Goal: Task Accomplishment & Management: Use online tool/utility

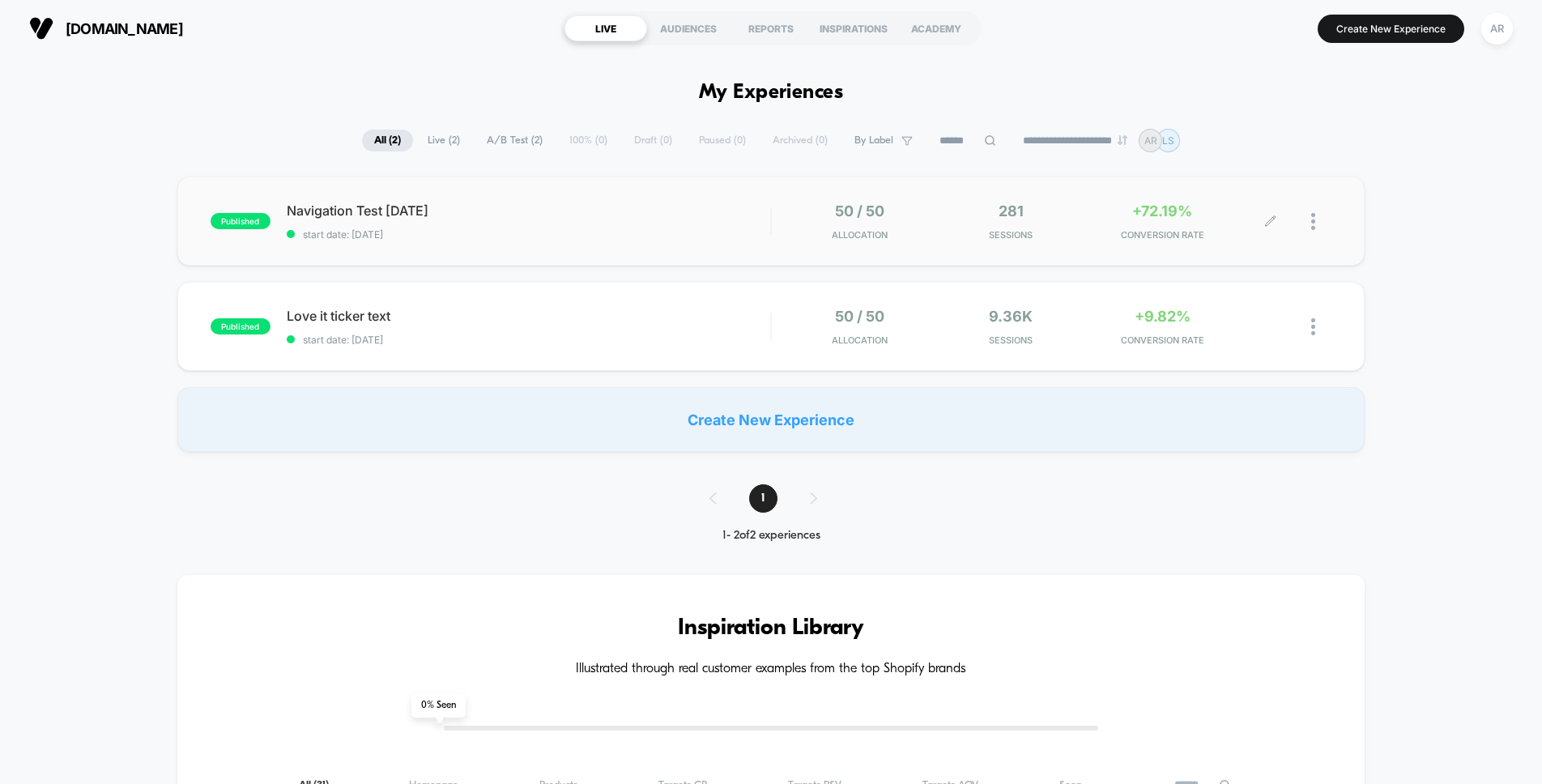
click at [1144, 204] on span "+72.19%" at bounding box center [1162, 211] width 60 height 17
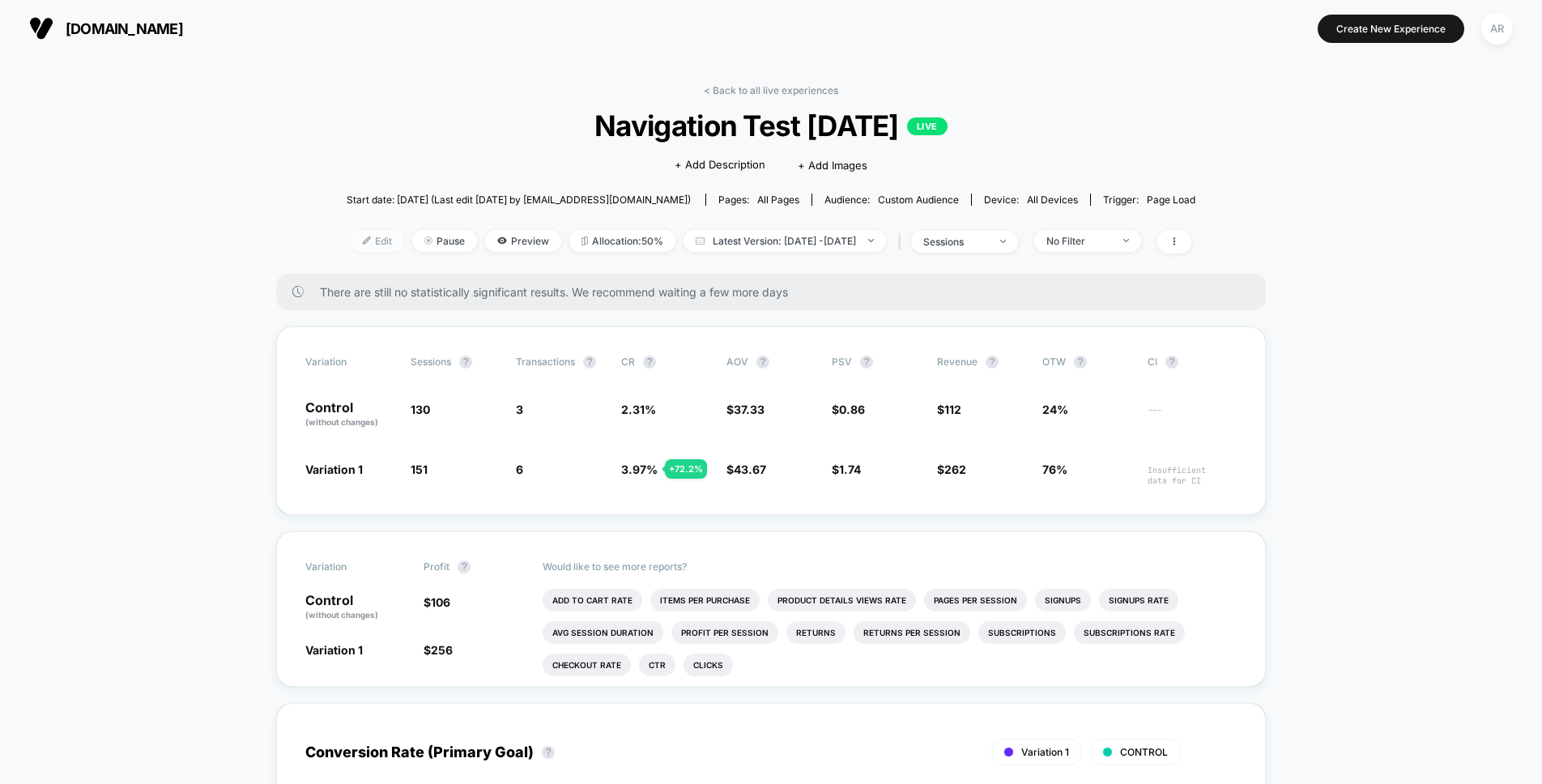
click at [363, 242] on span "Edit" at bounding box center [378, 241] width 54 height 22
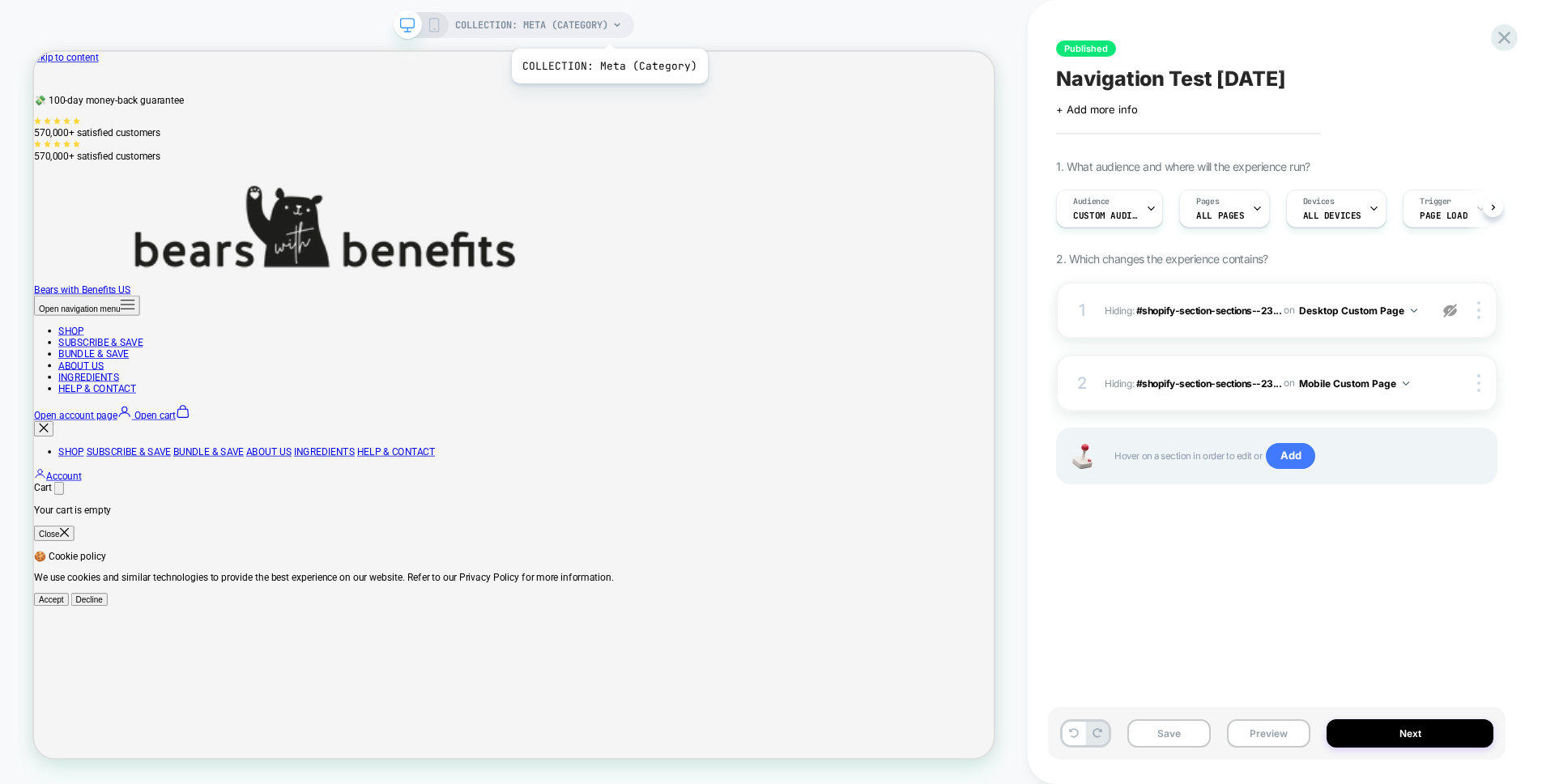
scroll to position [0, 1]
click at [604, 29] on span "COLLECTION: Meta (Category)" at bounding box center [531, 24] width 153 height 26
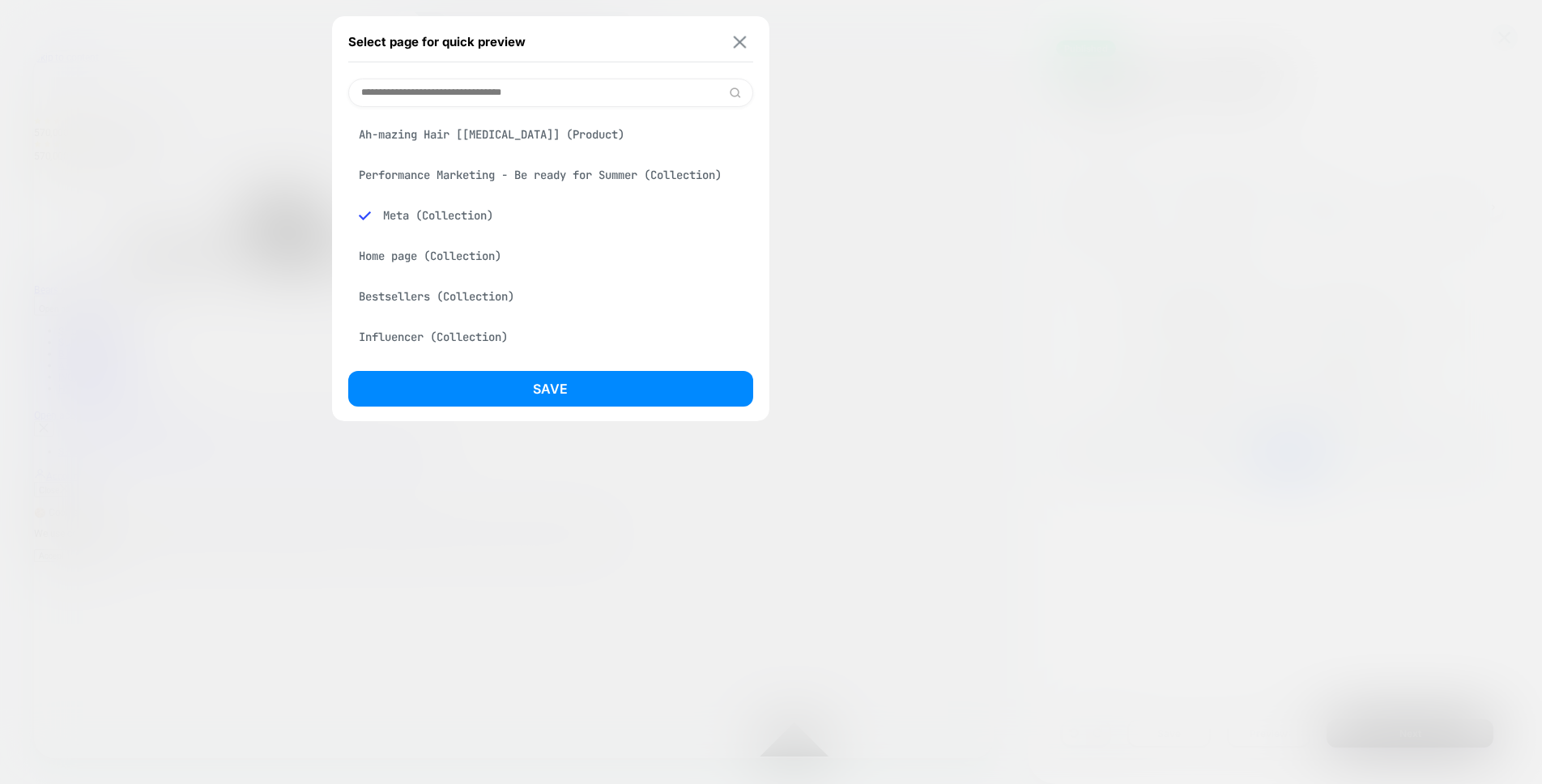
click at [748, 40] on button at bounding box center [740, 41] width 20 height 13
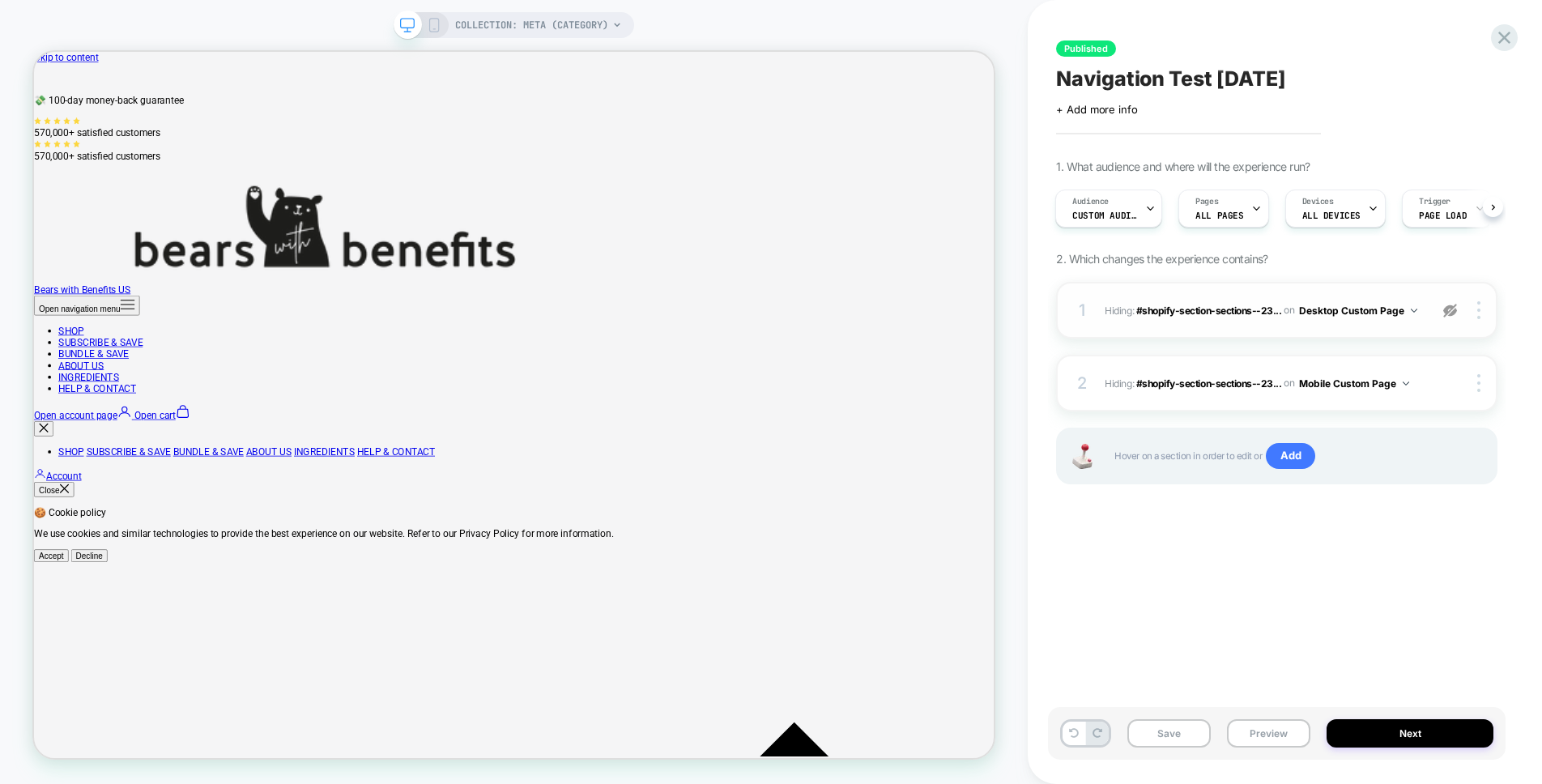
click at [1392, 306] on button "Desktop Custom Page" at bounding box center [1357, 311] width 118 height 20
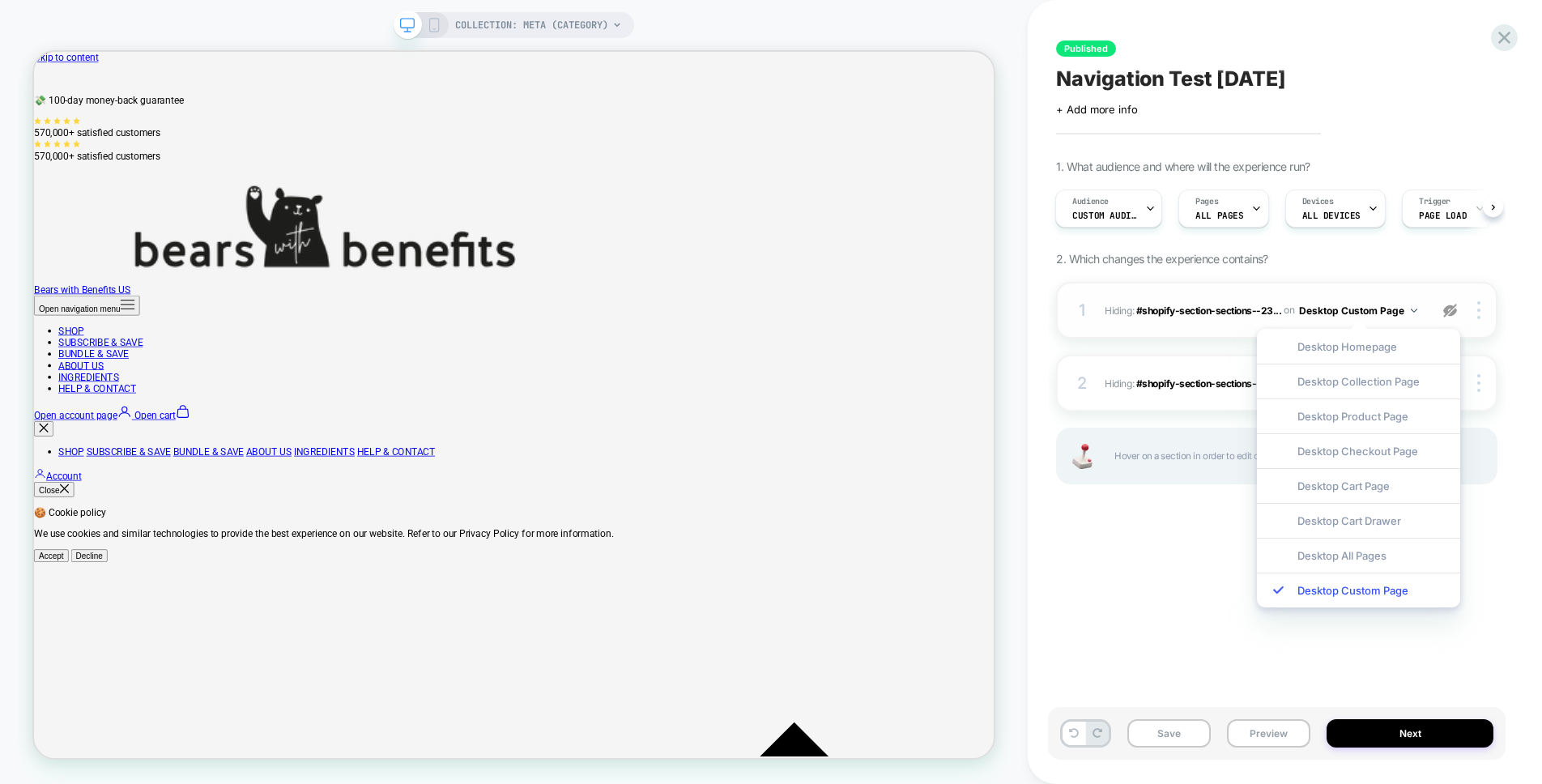
click at [1425, 307] on div "1 Hiding : #shopify-section-sections--23... #shopify-section-sections--23803854…" at bounding box center [1277, 311] width 442 height 57
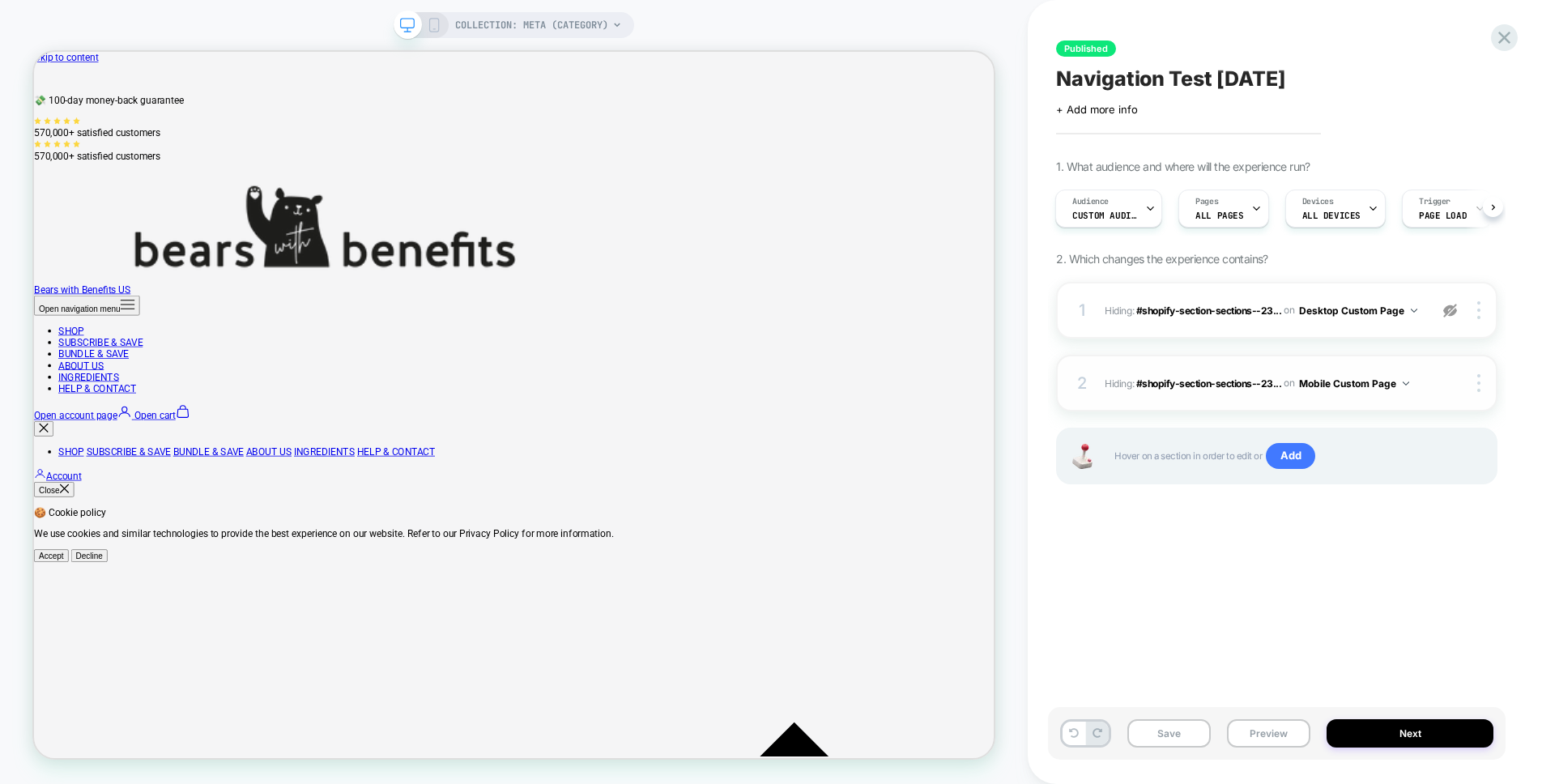
click at [1349, 378] on button "Mobile Custom Page" at bounding box center [1353, 384] width 110 height 20
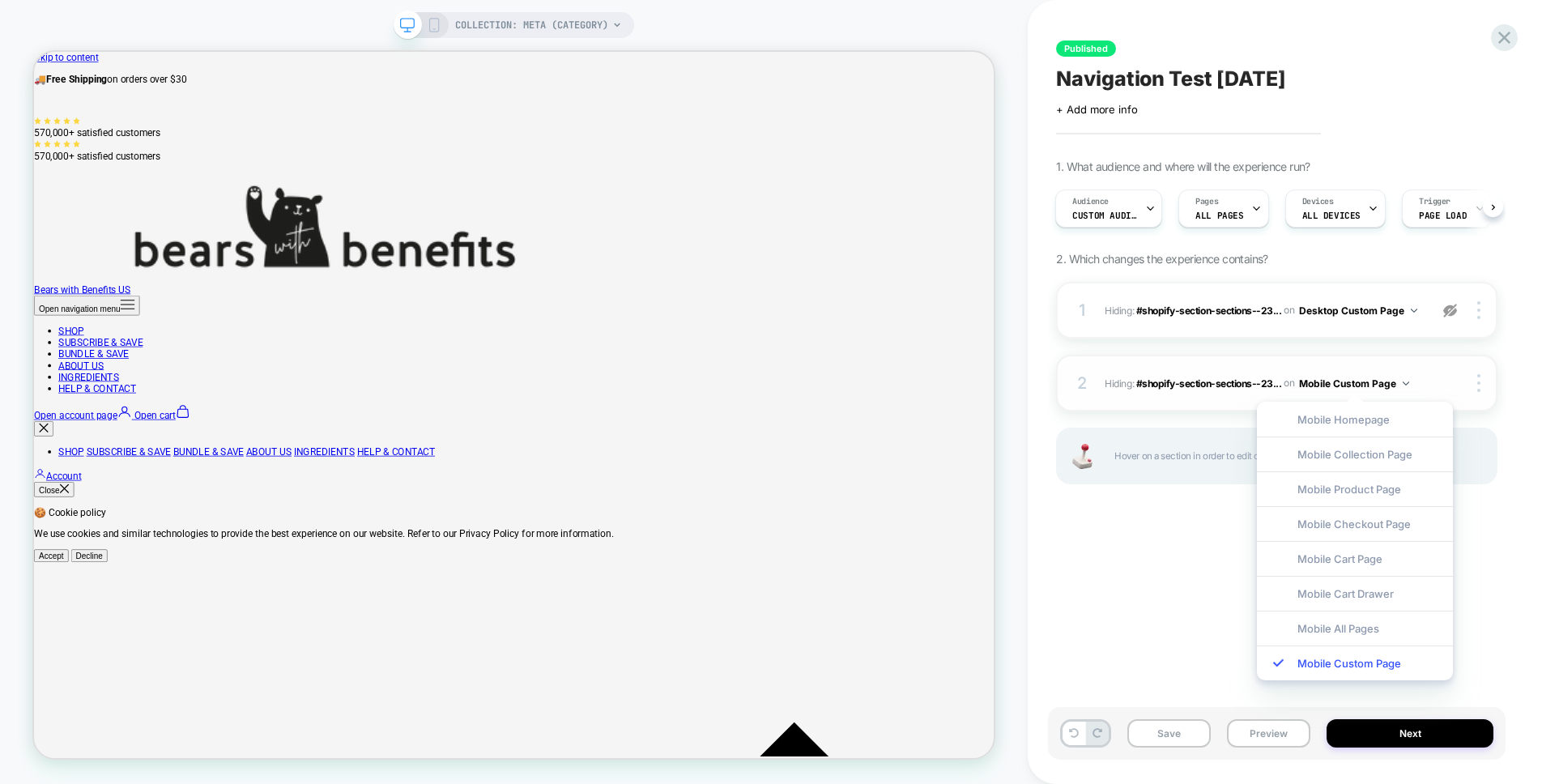
click at [1349, 378] on button "Mobile Custom Page" at bounding box center [1353, 384] width 110 height 20
click at [433, 25] on icon at bounding box center [433, 24] width 14 height 14
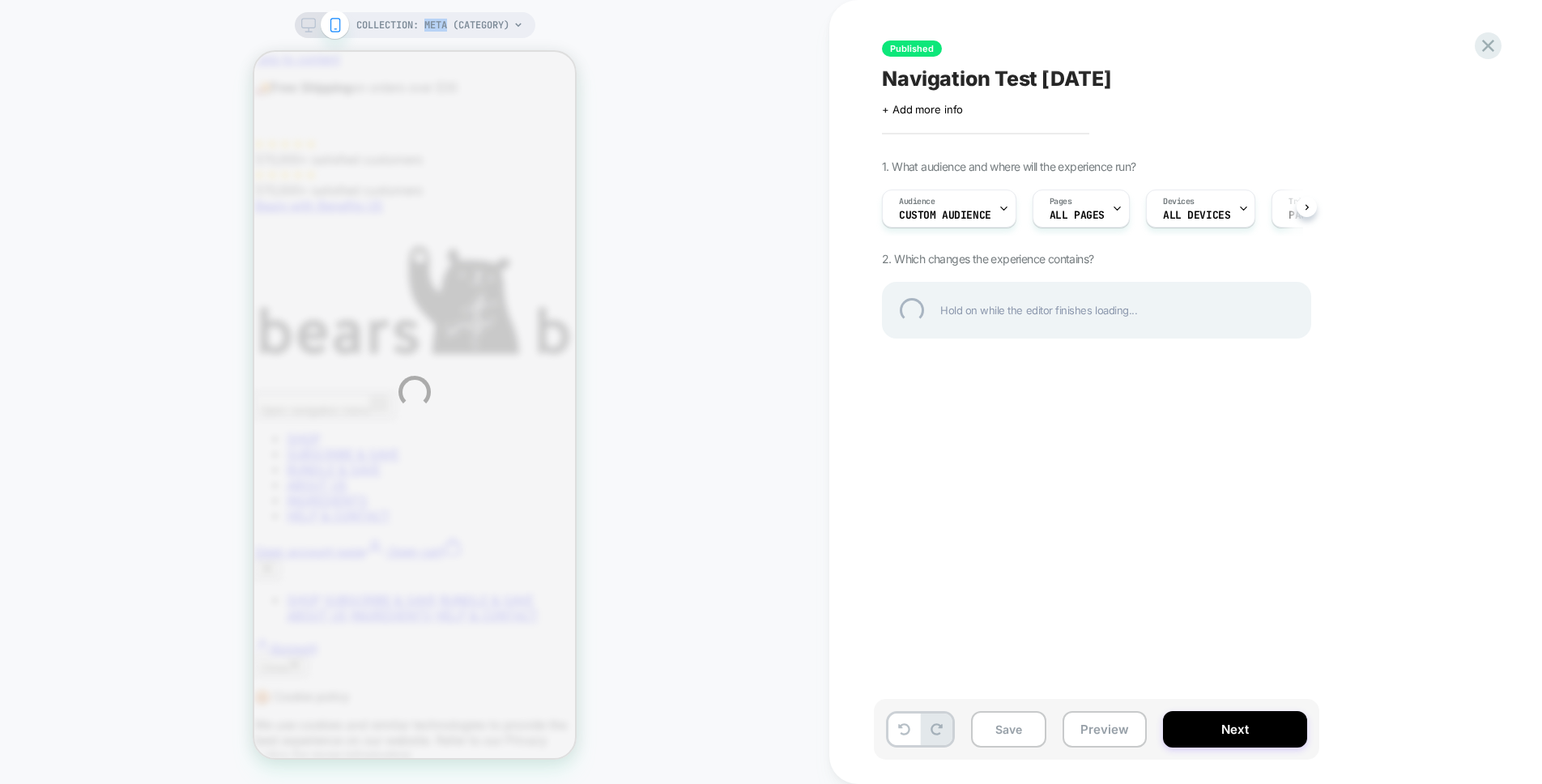
click at [433, 25] on div "COLLECTION: Meta (Category) COLLECTION: Meta (Category) Published Navigation Te…" at bounding box center [771, 392] width 1542 height 784
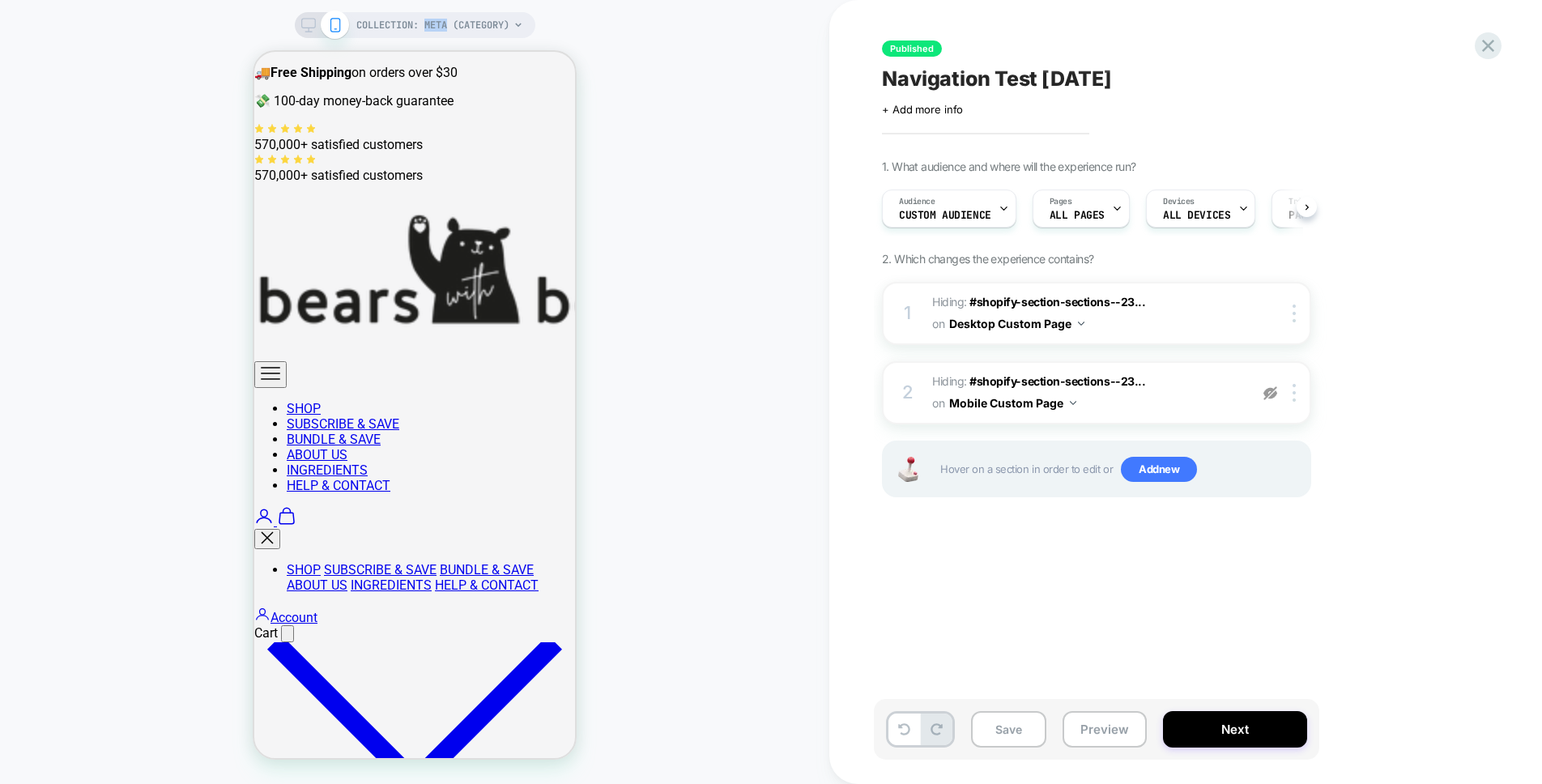
scroll to position [0, 1]
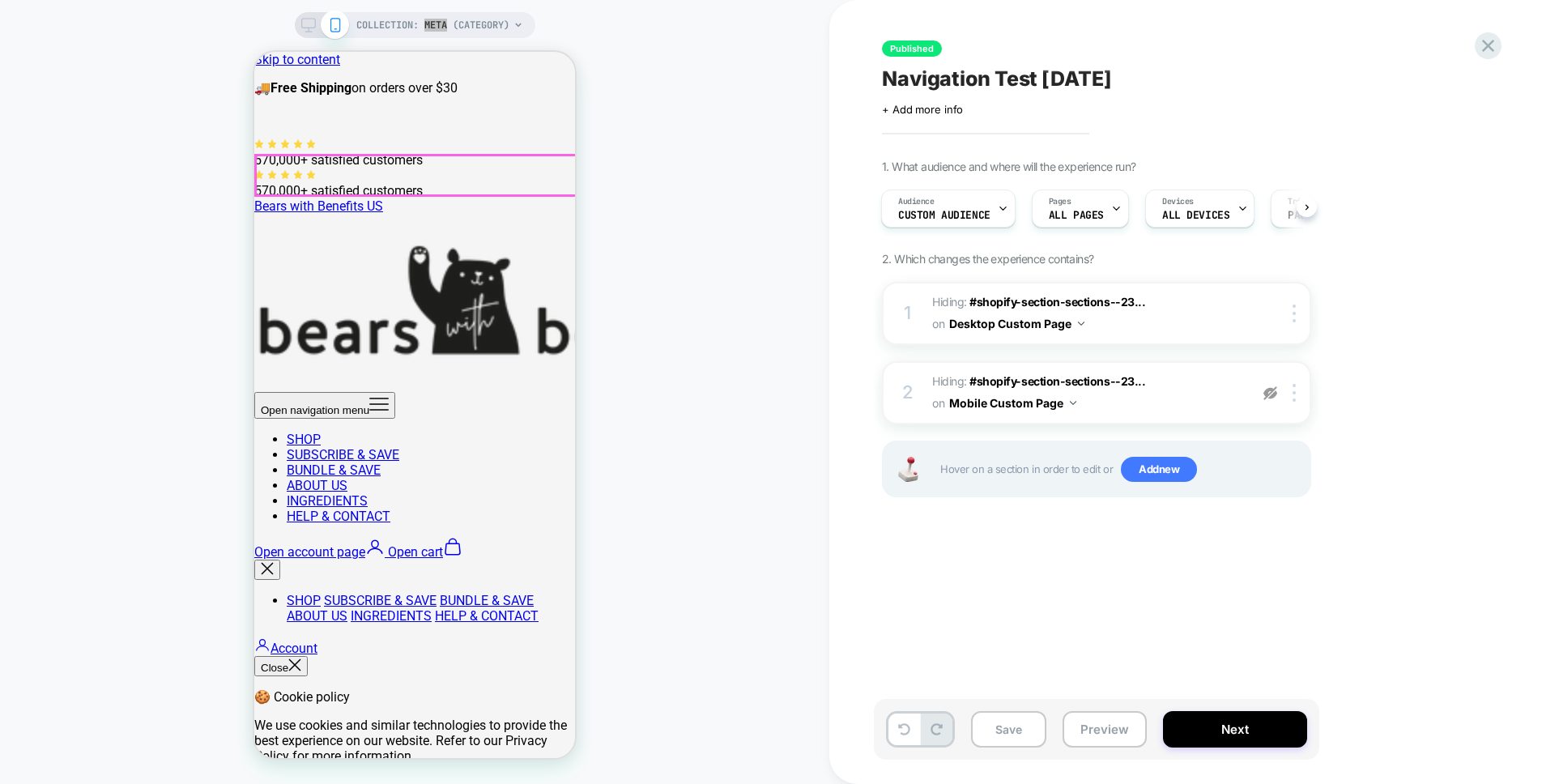
click at [1175, 306] on span "Hiding : #shopify-section-sections--23... #shopify-section-sections--2380385471…" at bounding box center [1086, 313] width 309 height 44
click at [1105, 324] on span "Hiding : #shopify-section-sections--23... #shopify-section-sections--2380385471…" at bounding box center [1086, 313] width 309 height 44
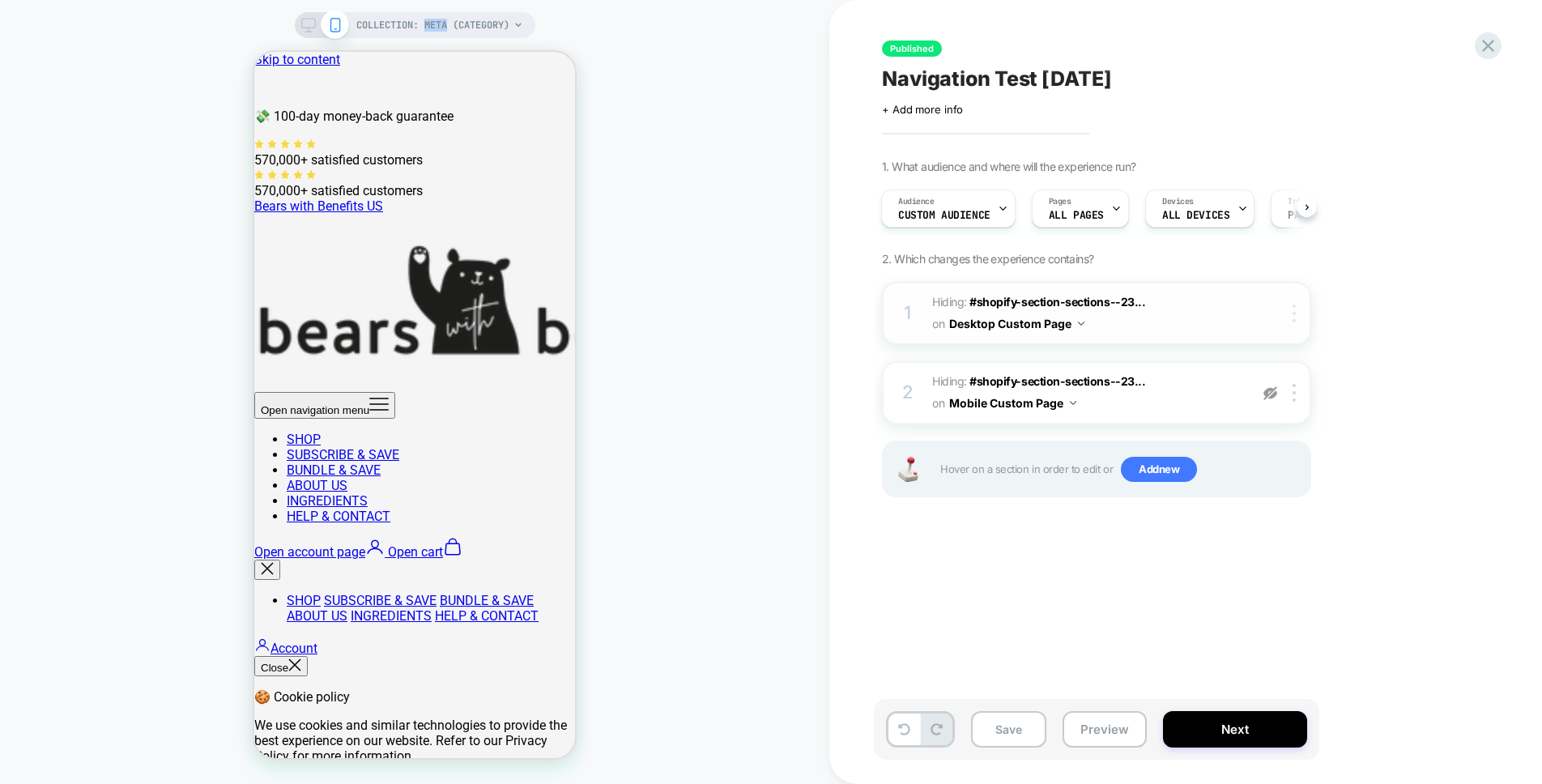
click at [1297, 309] on div at bounding box center [1297, 313] width 27 height 18
click at [1046, 310] on span "Hiding : #shopify-section-sections--23... #shopify-section-sections--2380385471…" at bounding box center [1086, 313] width 309 height 44
click at [1022, 321] on button "Desktop Custom Page" at bounding box center [1017, 323] width 135 height 24
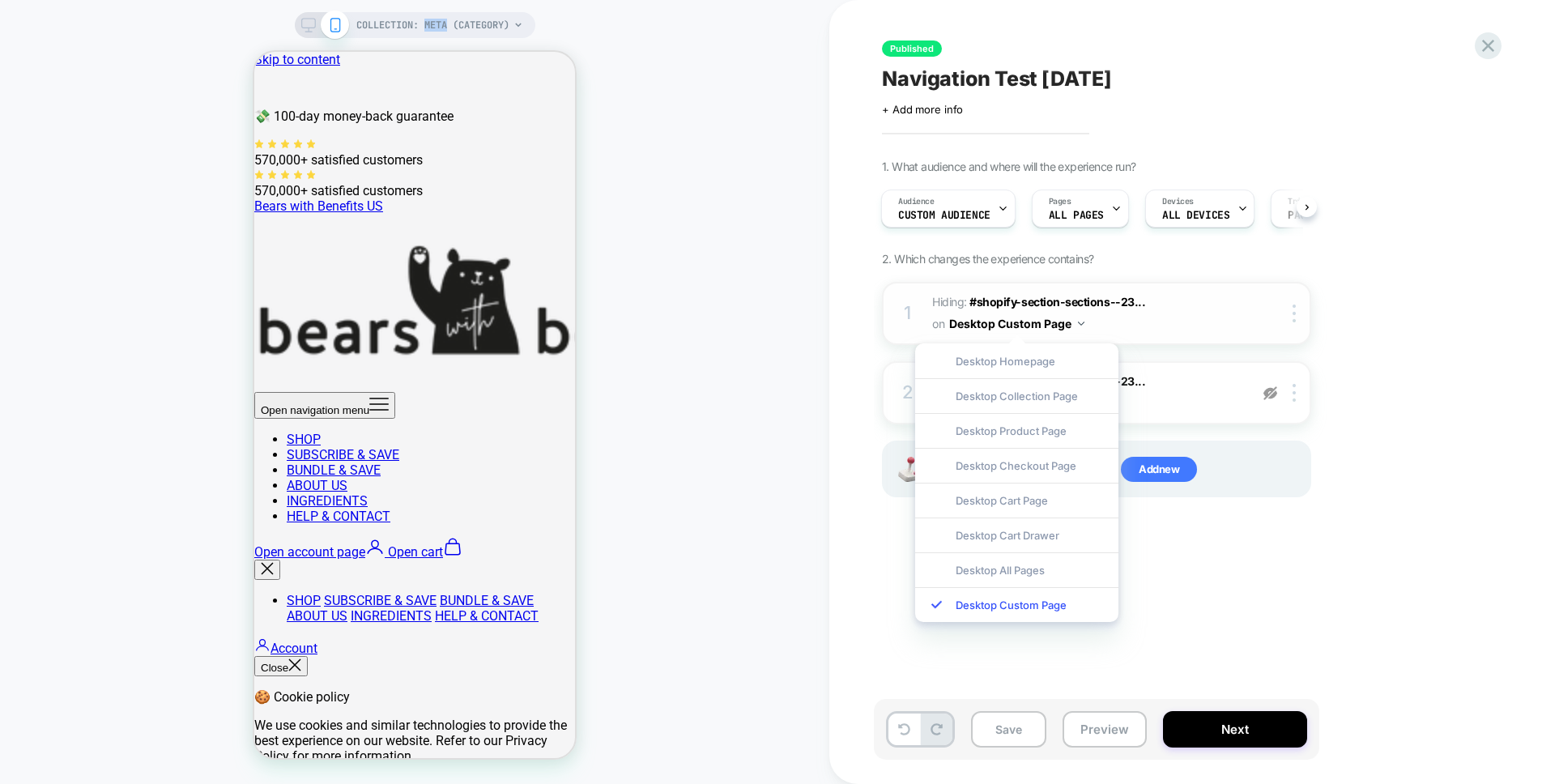
click at [952, 316] on button "Desktop Custom Page" at bounding box center [1017, 323] width 135 height 24
click at [1495, 41] on icon at bounding box center [1487, 45] width 22 height 22
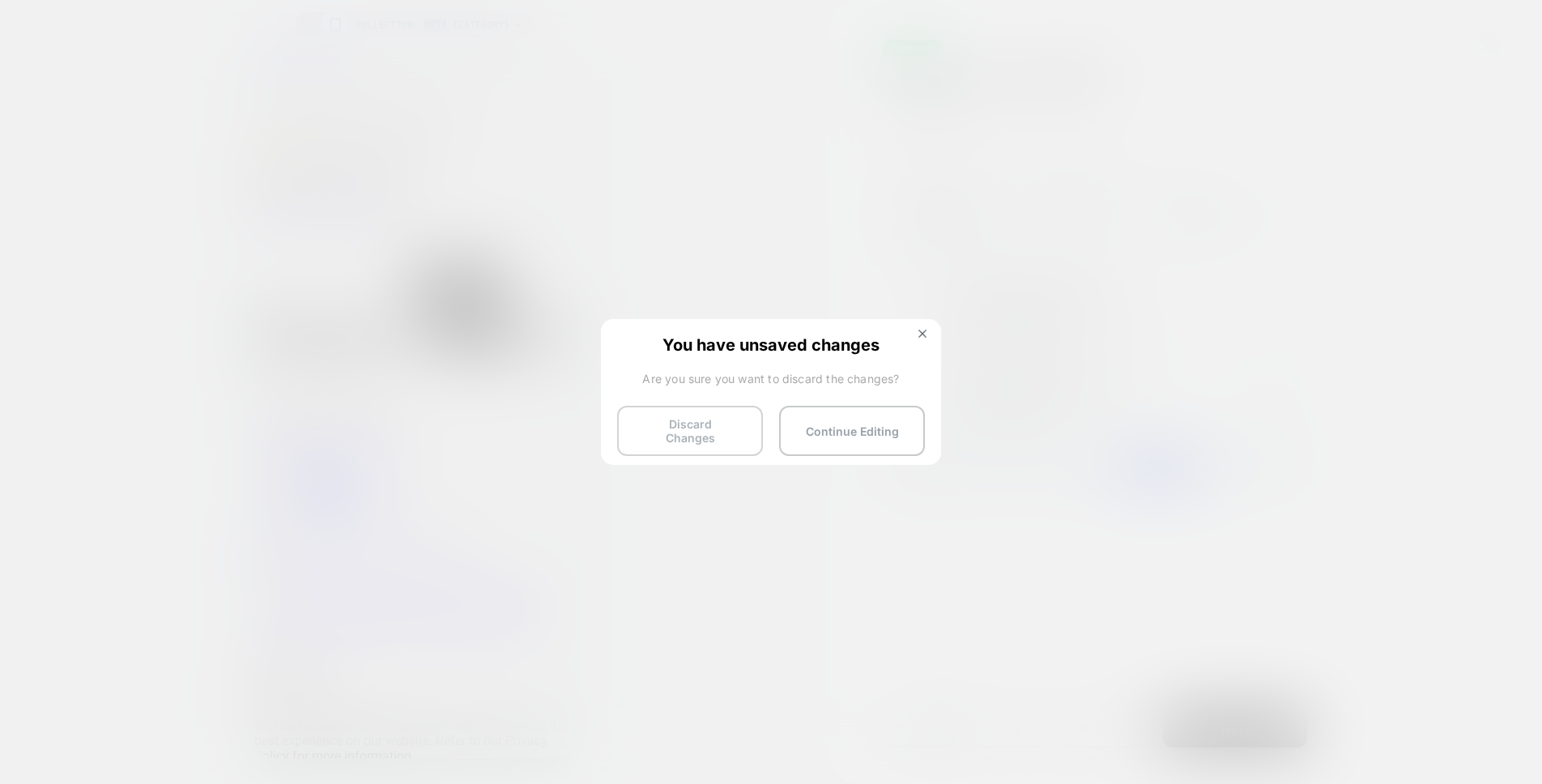
click at [750, 421] on button "Discard Changes" at bounding box center [690, 431] width 146 height 50
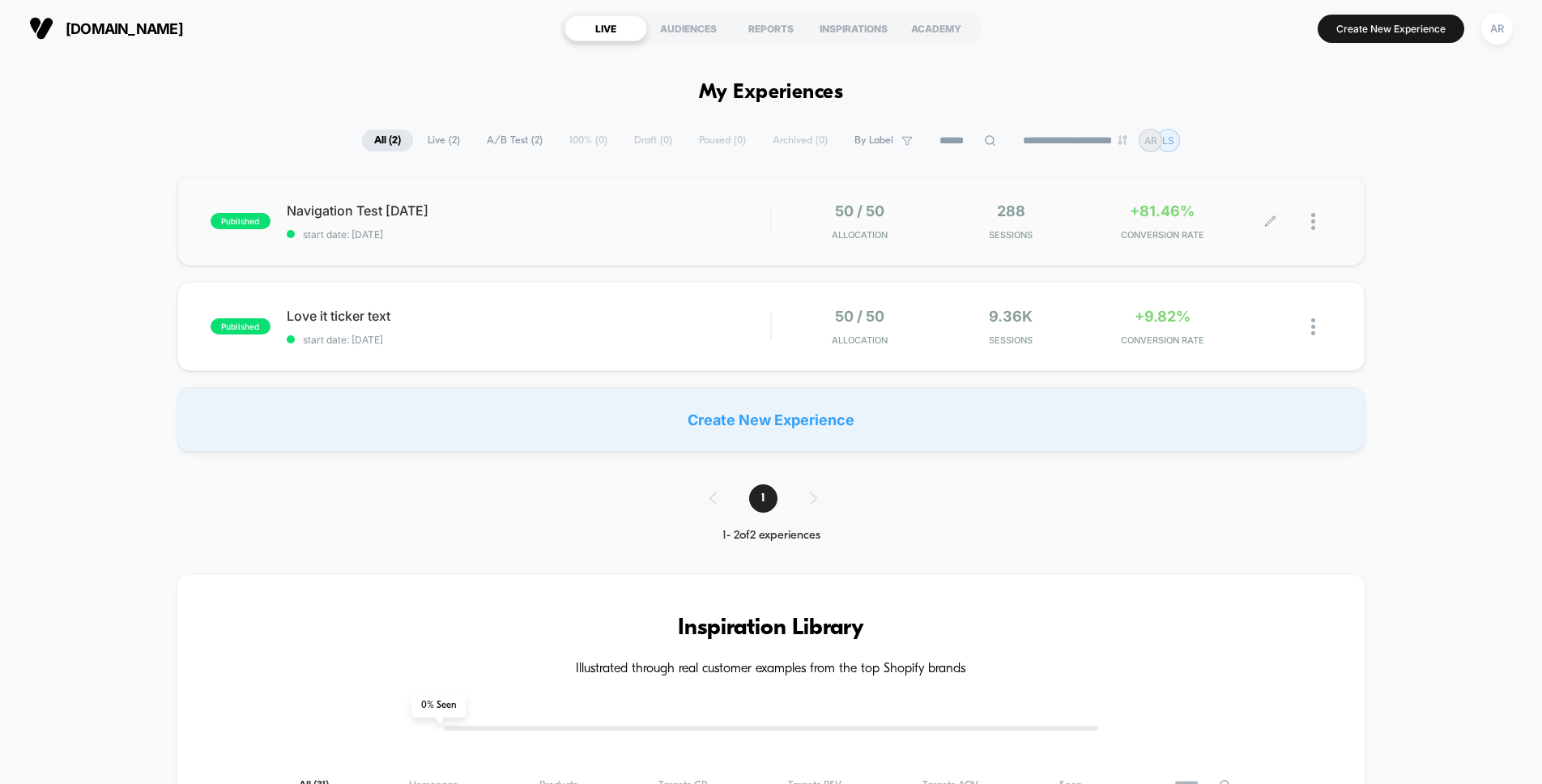
click at [1200, 233] on span "CONVERSION RATE" at bounding box center [1162, 235] width 144 height 12
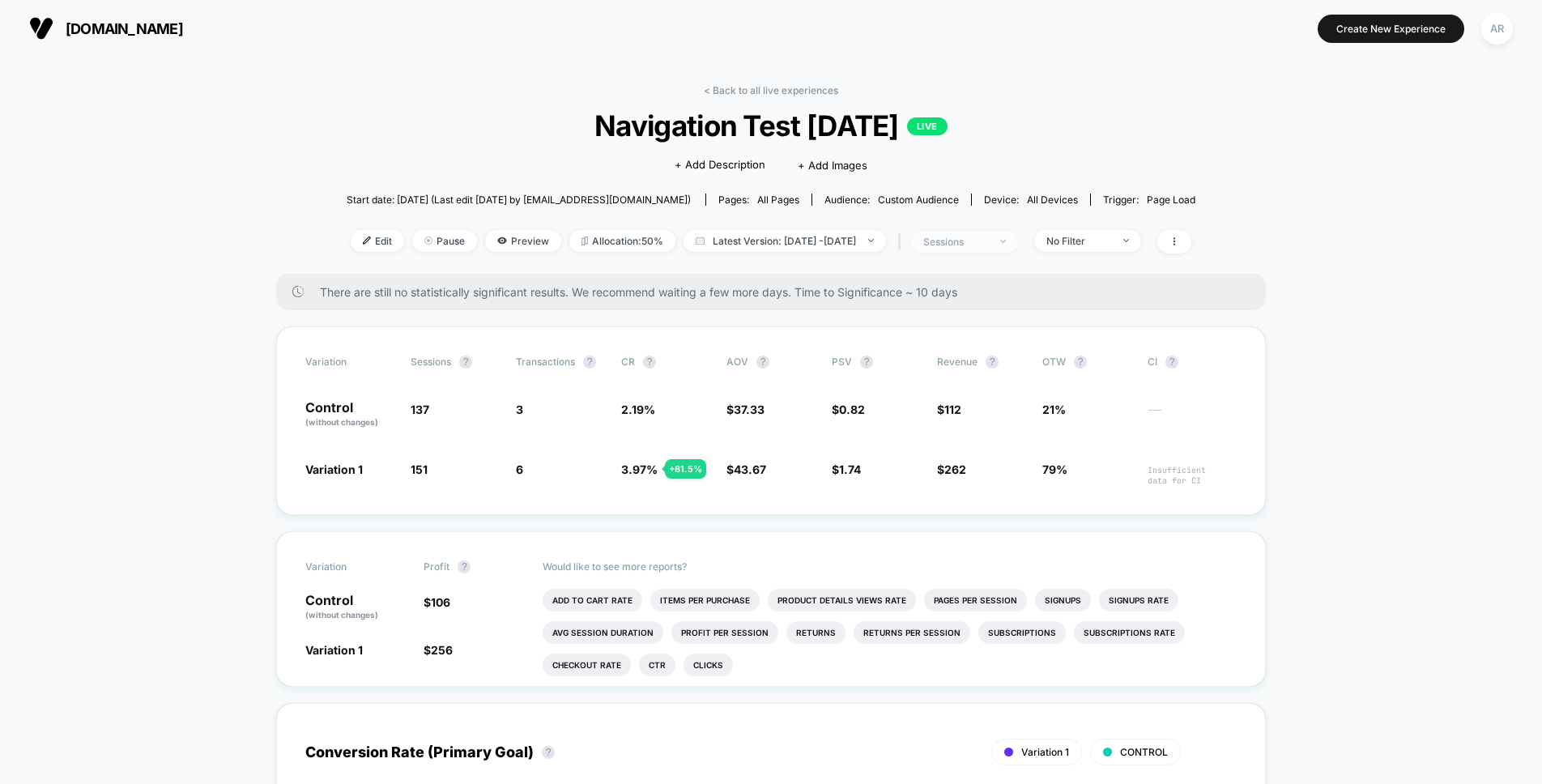
click at [988, 239] on div "sessions" at bounding box center [955, 242] width 65 height 12
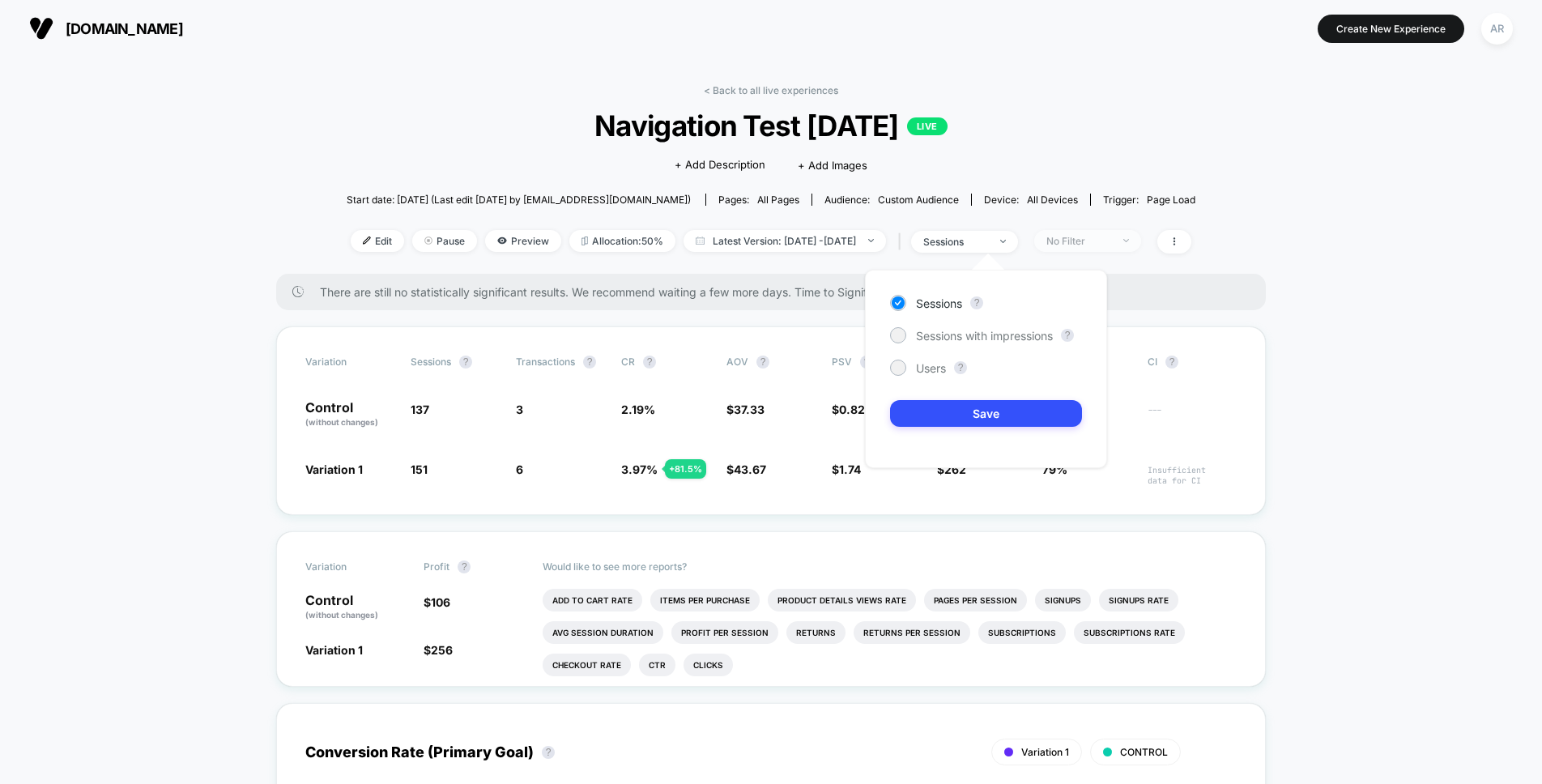
click at [1103, 242] on div "No Filter" at bounding box center [1078, 241] width 65 height 12
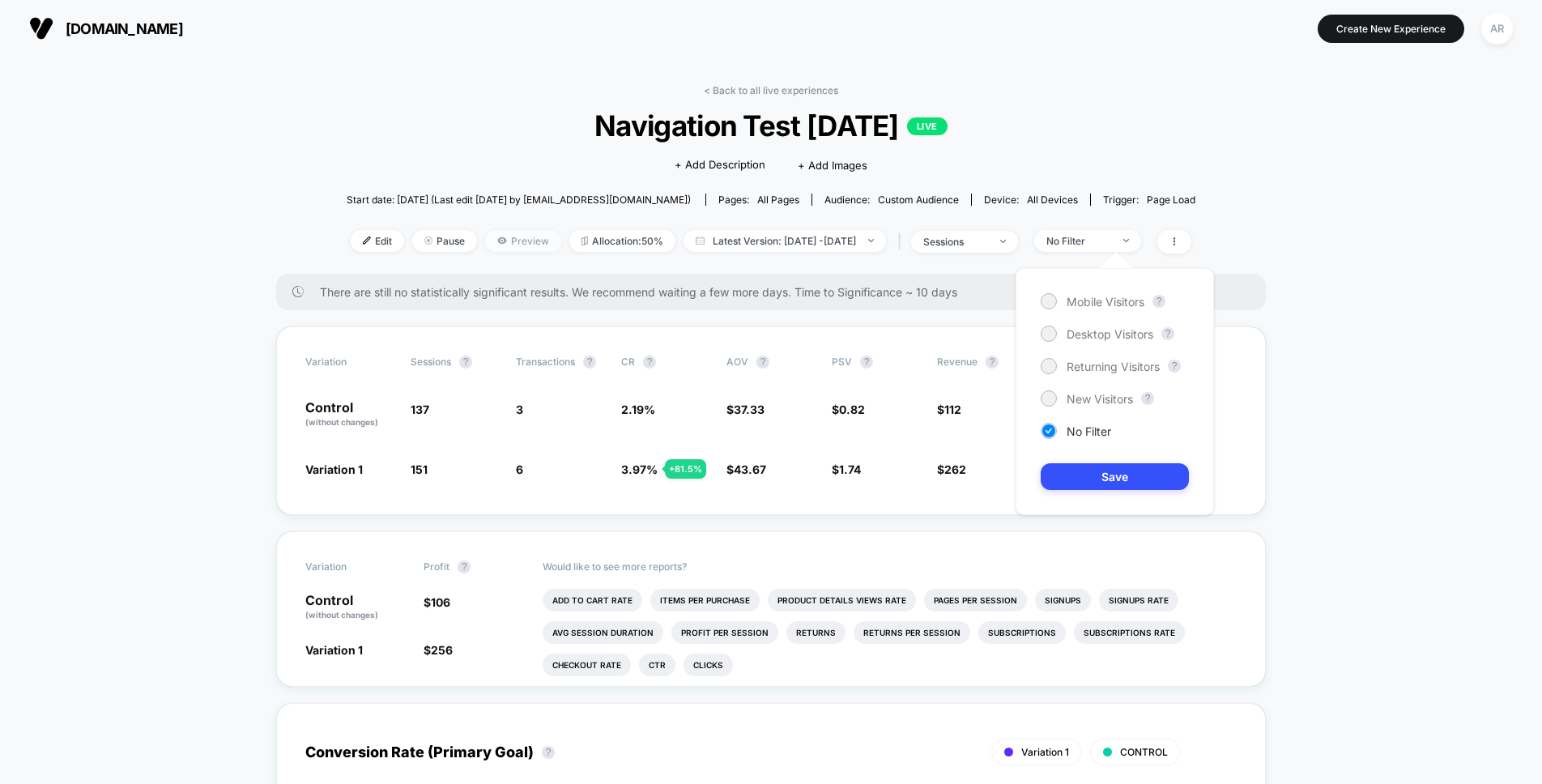
click at [497, 239] on icon at bounding box center [501, 241] width 9 height 7
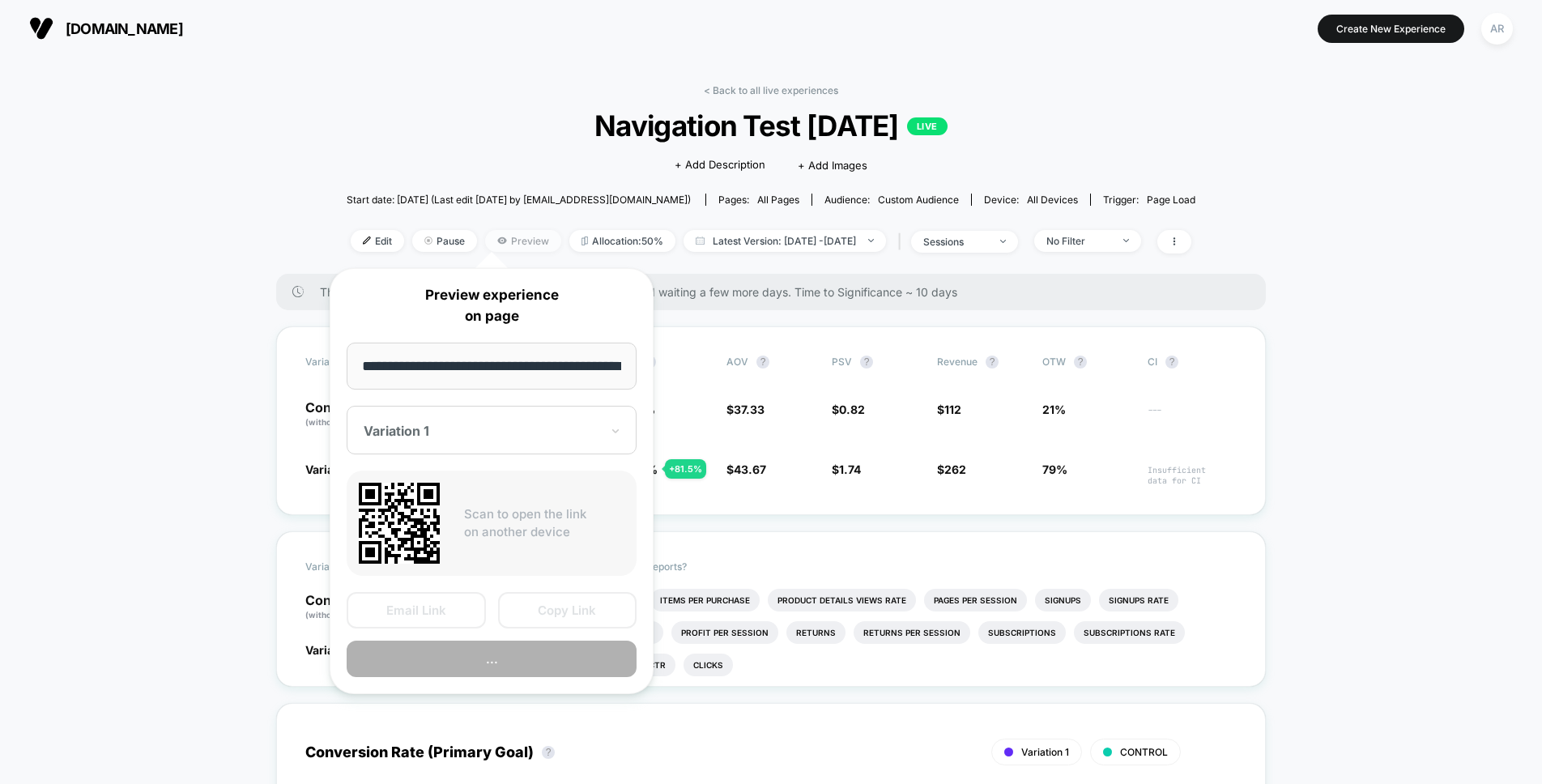
scroll to position [0, 35]
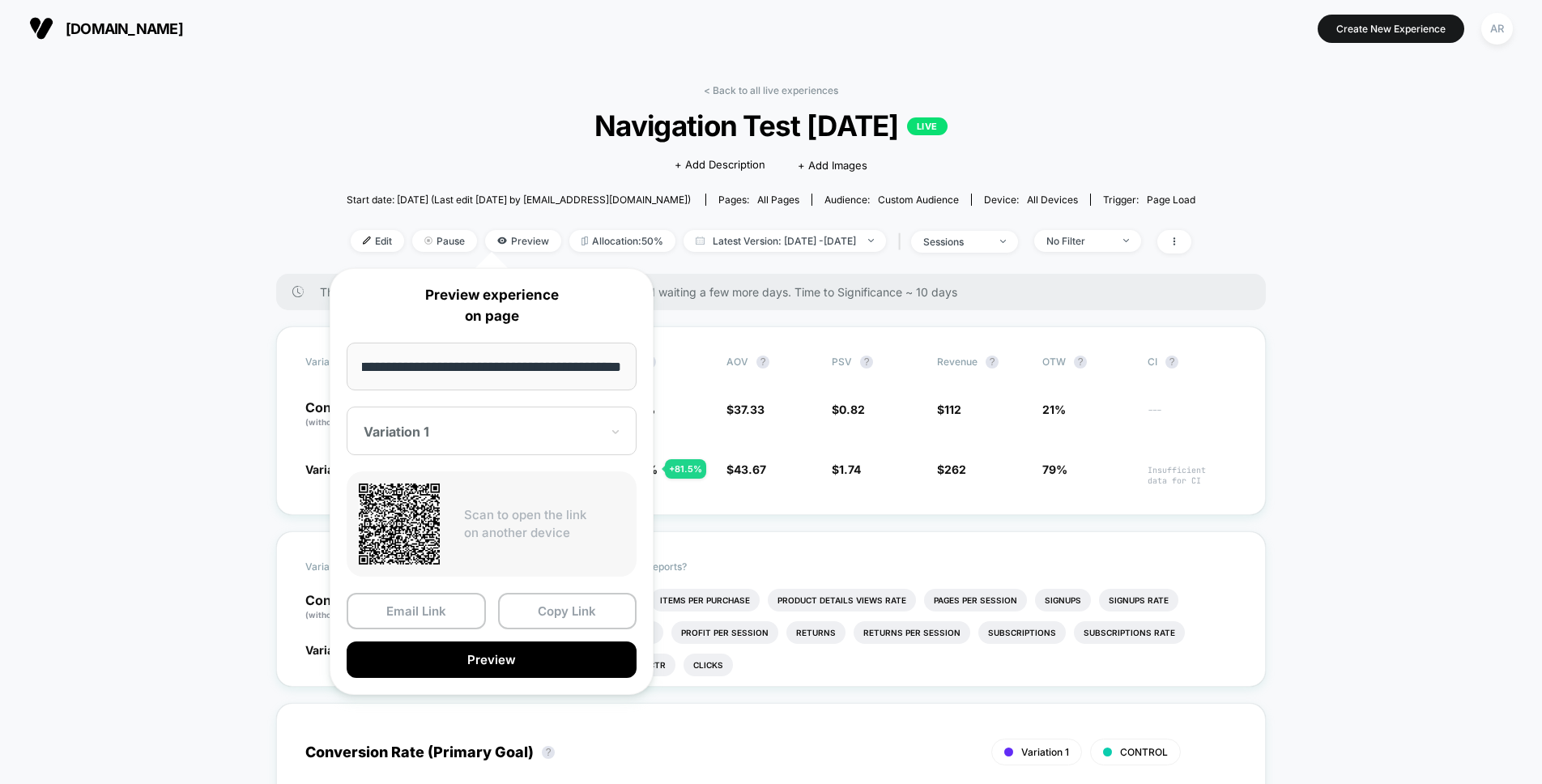
click at [517, 358] on input "**********" at bounding box center [491, 366] width 290 height 48
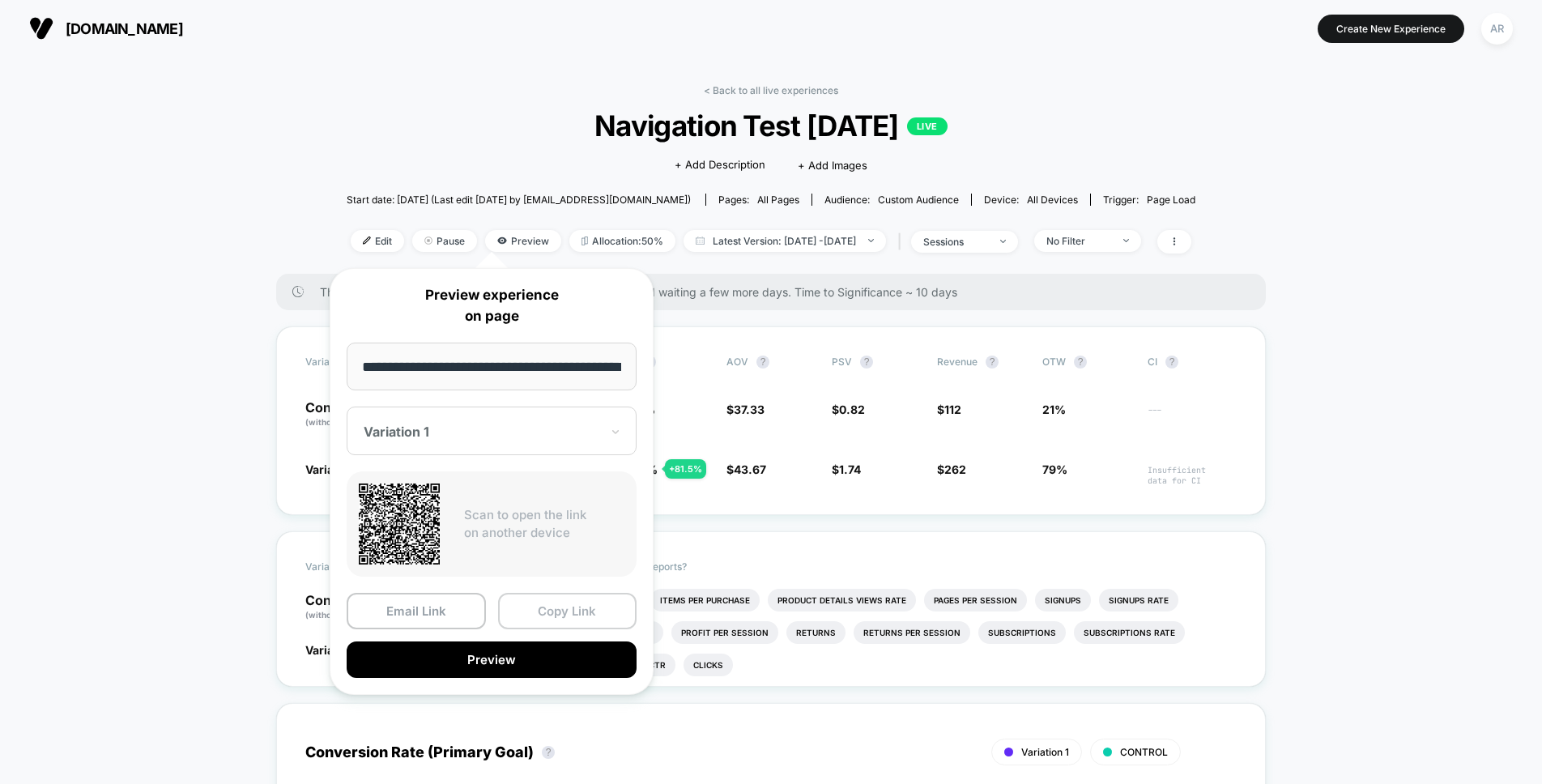
click at [579, 618] on button "Copy Link" at bounding box center [567, 610] width 139 height 36
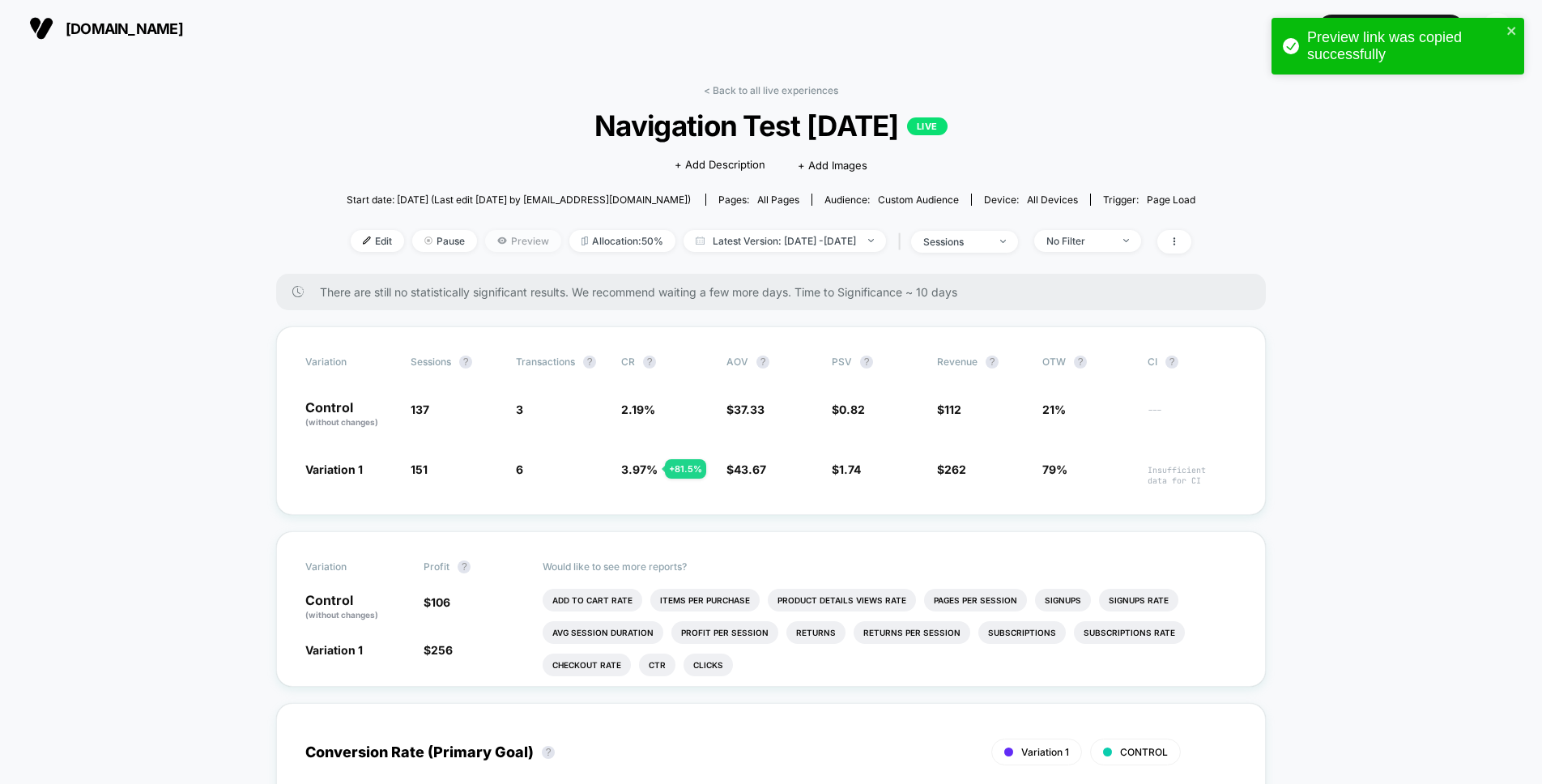
click at [494, 244] on span "Preview" at bounding box center [523, 241] width 76 height 22
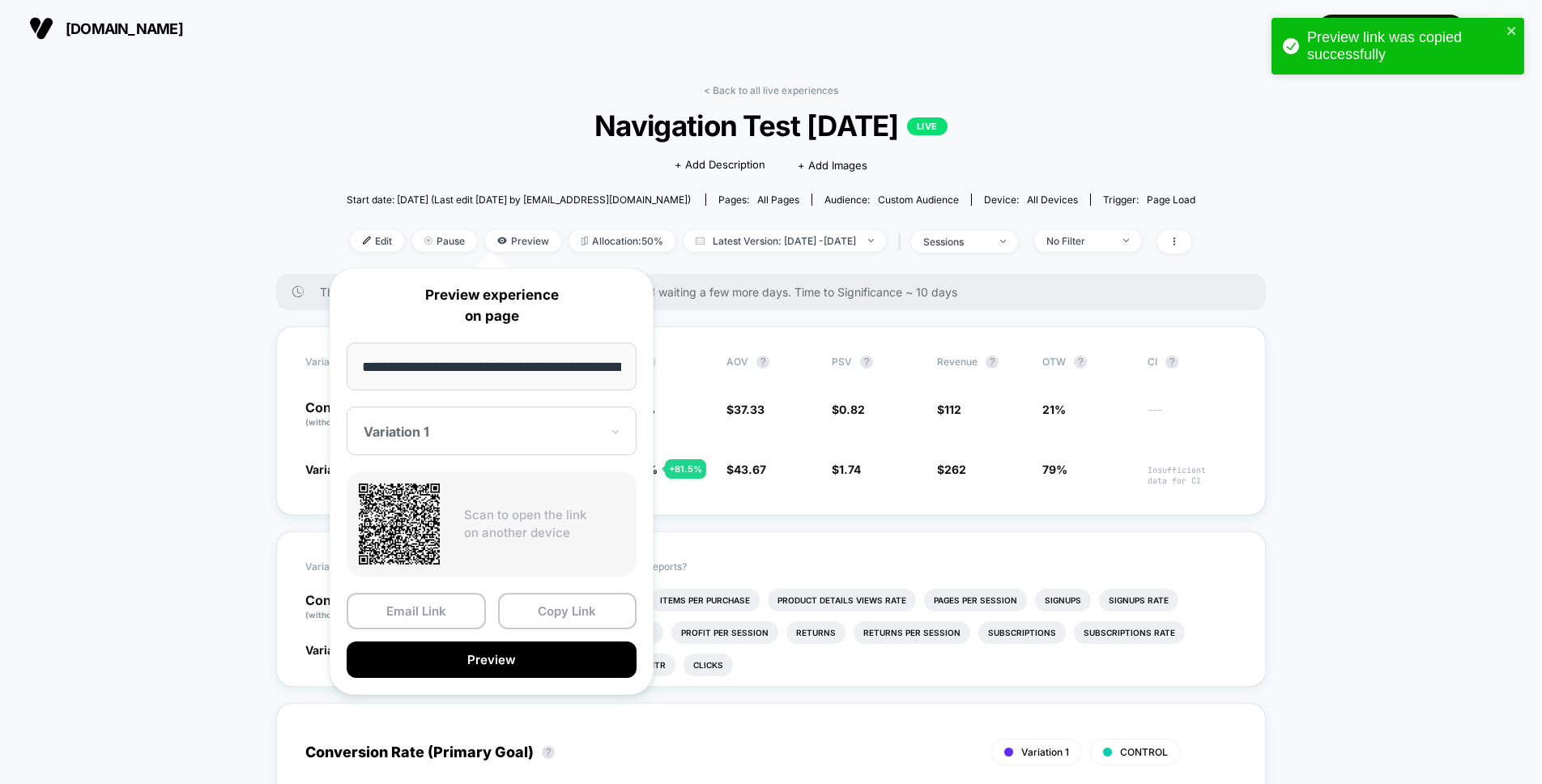
click at [506, 428] on div at bounding box center [482, 431] width 237 height 16
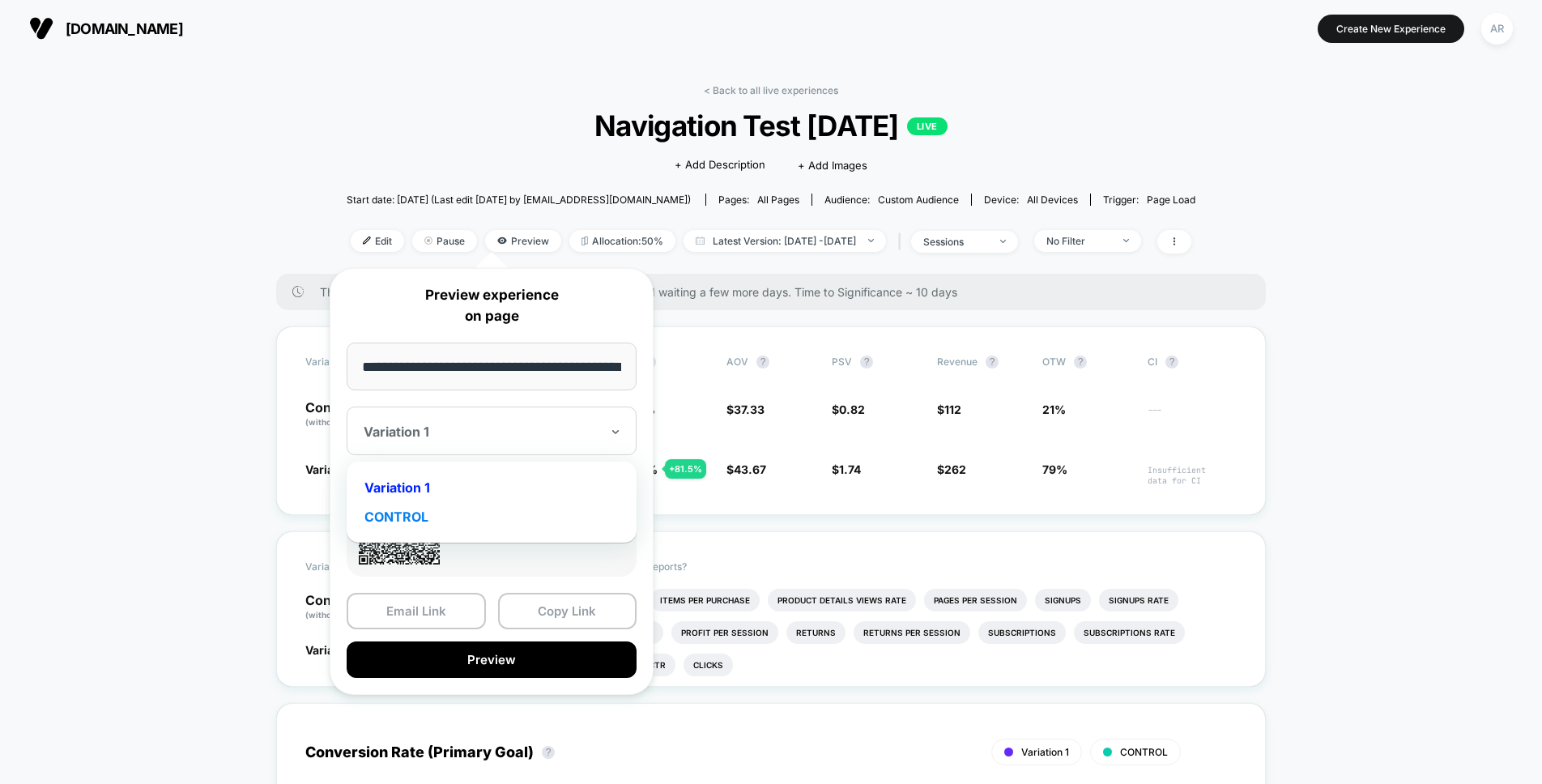
click at [499, 510] on div "CONTROL" at bounding box center [492, 516] width 274 height 29
click at [504, 372] on input "**********" at bounding box center [491, 366] width 290 height 48
click at [549, 599] on button "Copy Link" at bounding box center [567, 610] width 139 height 36
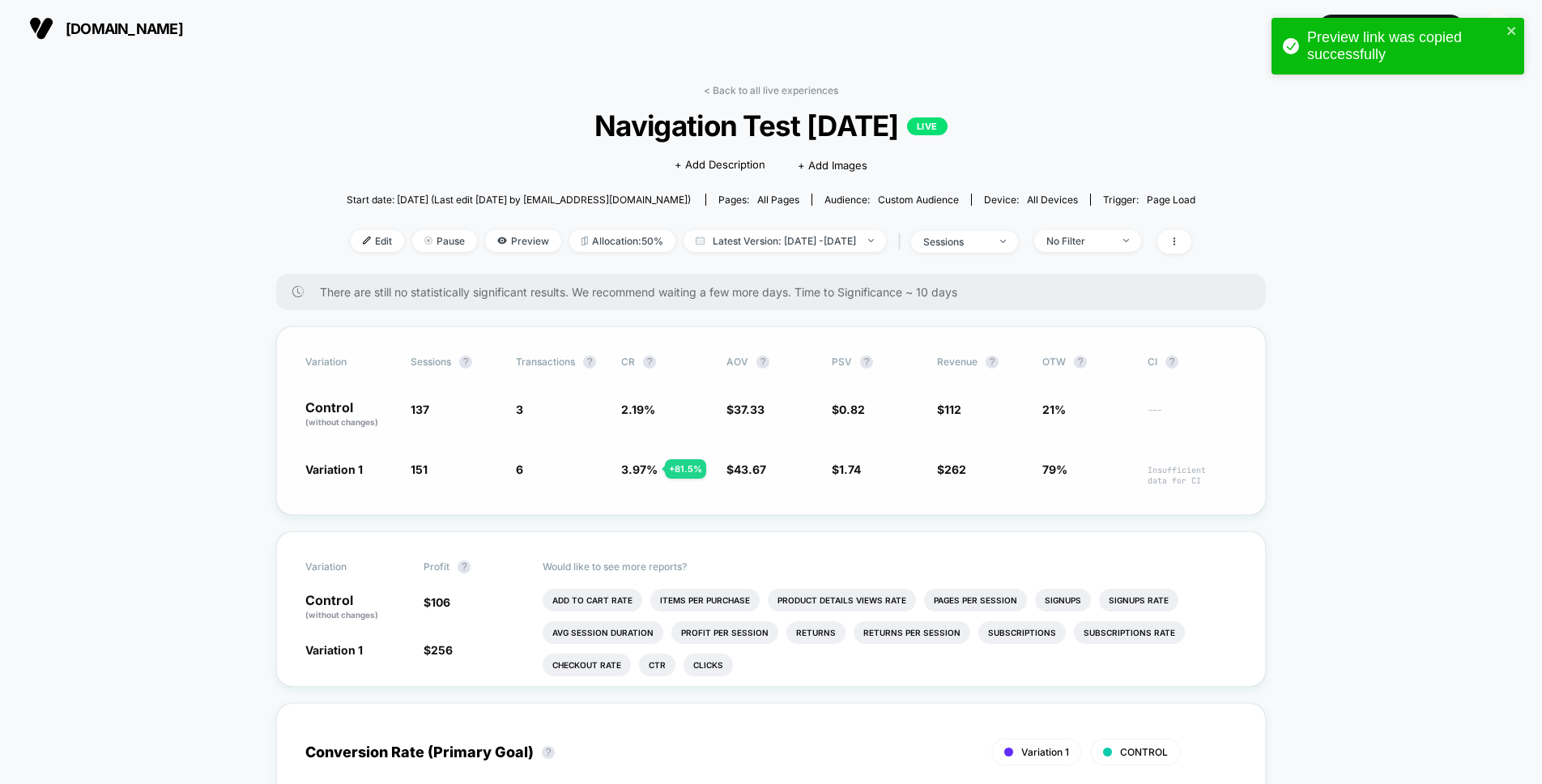
click at [481, 402] on span "137" at bounding box center [455, 414] width 89 height 28
click at [353, 239] on span "Edit" at bounding box center [378, 241] width 54 height 22
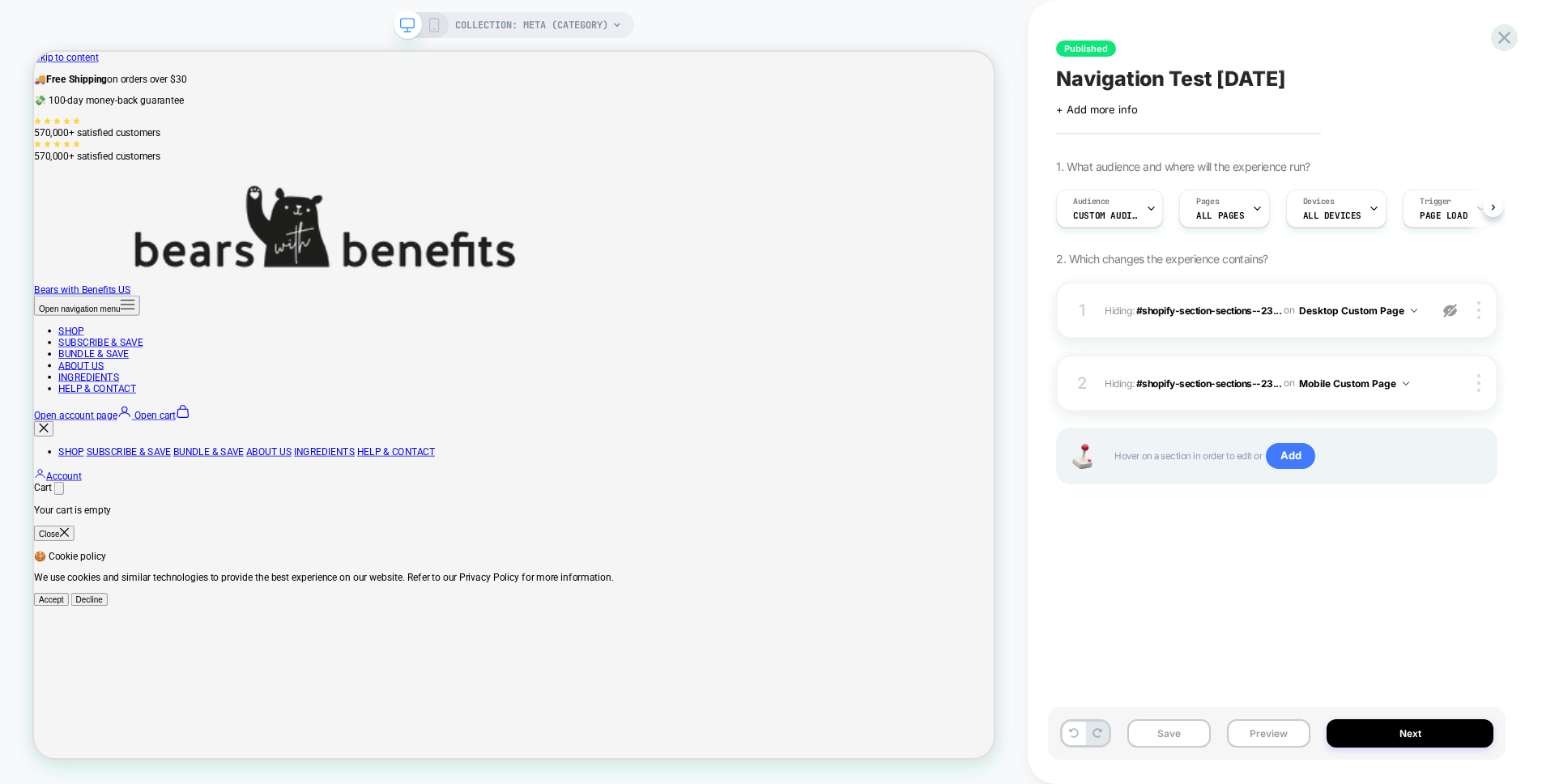
scroll to position [0, 1]
click at [1331, 297] on div "1 Hiding : #shopify-section-sections--23... #shopify-section-sections--23803854…" at bounding box center [1277, 311] width 442 height 57
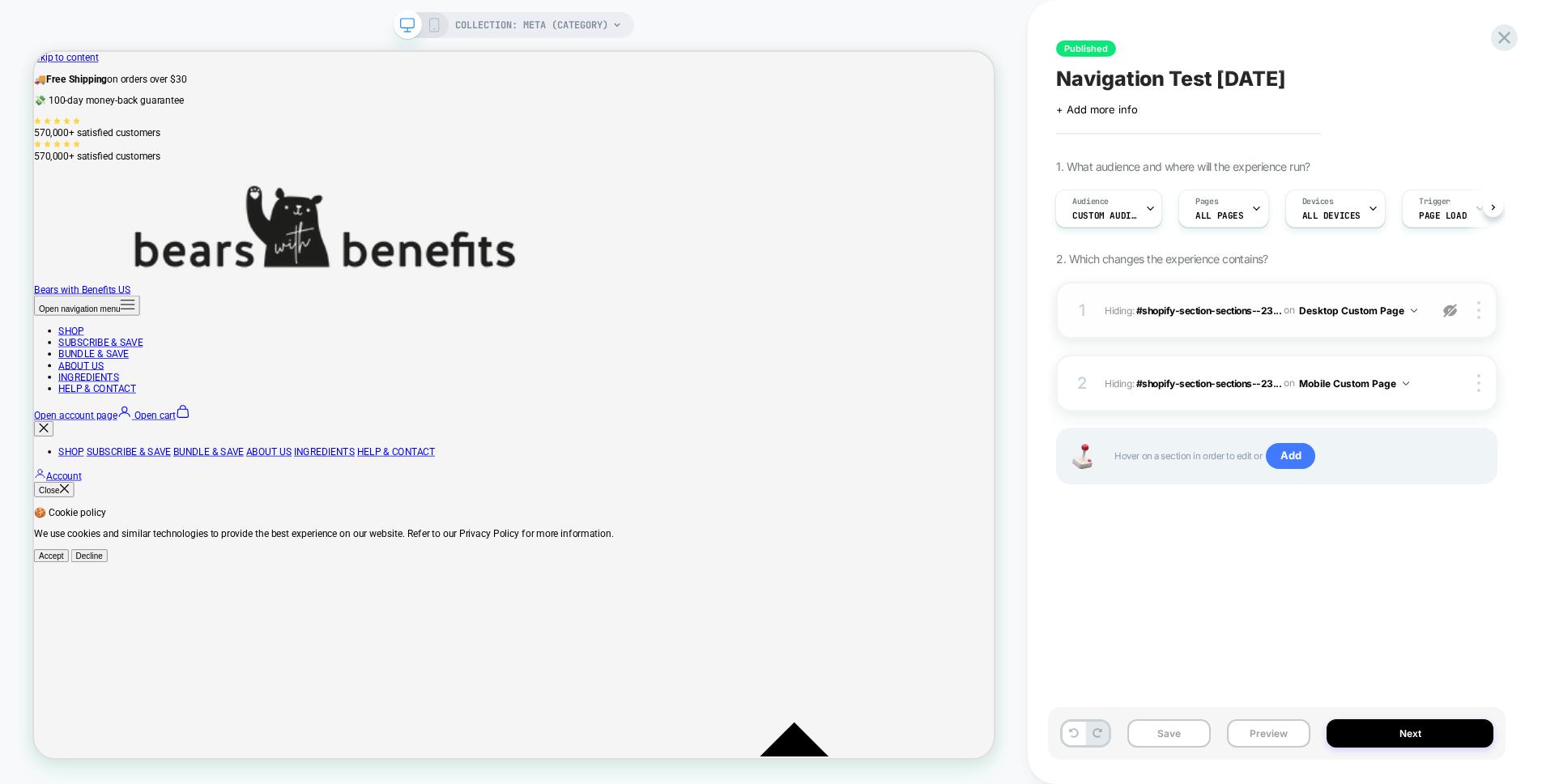
click at [1496, 309] on div "1 Hiding : #shopify-section-sections--23... #shopify-section-sections--23803854…" at bounding box center [1277, 311] width 442 height 57
click at [1170, 312] on span "#shopify-section-sections--23..." at bounding box center [1209, 310] width 146 height 12
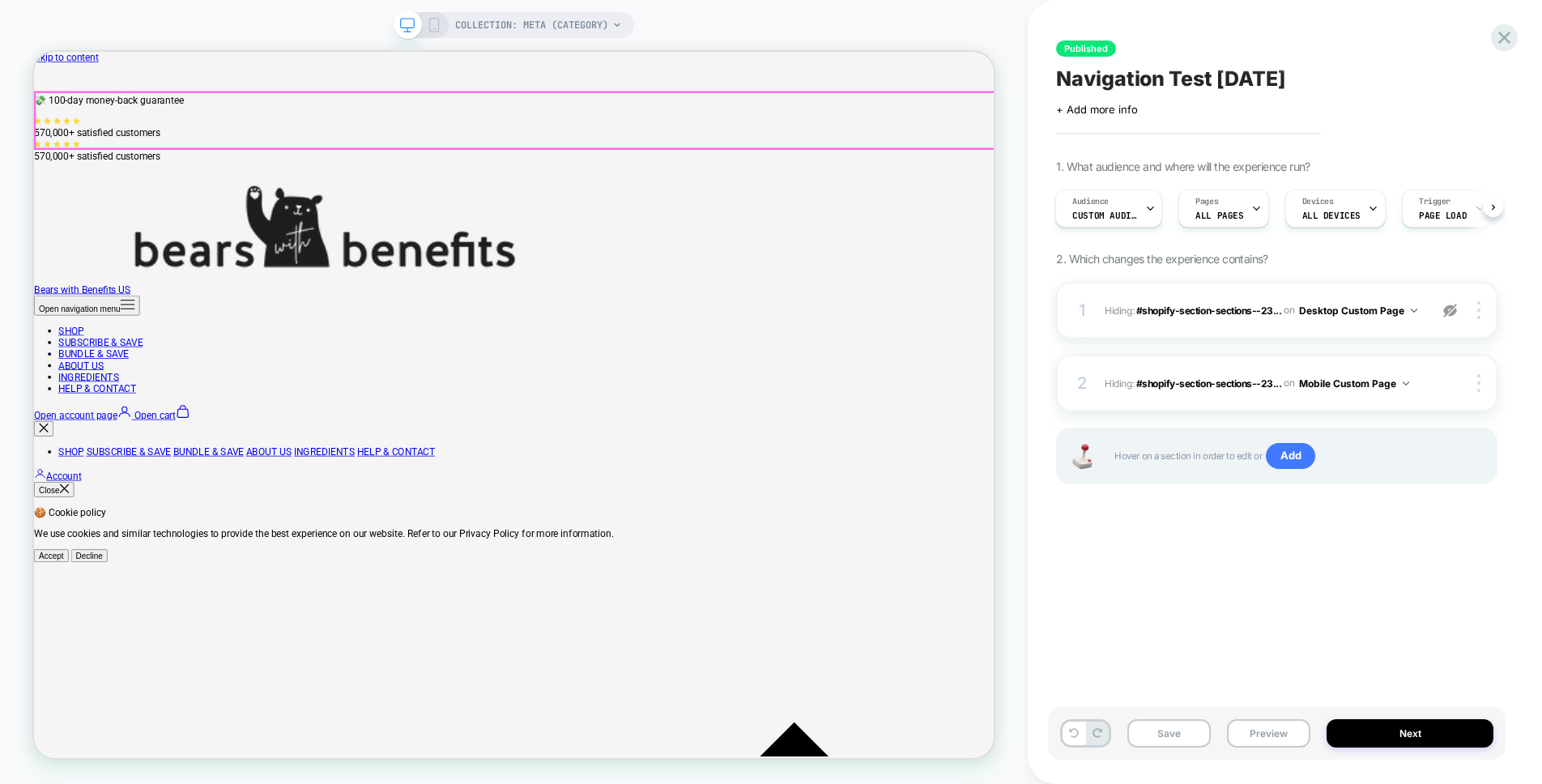
click at [1084, 361] on x-header "Bears with Benefits US Open navigation menu SHOP SUBSCRIBE & SAVE BUNDLE & SAVE…" at bounding box center [674, 493] width 1280 height 264
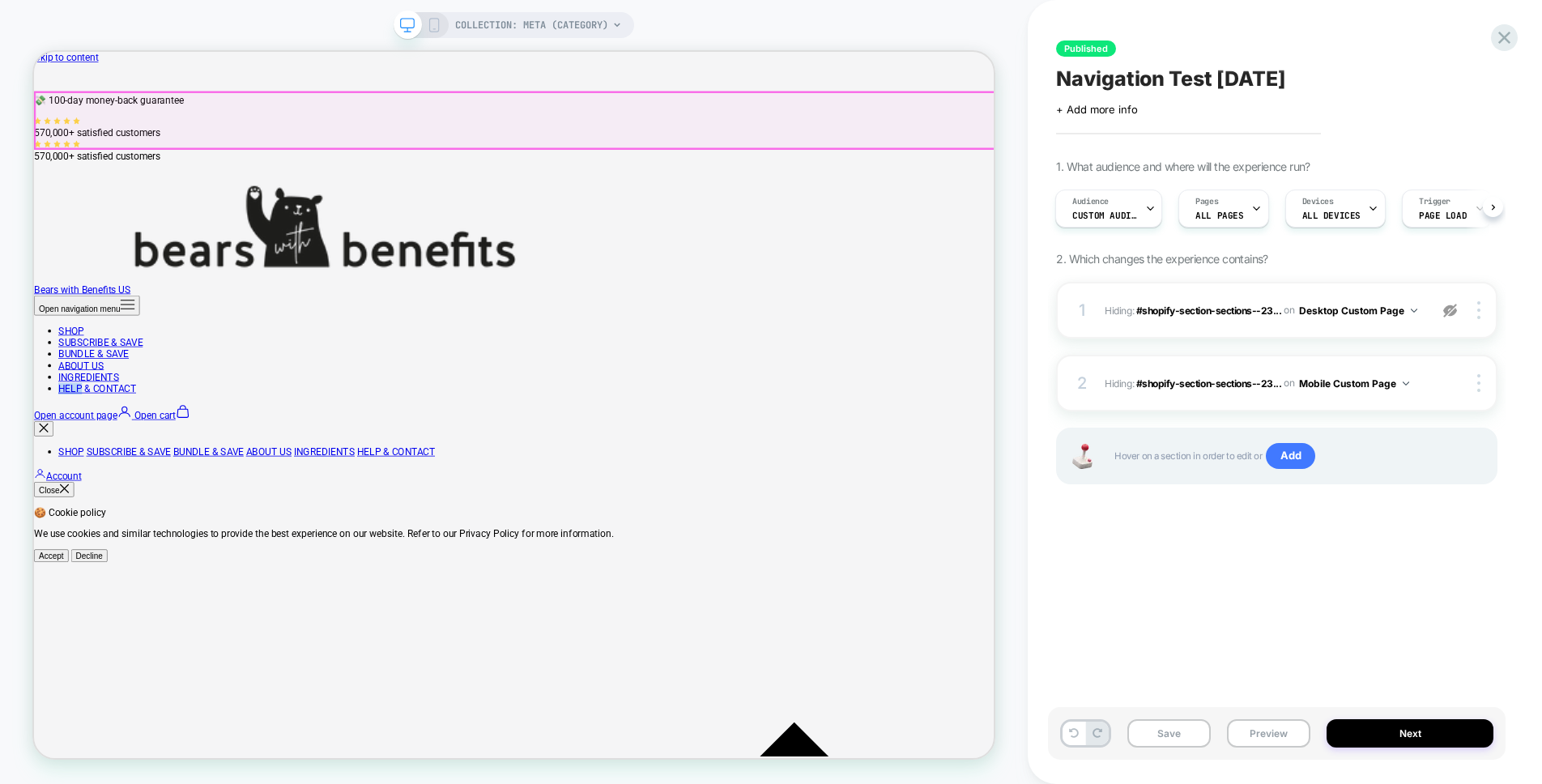
click at [1084, 361] on x-header "Bears with Benefits US Open navigation menu SHOP SUBSCRIBE & SAVE BUNDLE & SAVE…" at bounding box center [674, 493] width 1280 height 264
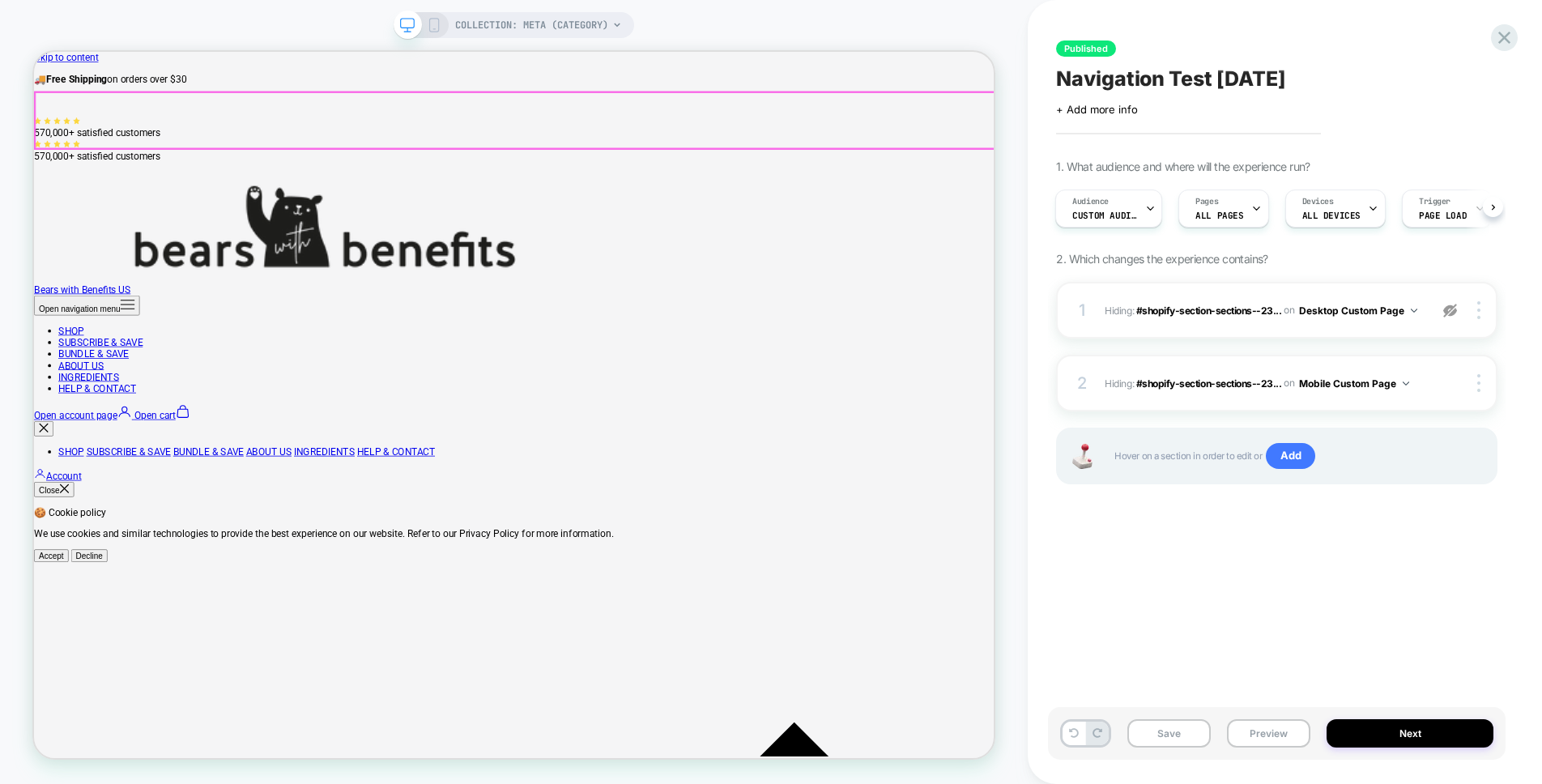
click at [1116, 361] on x-header "Bears with Benefits US Open navigation menu SHOP SUBSCRIBE & SAVE BUNDLE & SAVE…" at bounding box center [674, 493] width 1280 height 264
click at [1198, 361] on x-header "Bears with Benefits US Open navigation menu SHOP SUBSCRIBE & SAVE BUNDLE & SAVE…" at bounding box center [674, 493] width 1280 height 264
click at [1113, 361] on x-header "Bears with Benefits US Open navigation menu SHOP SUBSCRIBE & SAVE BUNDLE & SAVE…" at bounding box center [674, 493] width 1280 height 264
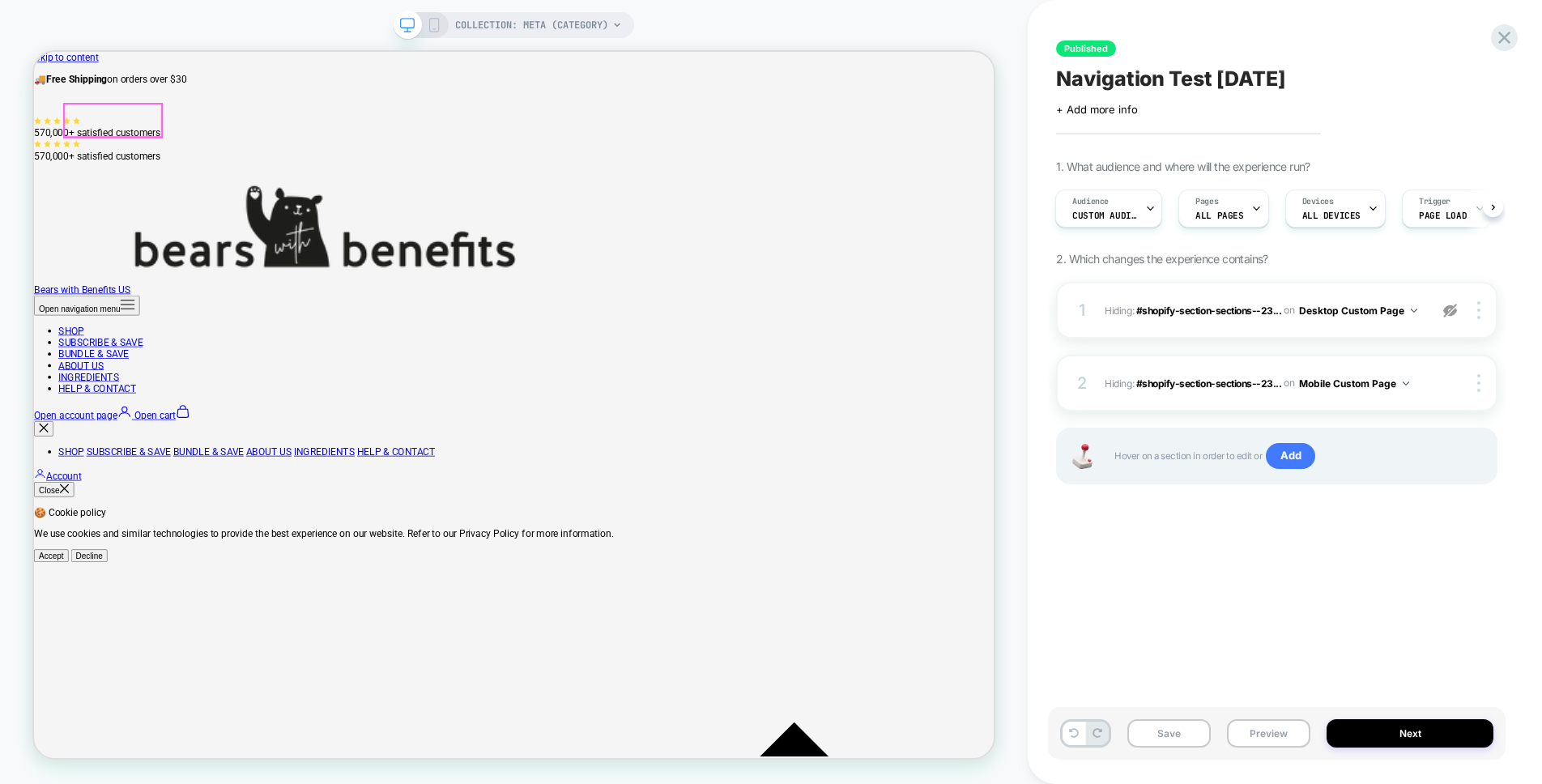
click at [163, 198] on img at bounding box center [421, 285] width 518 height 175
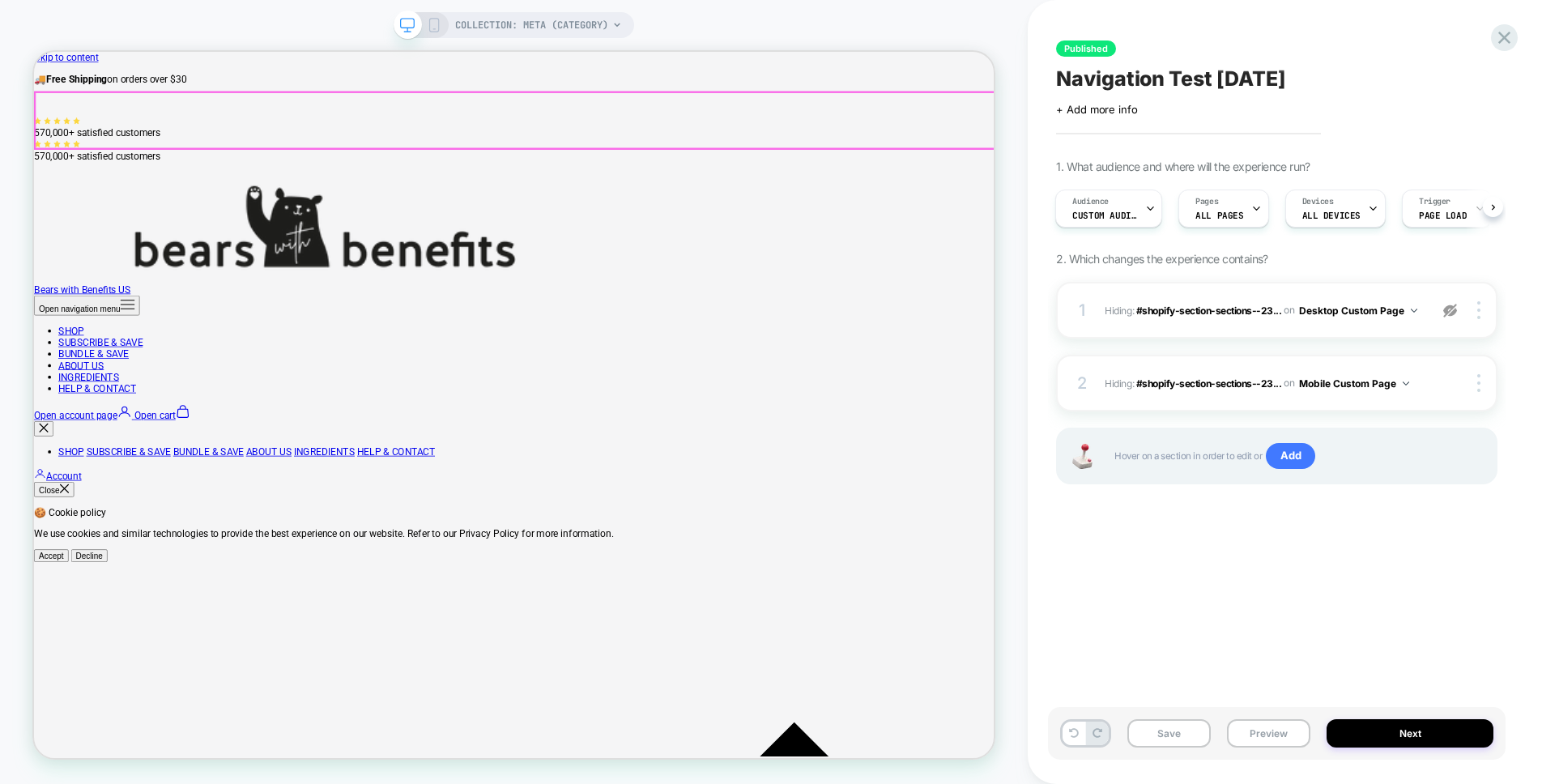
click at [60, 361] on x-header "Bears with Benefits US Open navigation menu SHOP SUBSCRIBE & SAVE BUNDLE & SAVE…" at bounding box center [674, 493] width 1280 height 264
click at [1297, 361] on x-header "Bears with Benefits US Open navigation menu SHOP SUBSCRIBE & SAVE BUNDLE & SAVE…" at bounding box center [674, 493] width 1280 height 264
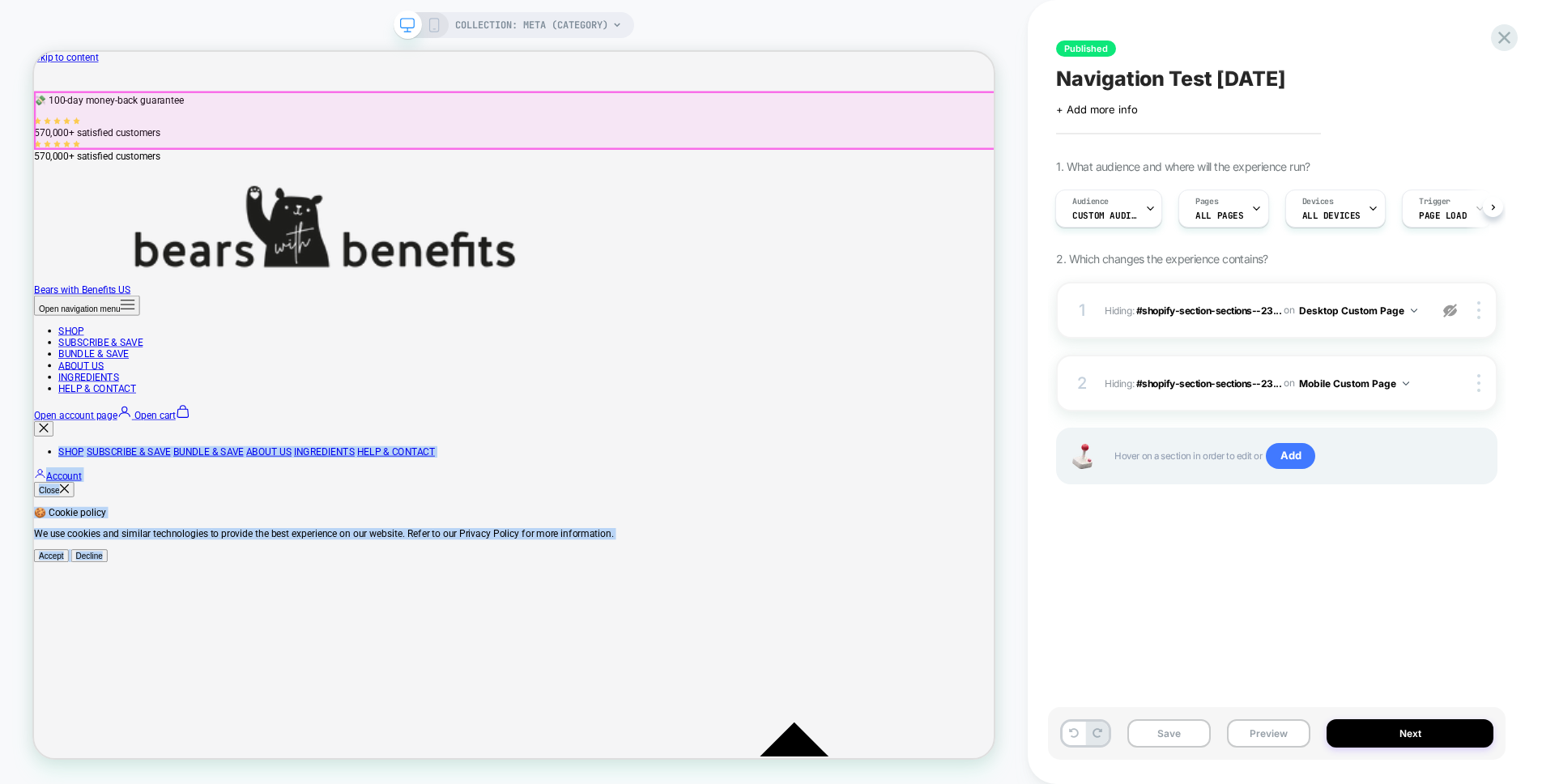
click at [1297, 361] on x-header "Bears with Benefits US Open navigation menu SHOP SUBSCRIBE & SAVE BUNDLE & SAVE…" at bounding box center [674, 493] width 1280 height 264
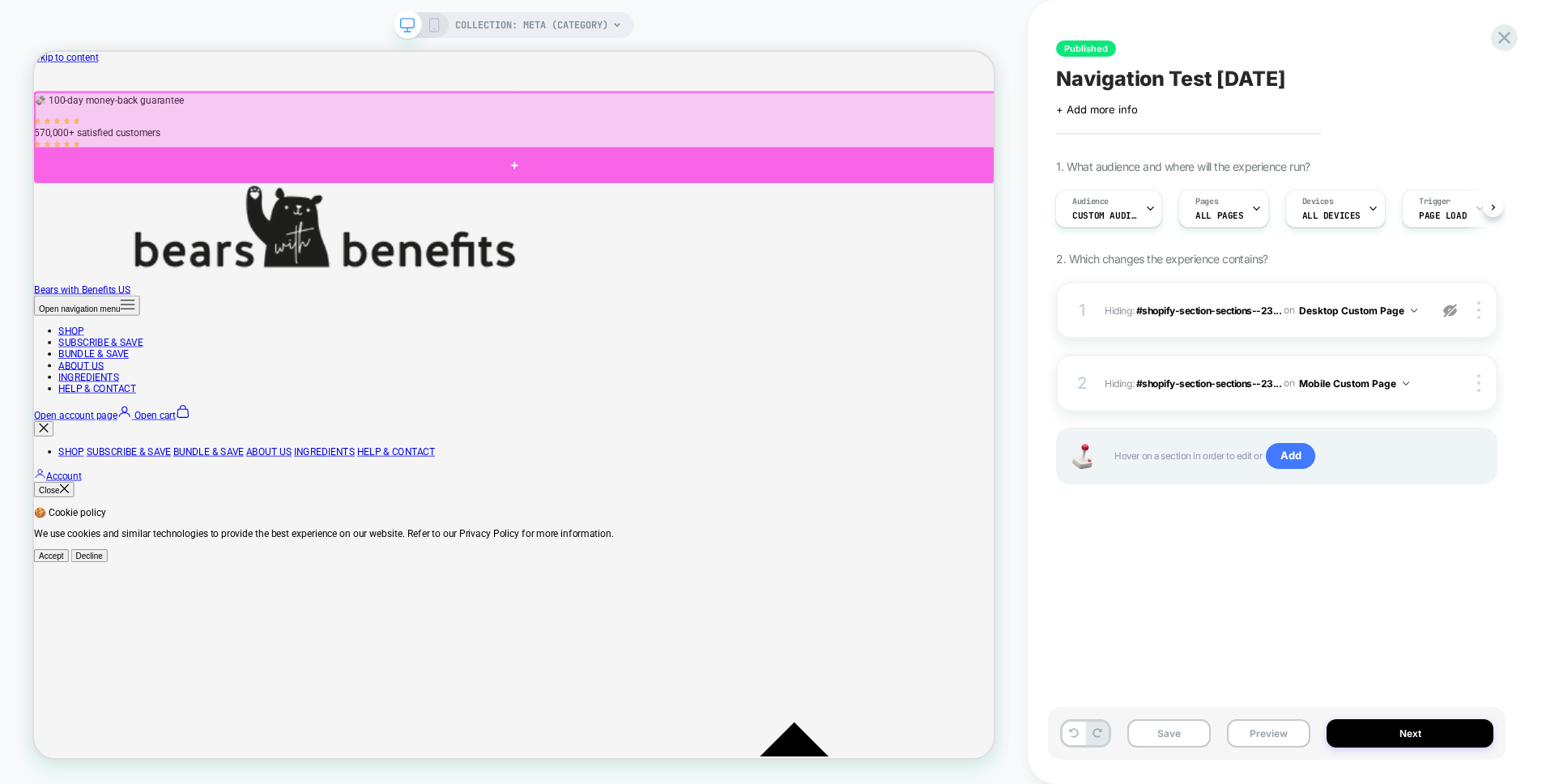
click at [675, 181] on div at bounding box center [674, 202] width 1280 height 48
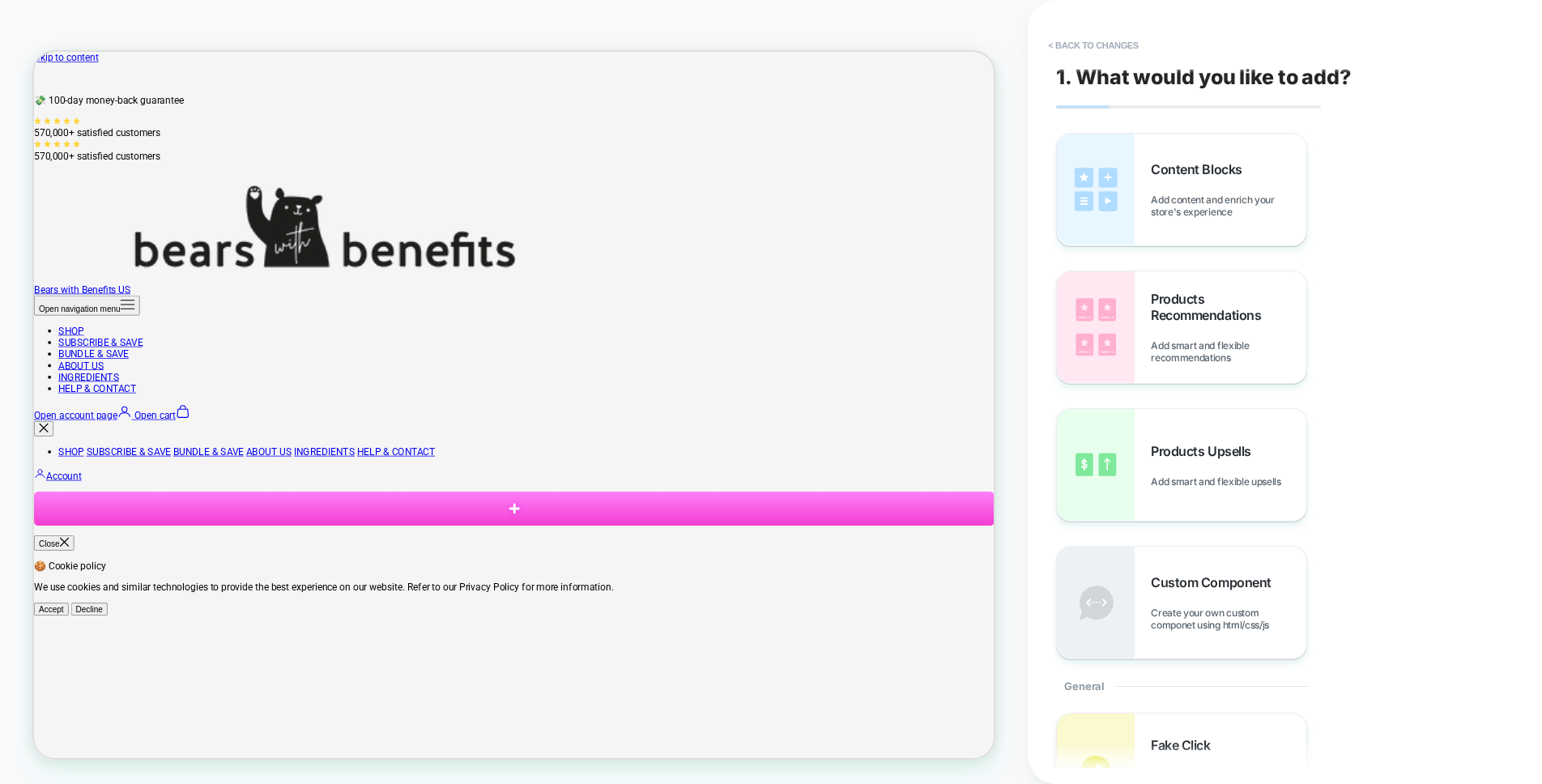
click at [935, 377] on nav "Open navigation menu SHOP SUBSCRIBE & SAVE BUNDLE & SAVE ABOUT US INGREDIENTS H…" at bounding box center [674, 442] width 1280 height 132
drag, startPoint x: 1262, startPoint y: 217, endPoint x: 1062, endPoint y: 301, distance: 216.9
click at [1262, 638] on section at bounding box center [674, 661] width 1280 height 45
click at [1055, 25] on div "1. What would you like to add? Content Blocks Add content and enrich your store…" at bounding box center [1276, 391] width 457 height 751
click at [1064, 39] on button "< Back to changes" at bounding box center [1093, 45] width 107 height 26
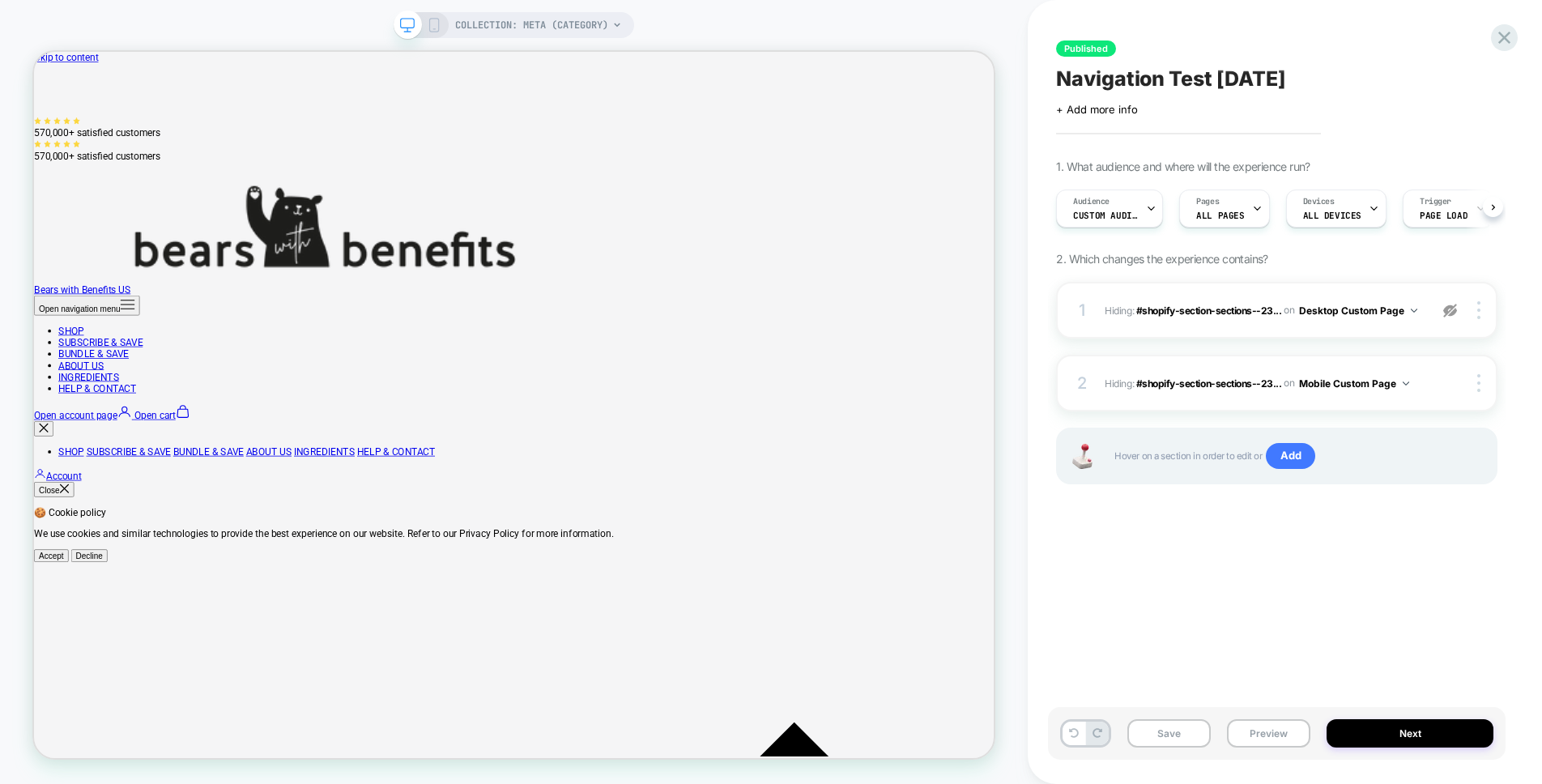
scroll to position [0, 1]
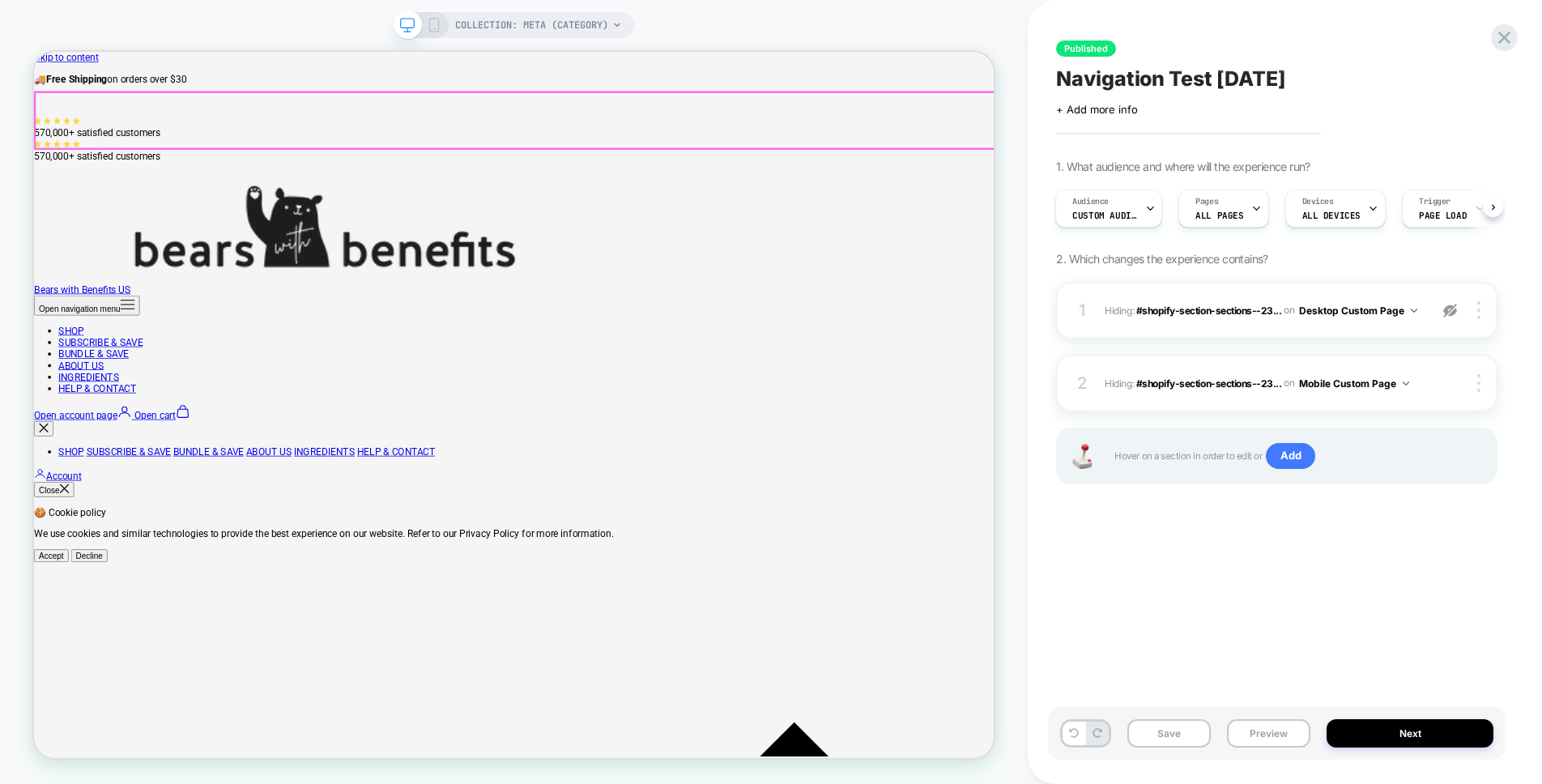
click at [1200, 361] on x-header "Bears with Benefits US Open navigation menu SHOP SUBSCRIBE & SAVE BUNDLE & SAVE…" at bounding box center [674, 493] width 1280 height 264
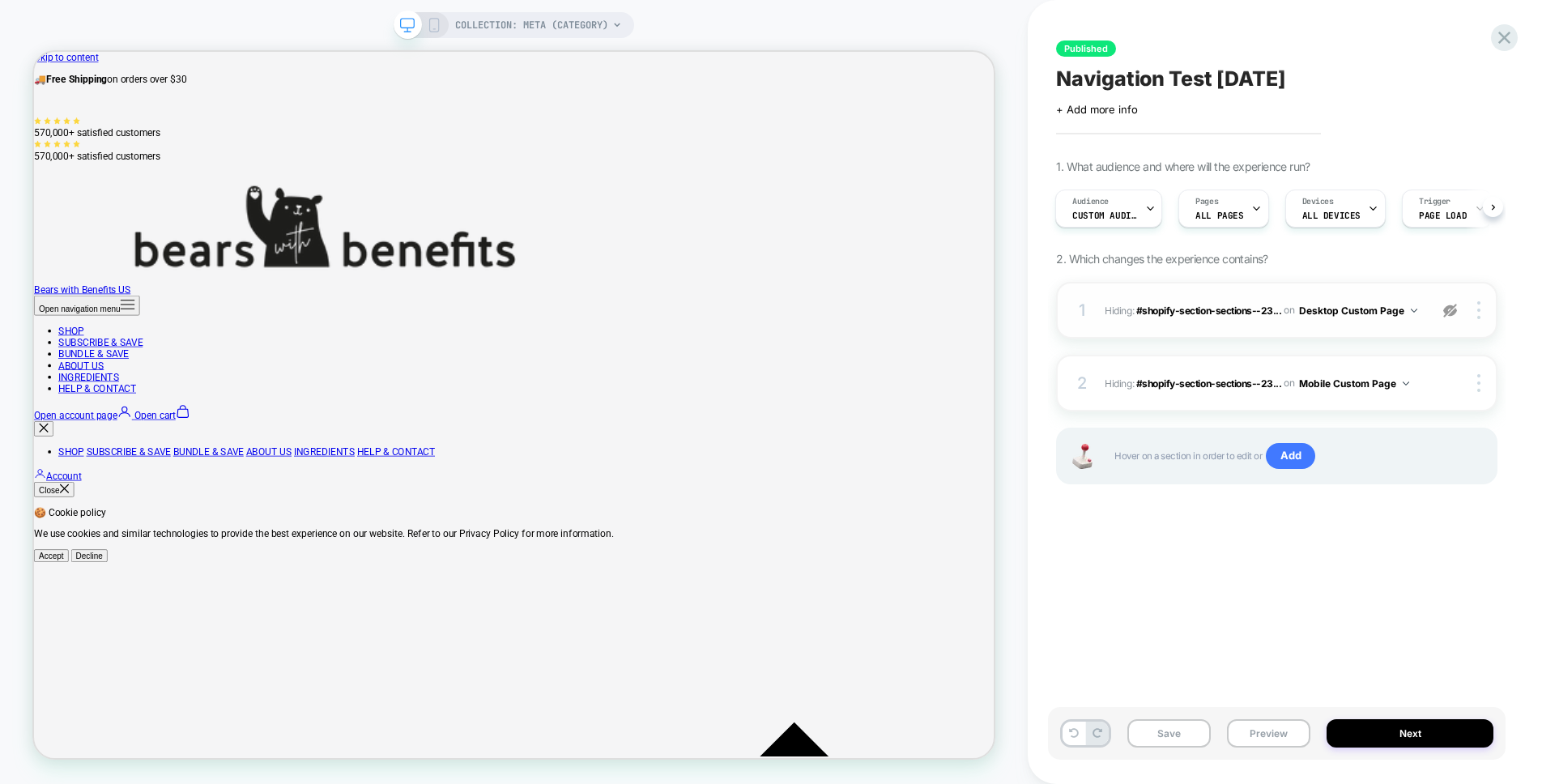
click at [1452, 310] on img at bounding box center [1450, 311] width 13 height 13
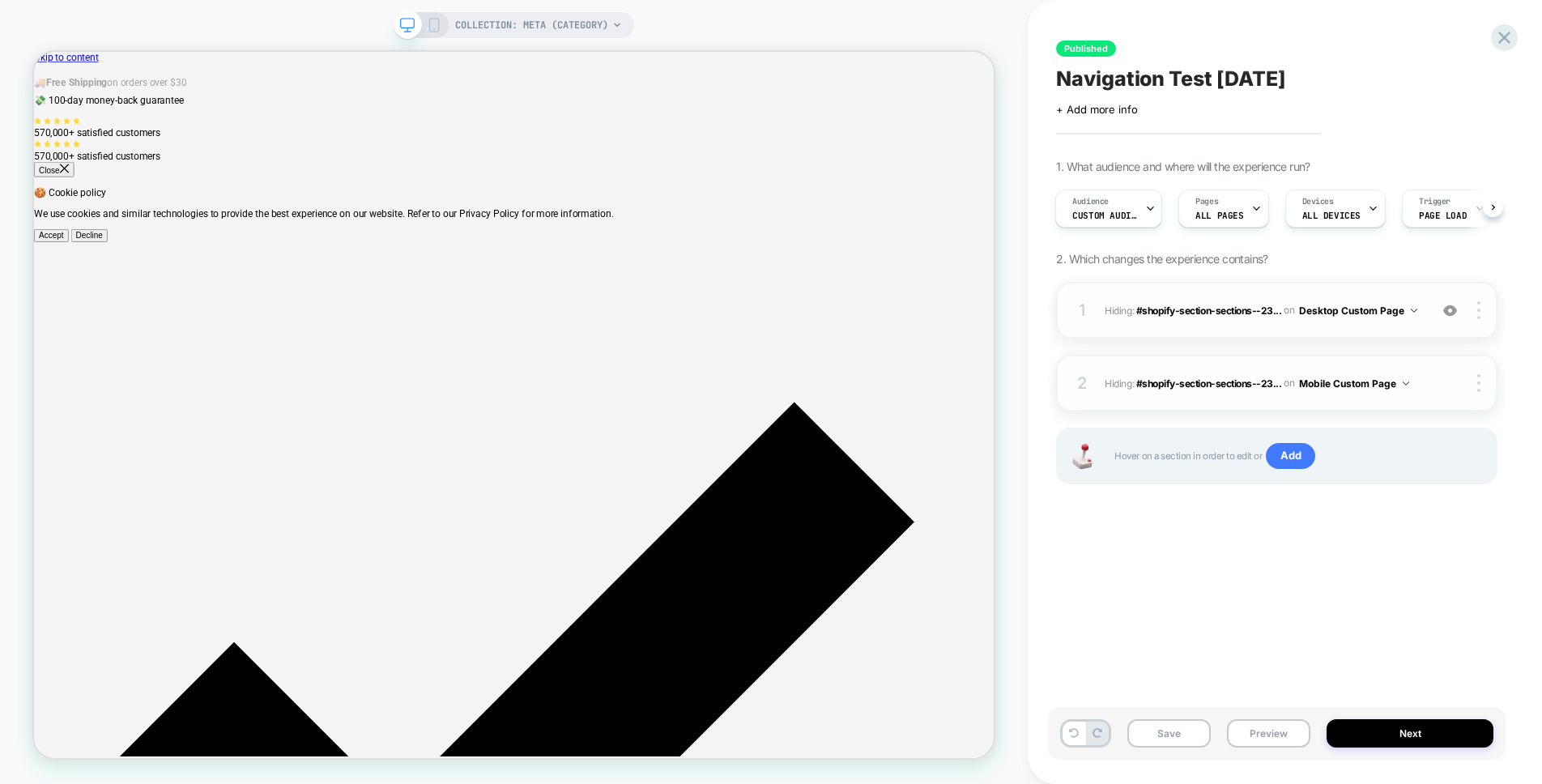
click at [1441, 385] on div at bounding box center [1465, 383] width 60 height 18
click at [1449, 315] on img at bounding box center [1450, 311] width 13 height 13
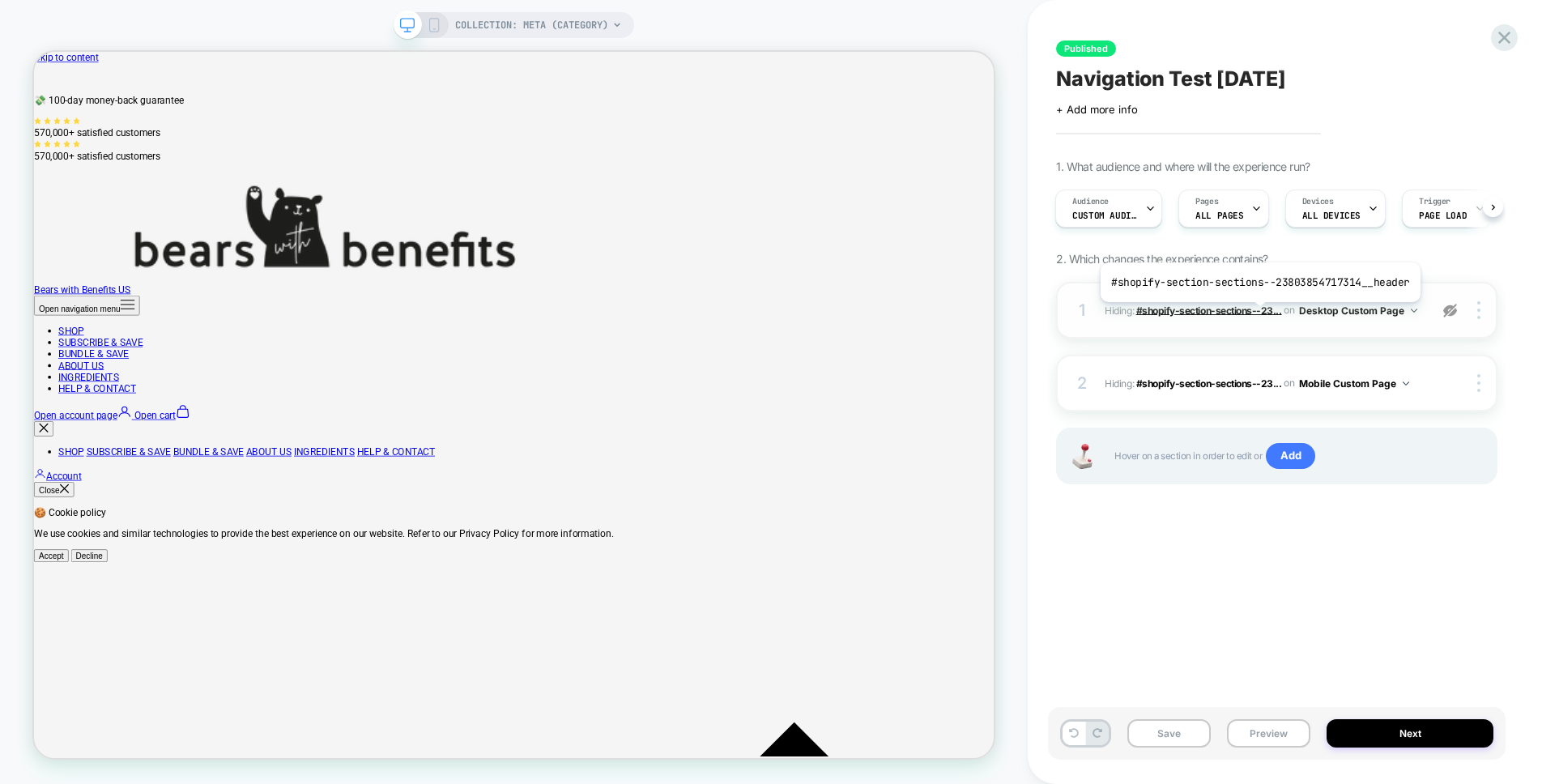
click at [1257, 314] on span "#shopify-section-sections--23..." at bounding box center [1209, 310] width 146 height 12
click at [1443, 365] on div "2 Hiding : #shopify-section-sections--23... #shopify-section-sections--23803854…" at bounding box center [1277, 384] width 442 height 57
click at [1431, 379] on div "2 Hiding : #shopify-section-sections--23... #shopify-section-sections--23803854…" at bounding box center [1277, 384] width 442 height 57
click at [1443, 300] on div "1 Hiding : #shopify-section-sections--23... #shopify-section-sections--23803854…" at bounding box center [1277, 311] width 442 height 57
click at [1447, 307] on img at bounding box center [1450, 311] width 13 height 13
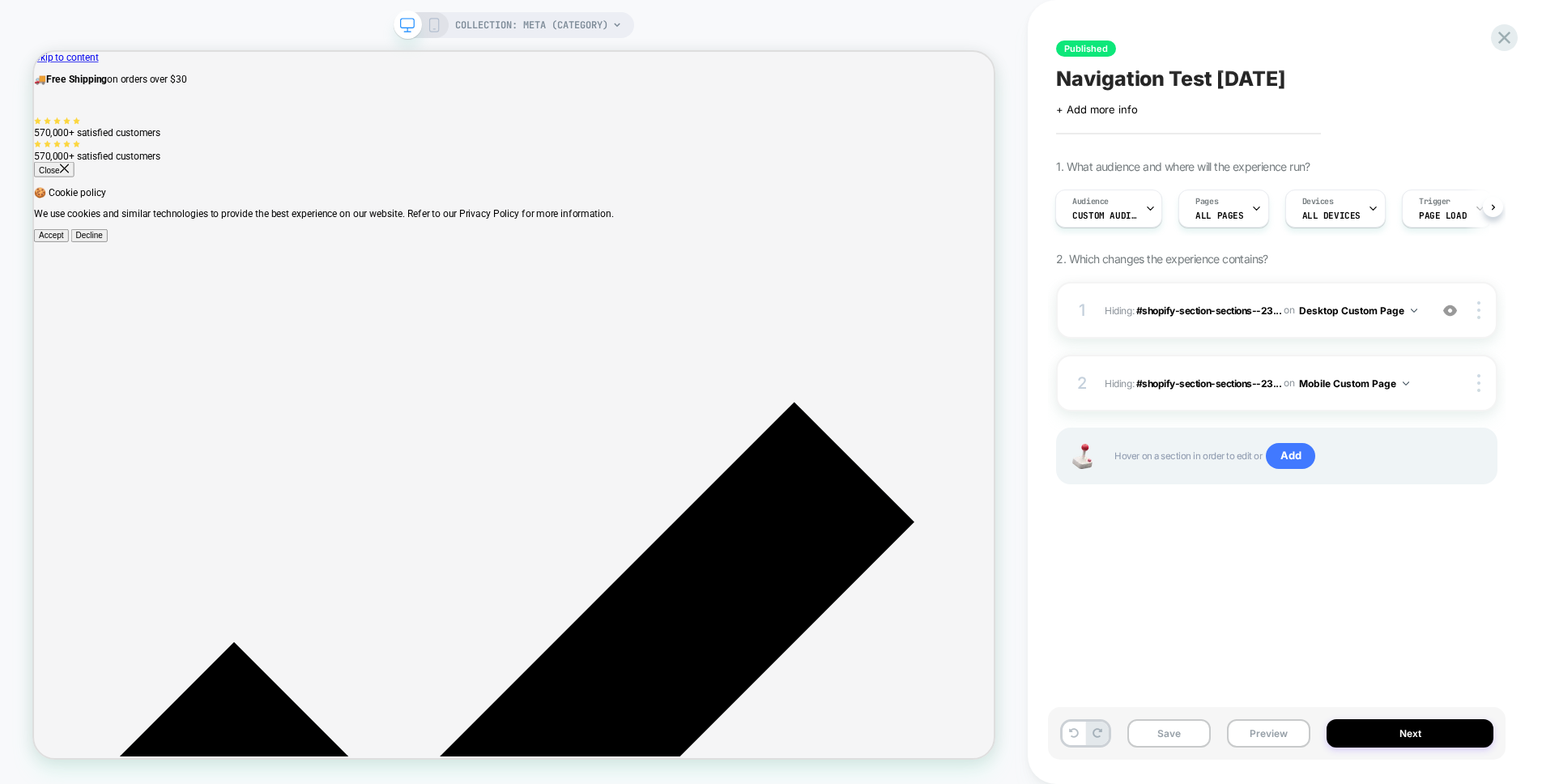
click at [441, 30] on div "COLLECTION: Meta (Category)" at bounding box center [514, 24] width 240 height 26
click at [437, 29] on icon at bounding box center [433, 24] width 14 height 14
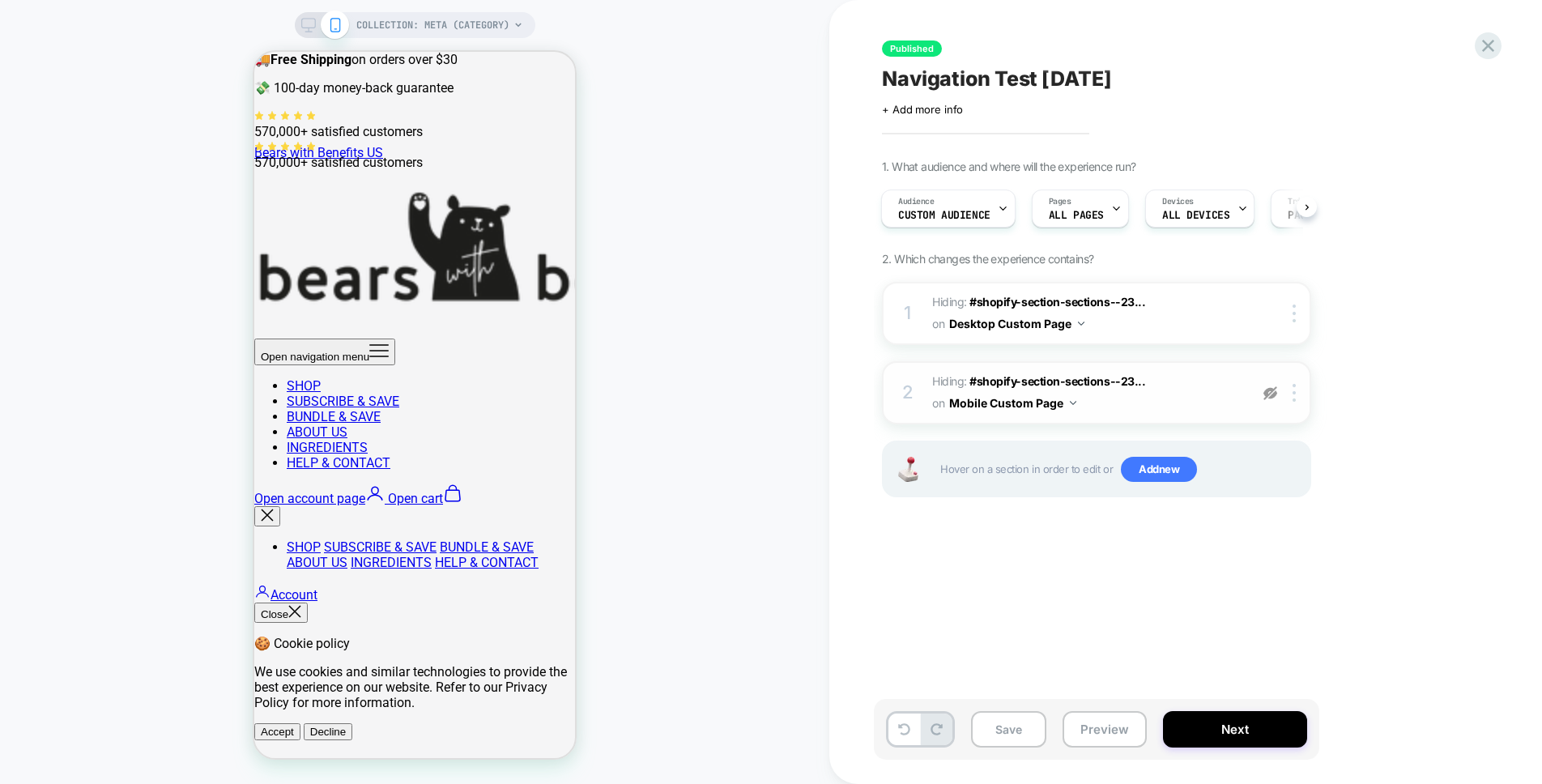
click at [1273, 395] on img at bounding box center [1270, 393] width 13 height 13
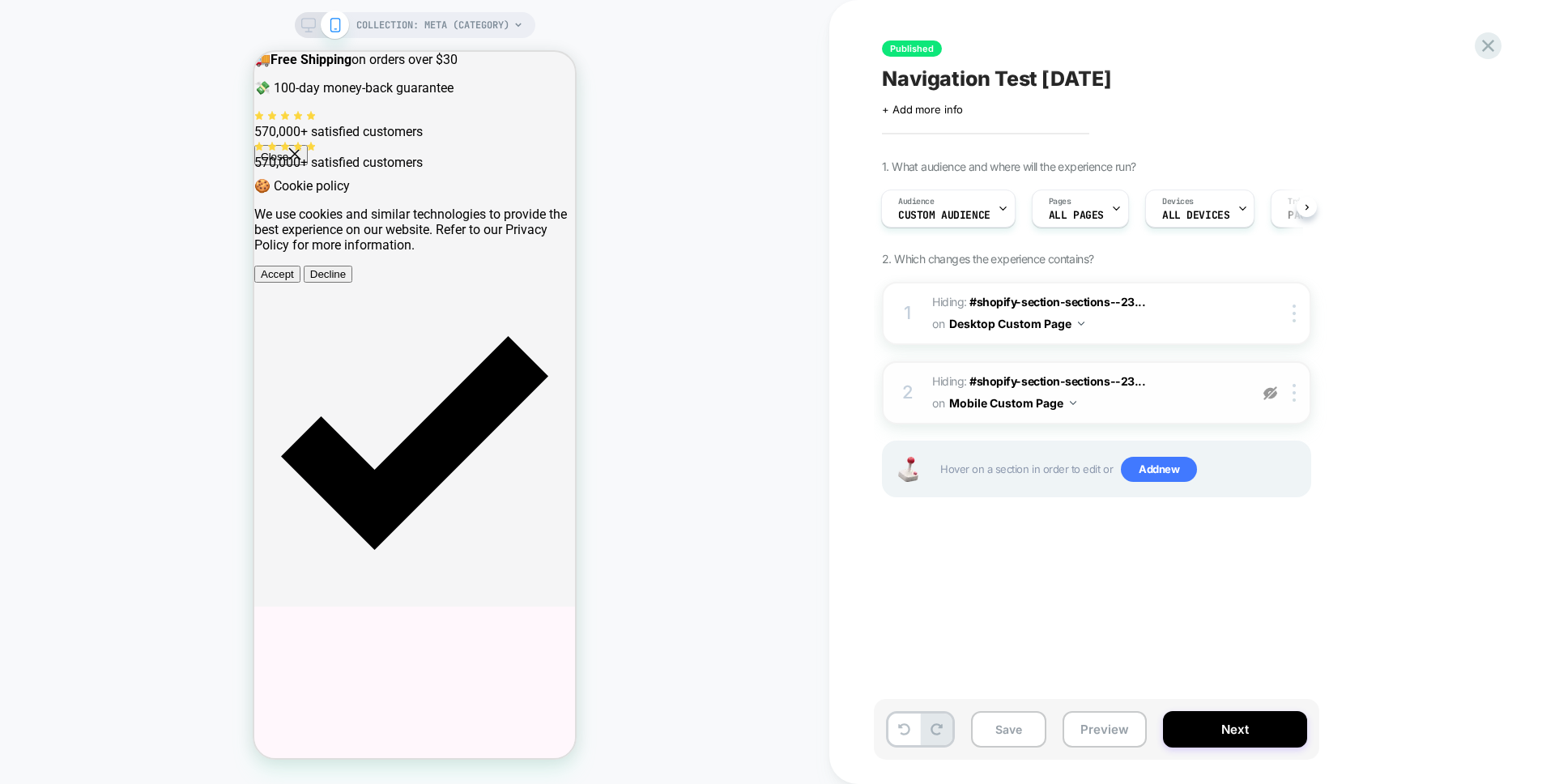
scroll to position [1, 0]
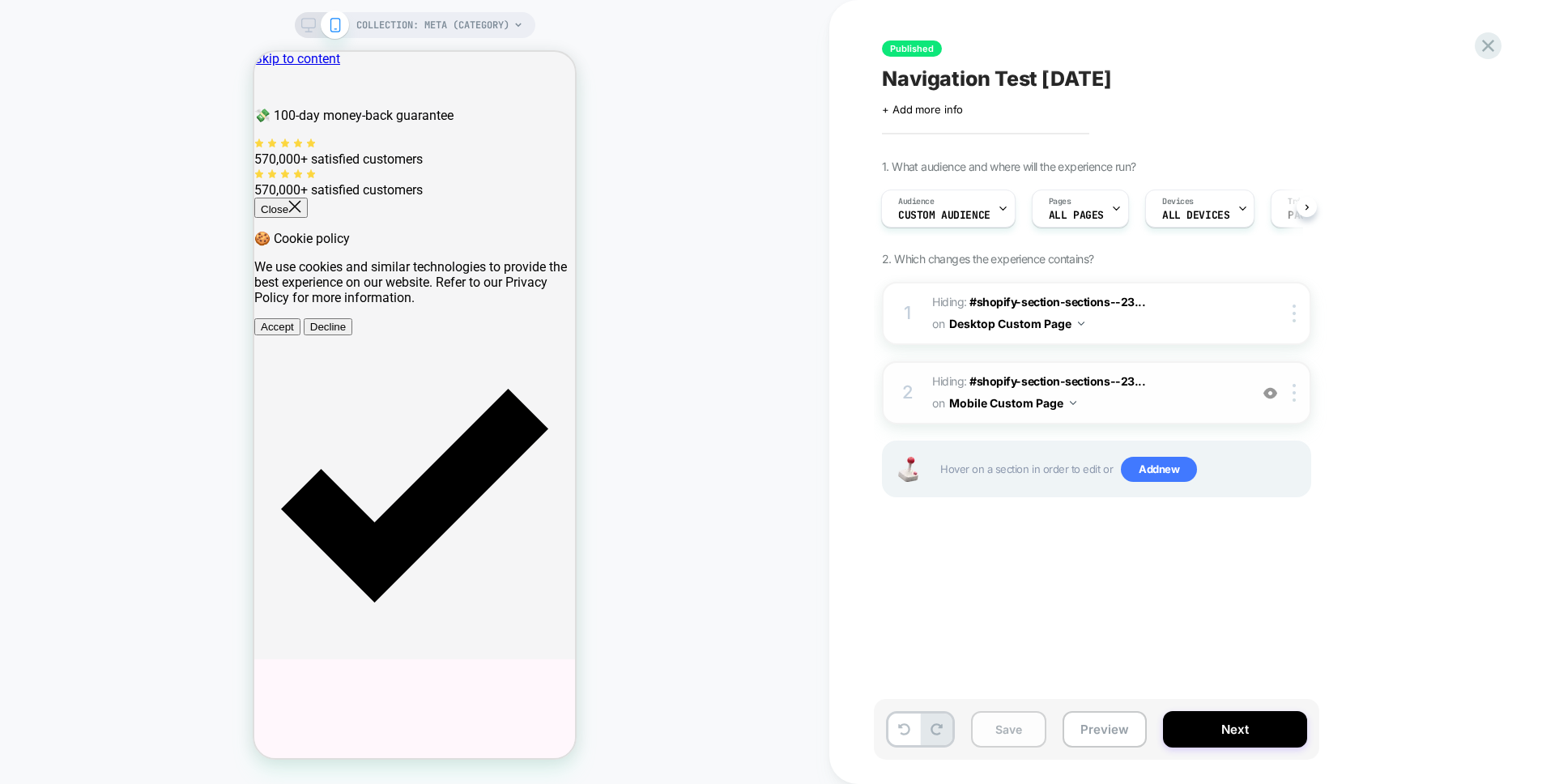
click at [995, 732] on button "Save" at bounding box center [1009, 729] width 76 height 36
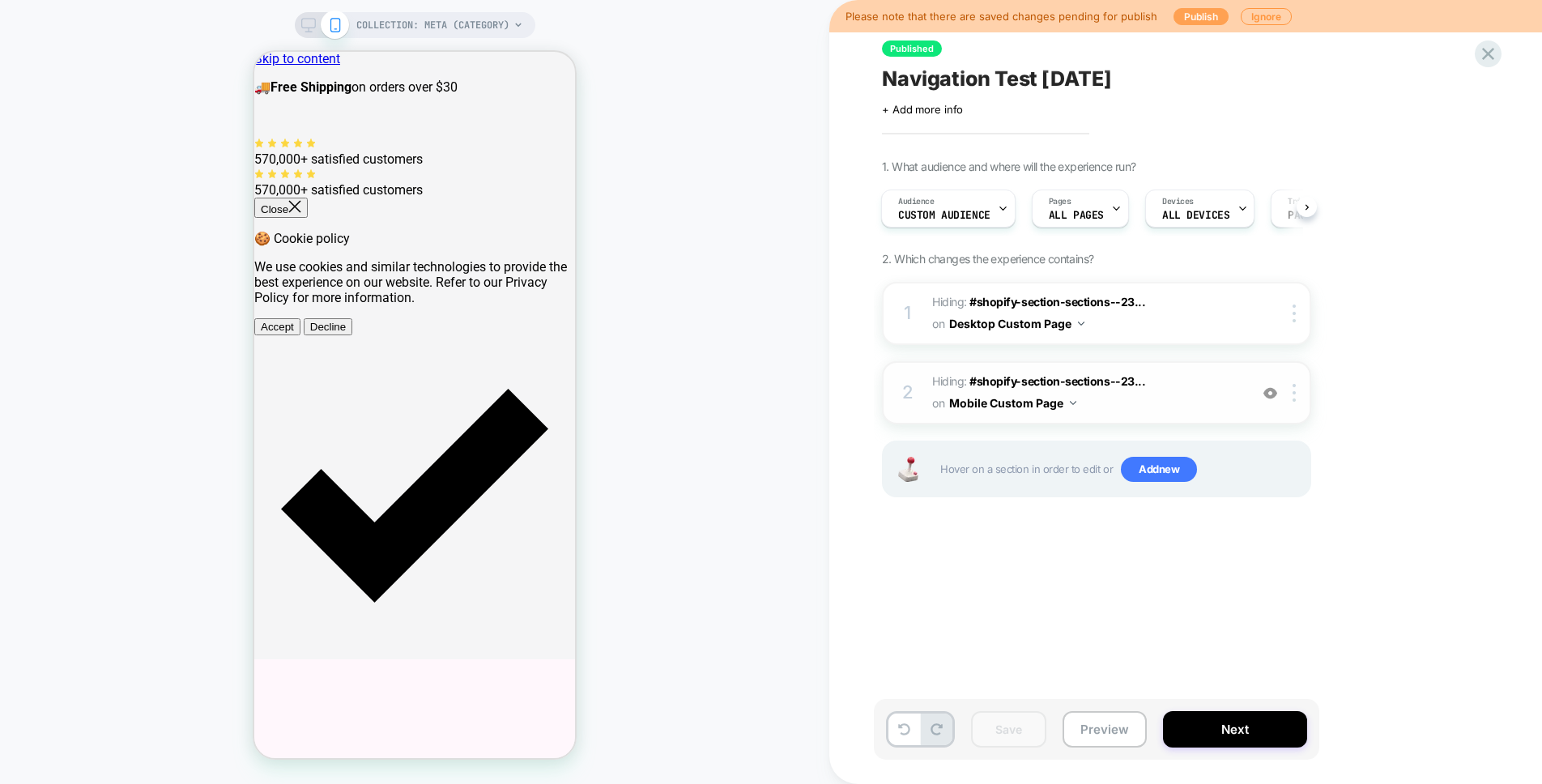
click at [1198, 24] on button "Publish" at bounding box center [1201, 17] width 55 height 17
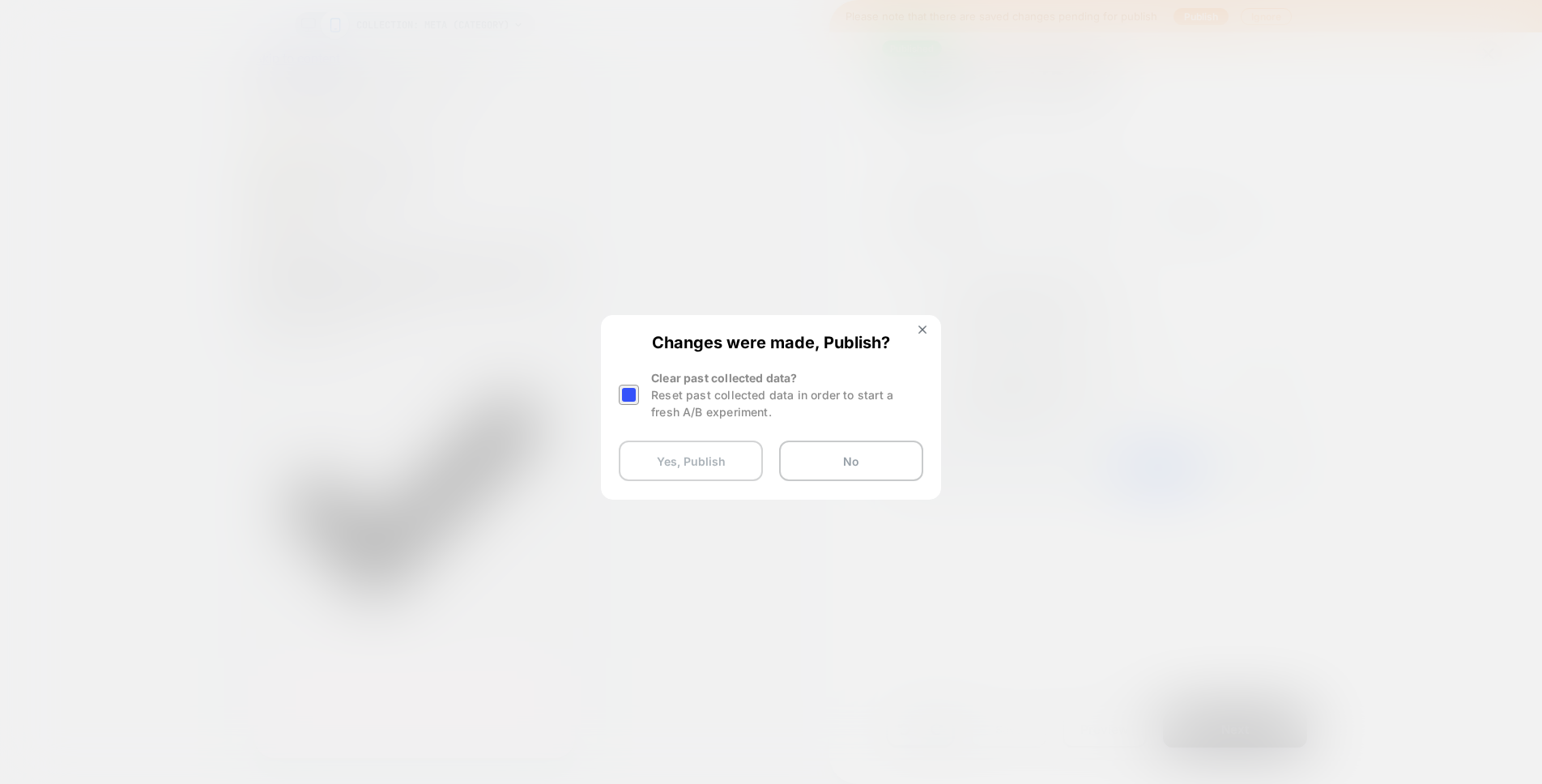
click at [700, 465] on button "Yes, Publish" at bounding box center [691, 461] width 144 height 40
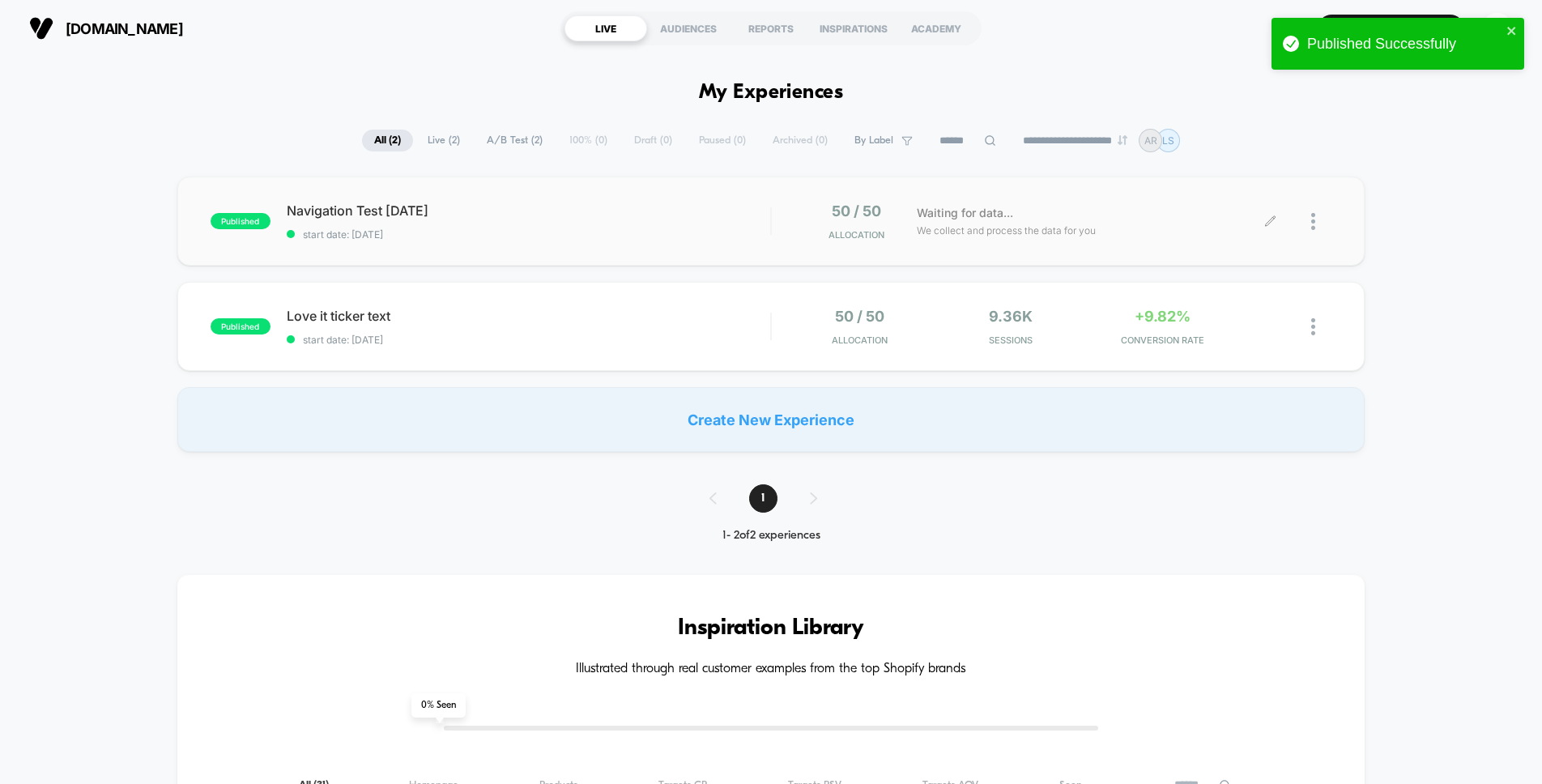
click at [1133, 222] on div "Waiting for data... We collect and process the data for you" at bounding box center [1090, 221] width 363 height 38
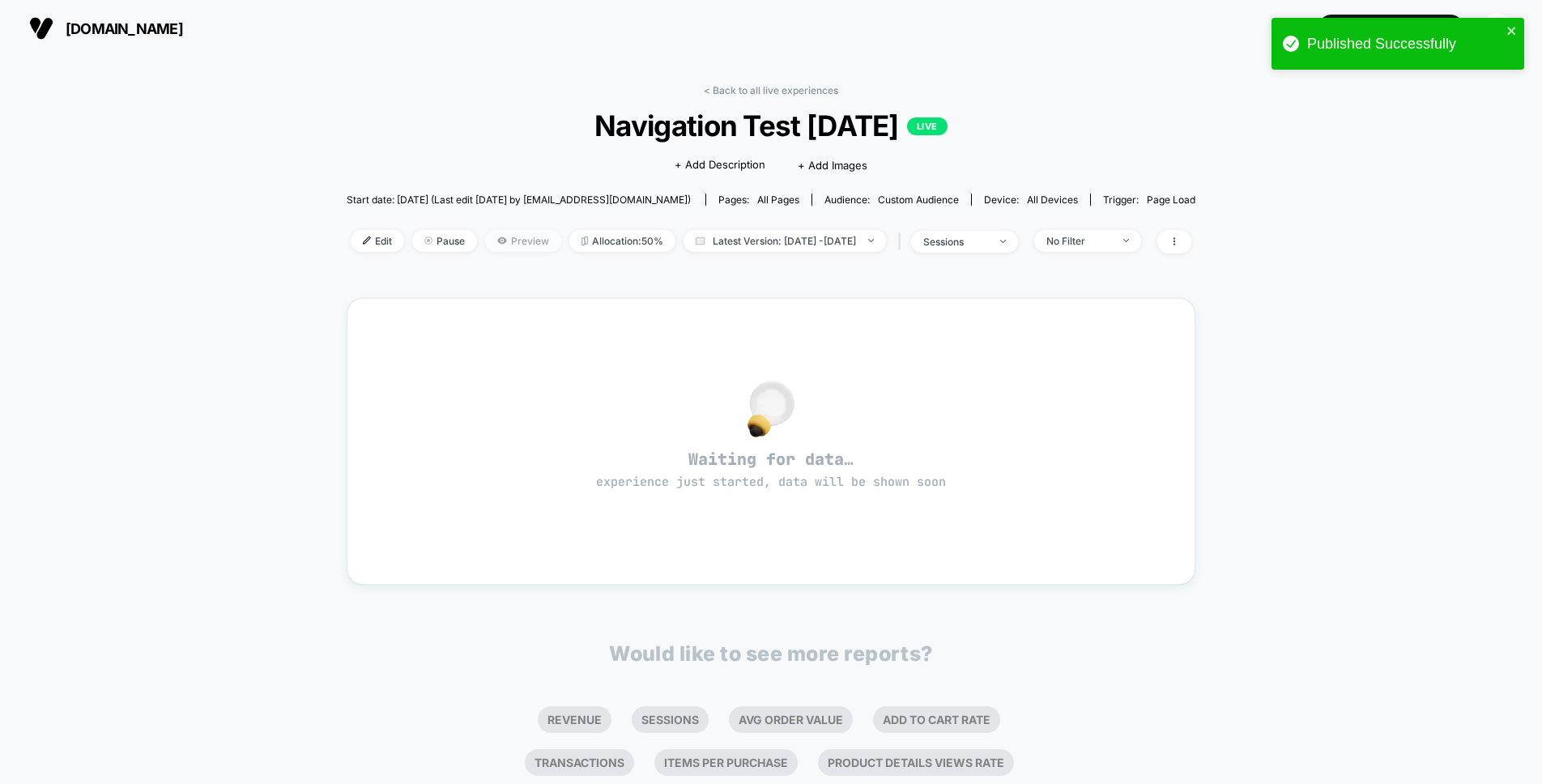
click at [485, 241] on span "Preview" at bounding box center [523, 241] width 76 height 22
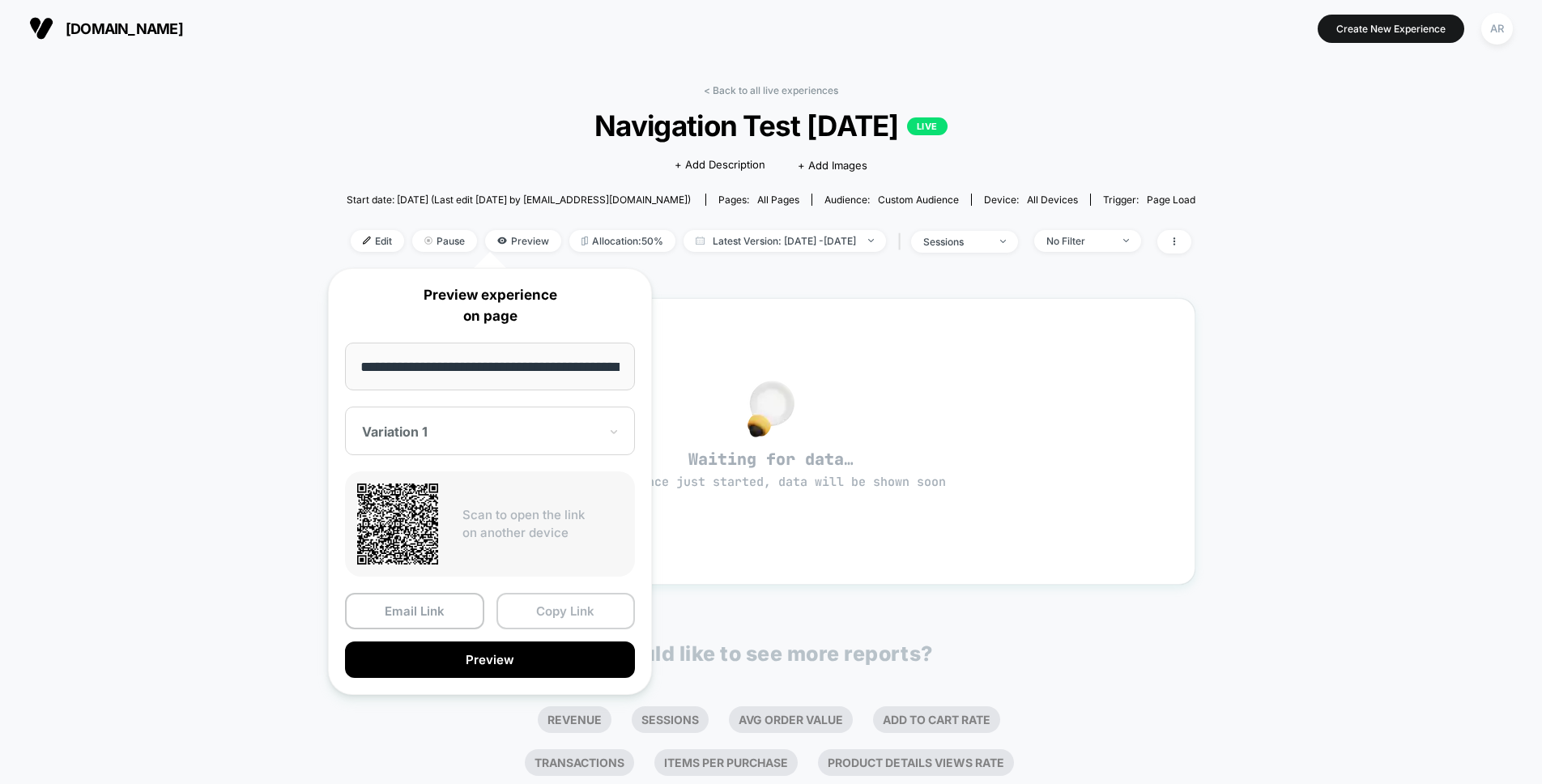
click at [528, 607] on button "Copy Link" at bounding box center [566, 610] width 139 height 36
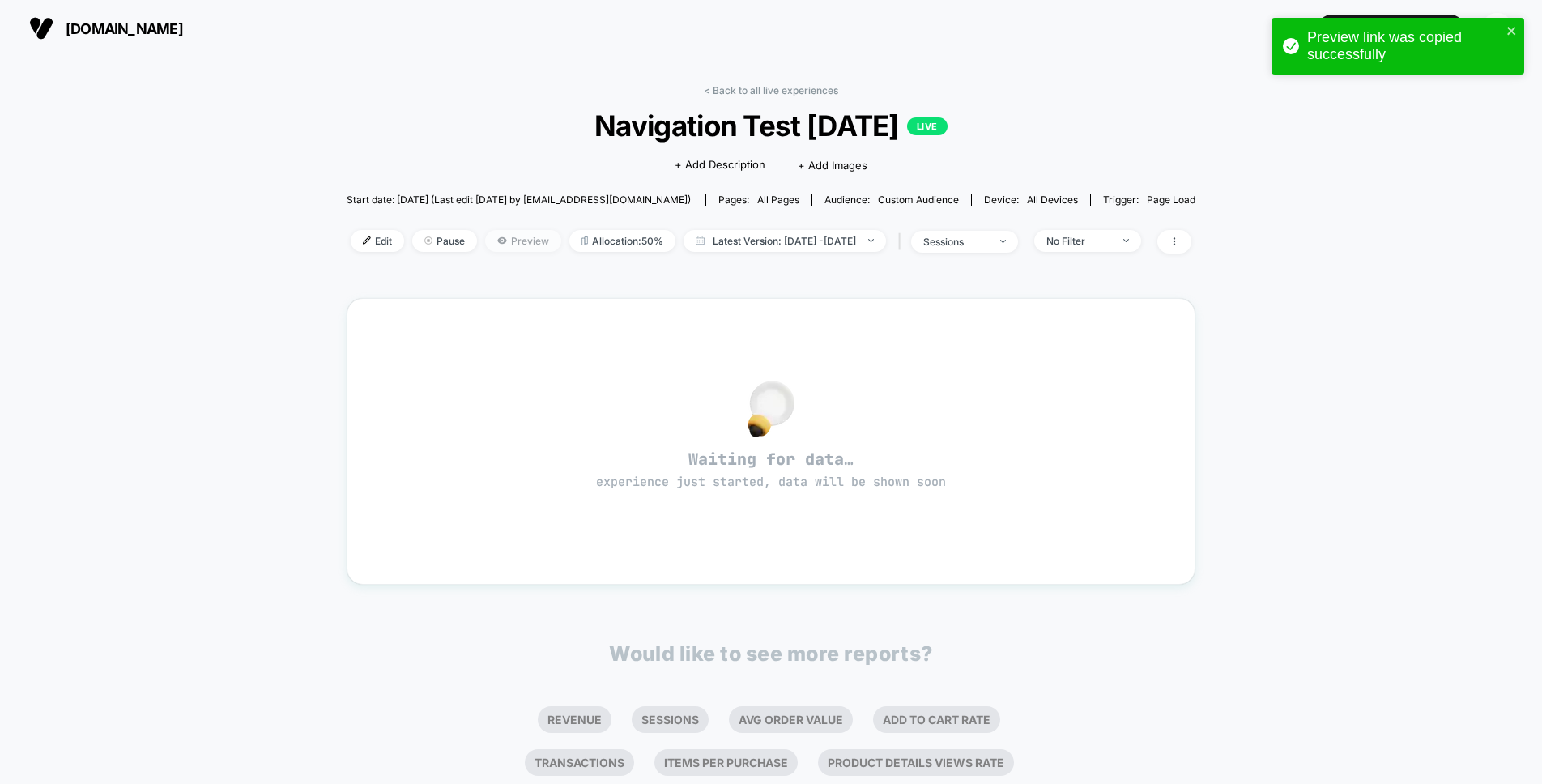
click at [485, 240] on span "Preview" at bounding box center [523, 241] width 76 height 22
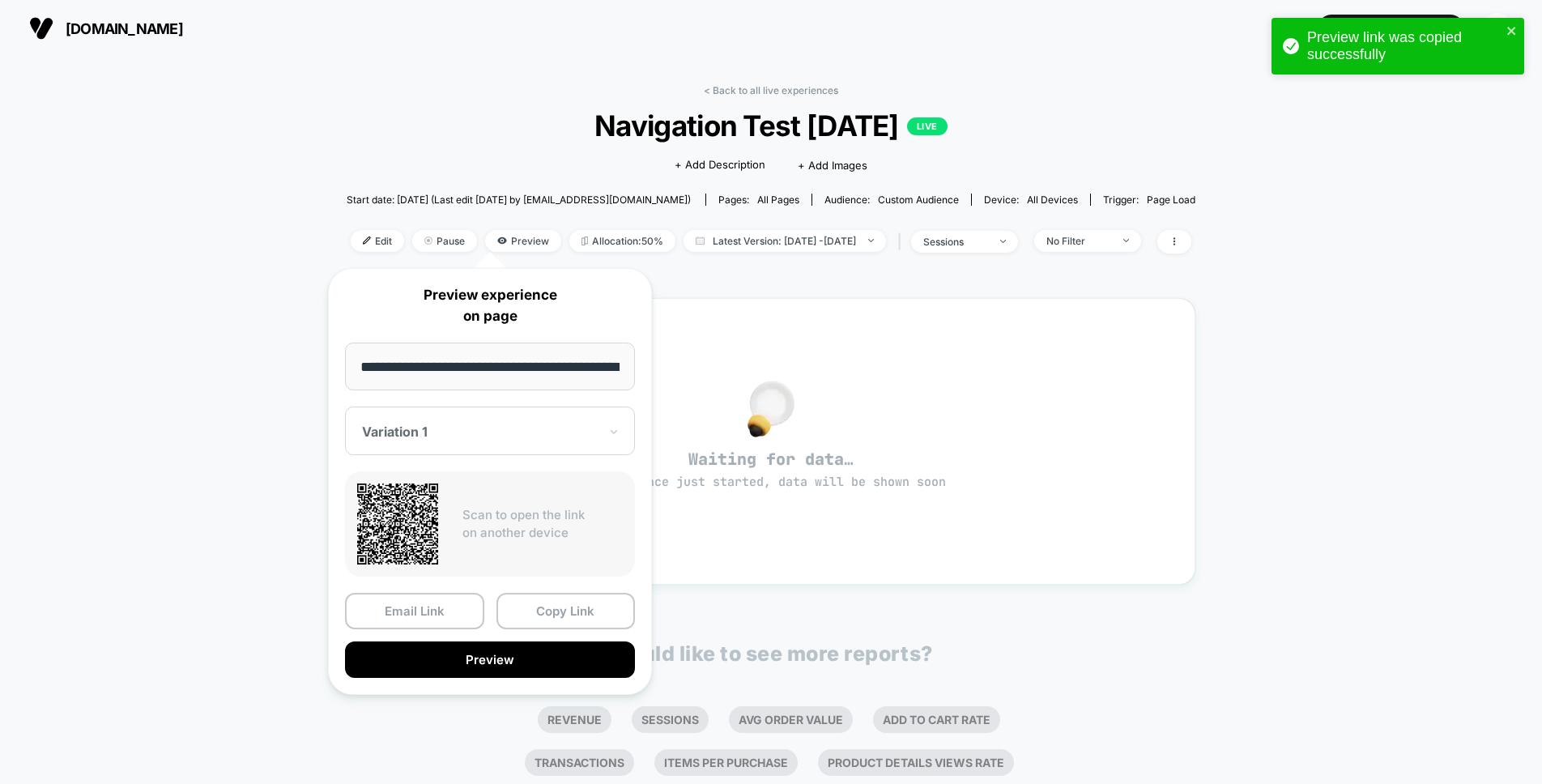
click at [492, 418] on div "Variation 1" at bounding box center [489, 431] width 290 height 49
click at [474, 506] on div "CONTROL" at bounding box center [490, 516] width 274 height 29
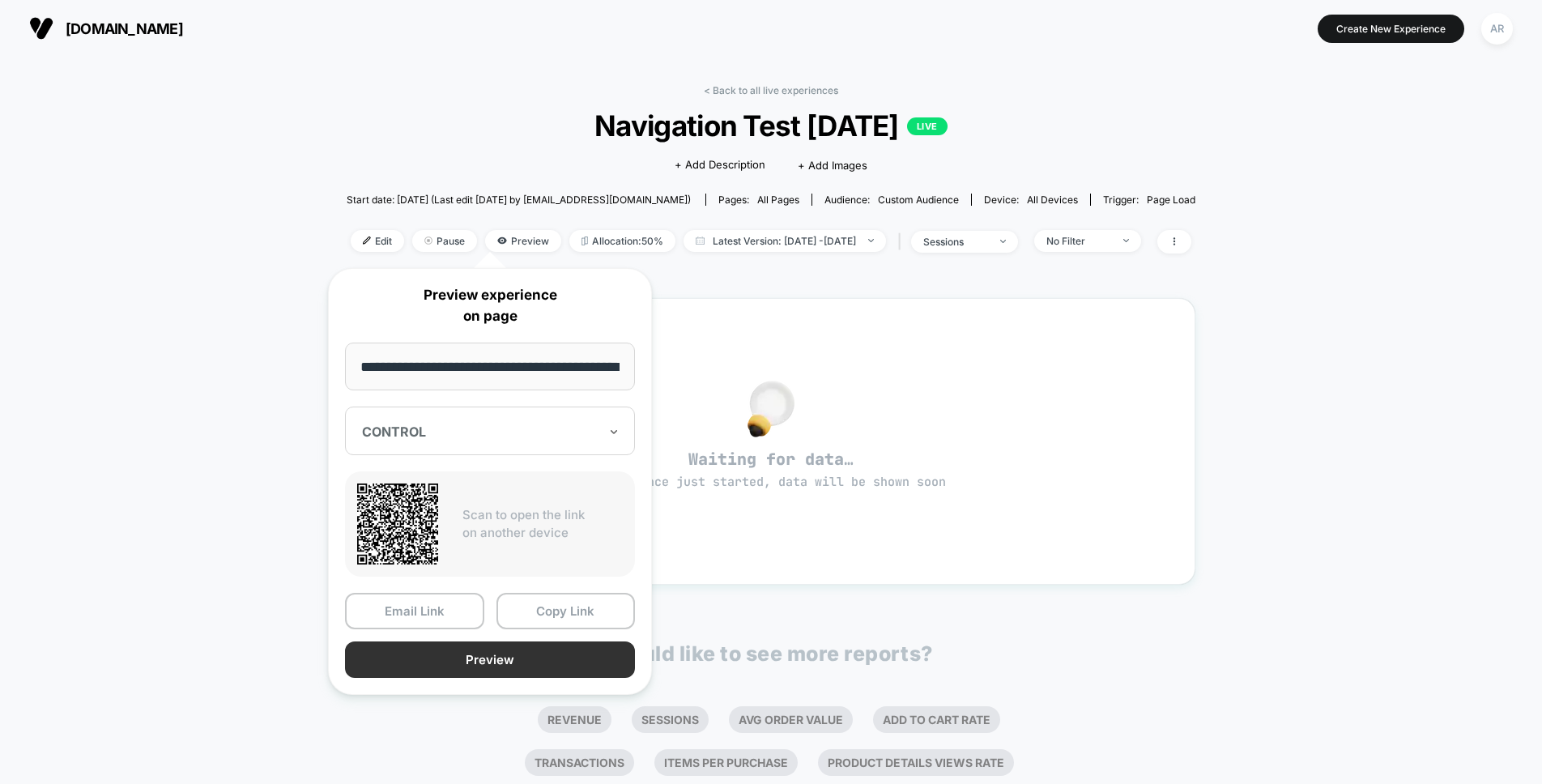
click at [459, 657] on button "Preview" at bounding box center [489, 659] width 290 height 36
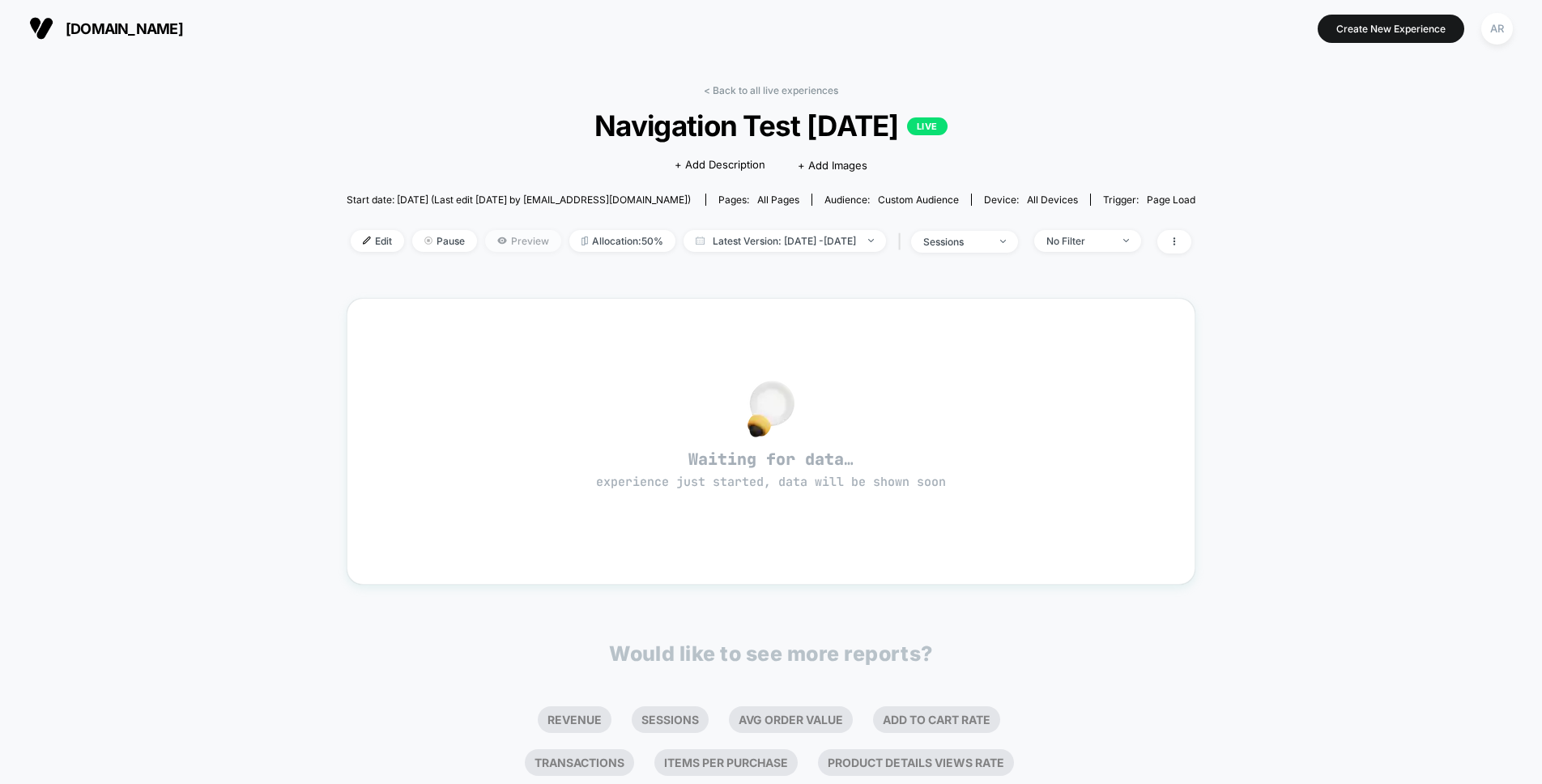
click at [501, 248] on span "Preview" at bounding box center [523, 241] width 76 height 22
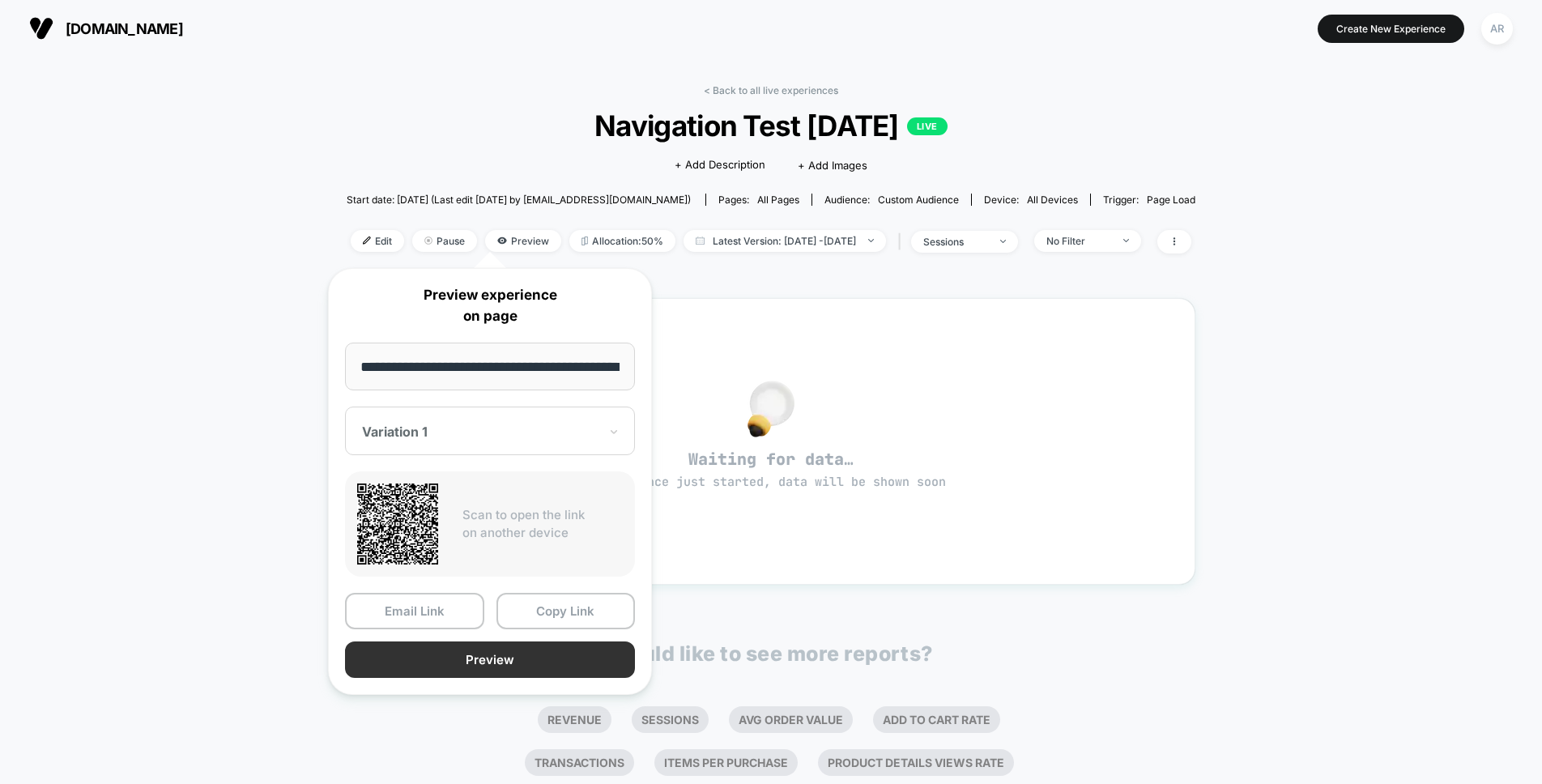
click at [494, 648] on button "Preview" at bounding box center [489, 659] width 290 height 36
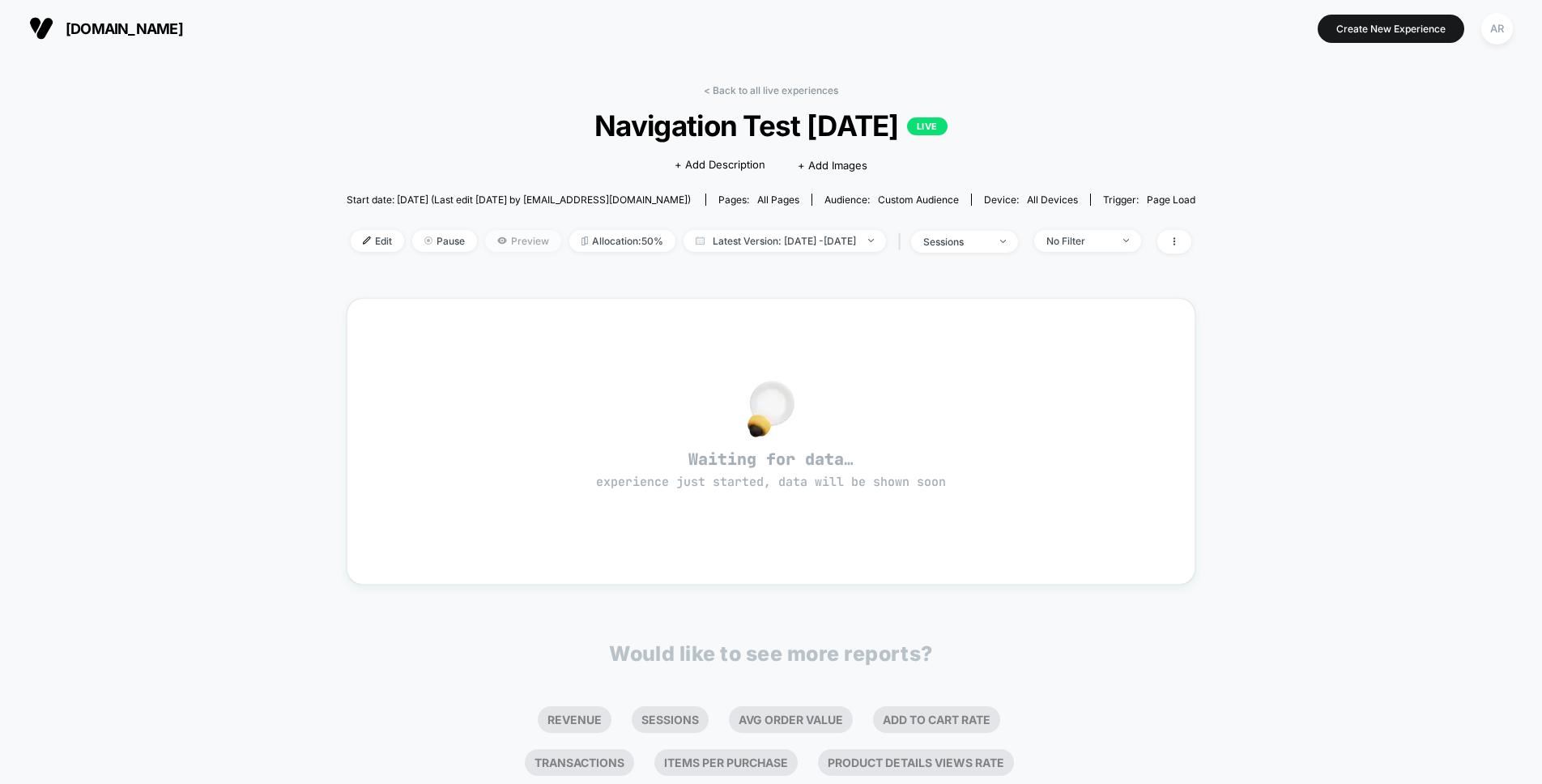
click at [489, 240] on span "Preview" at bounding box center [523, 241] width 76 height 22
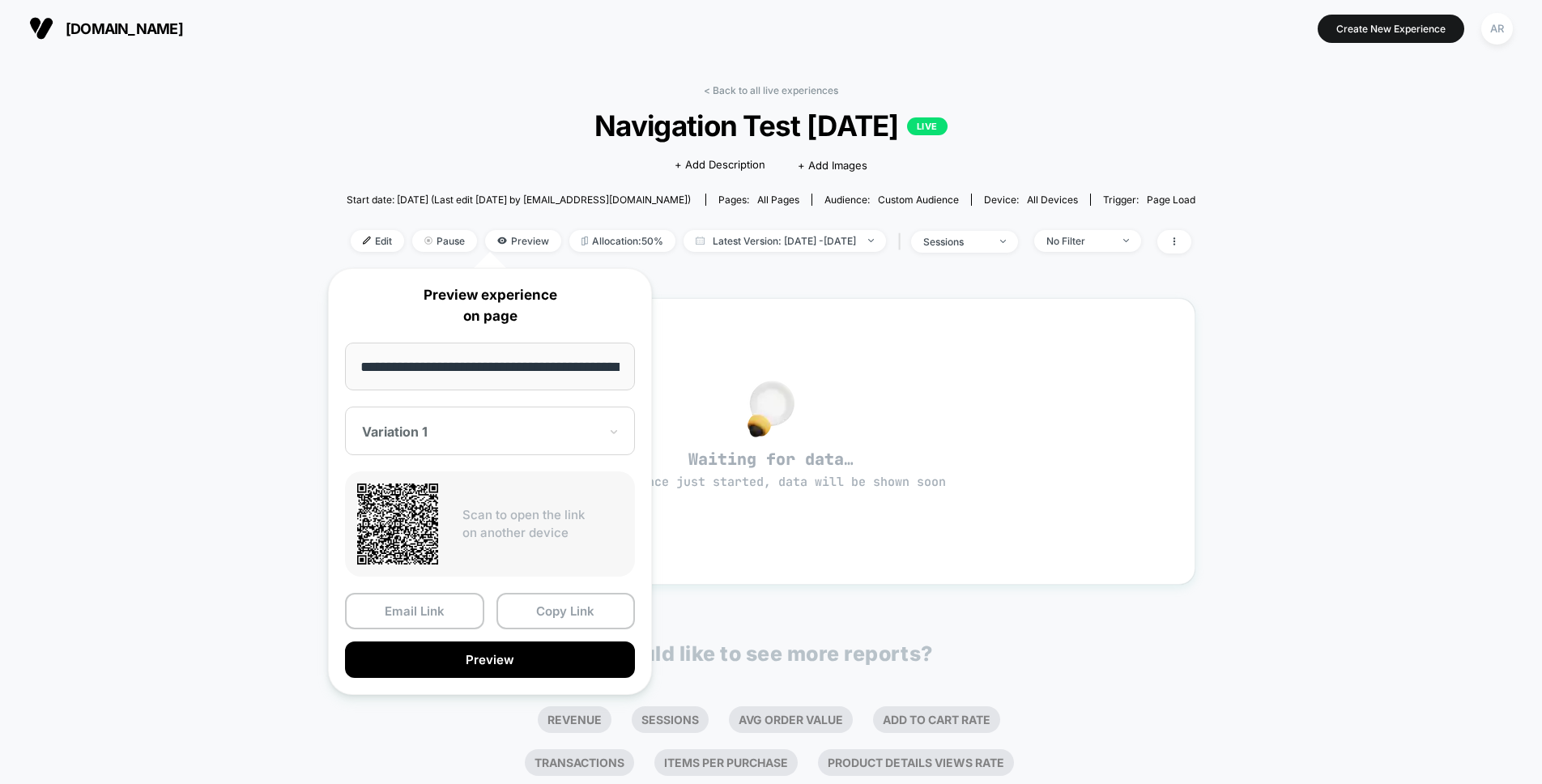
click at [285, 202] on div "< Back to all live experiences Navigation Test Labor Day LIVE Click to edit exp…" at bounding box center [771, 509] width 1542 height 904
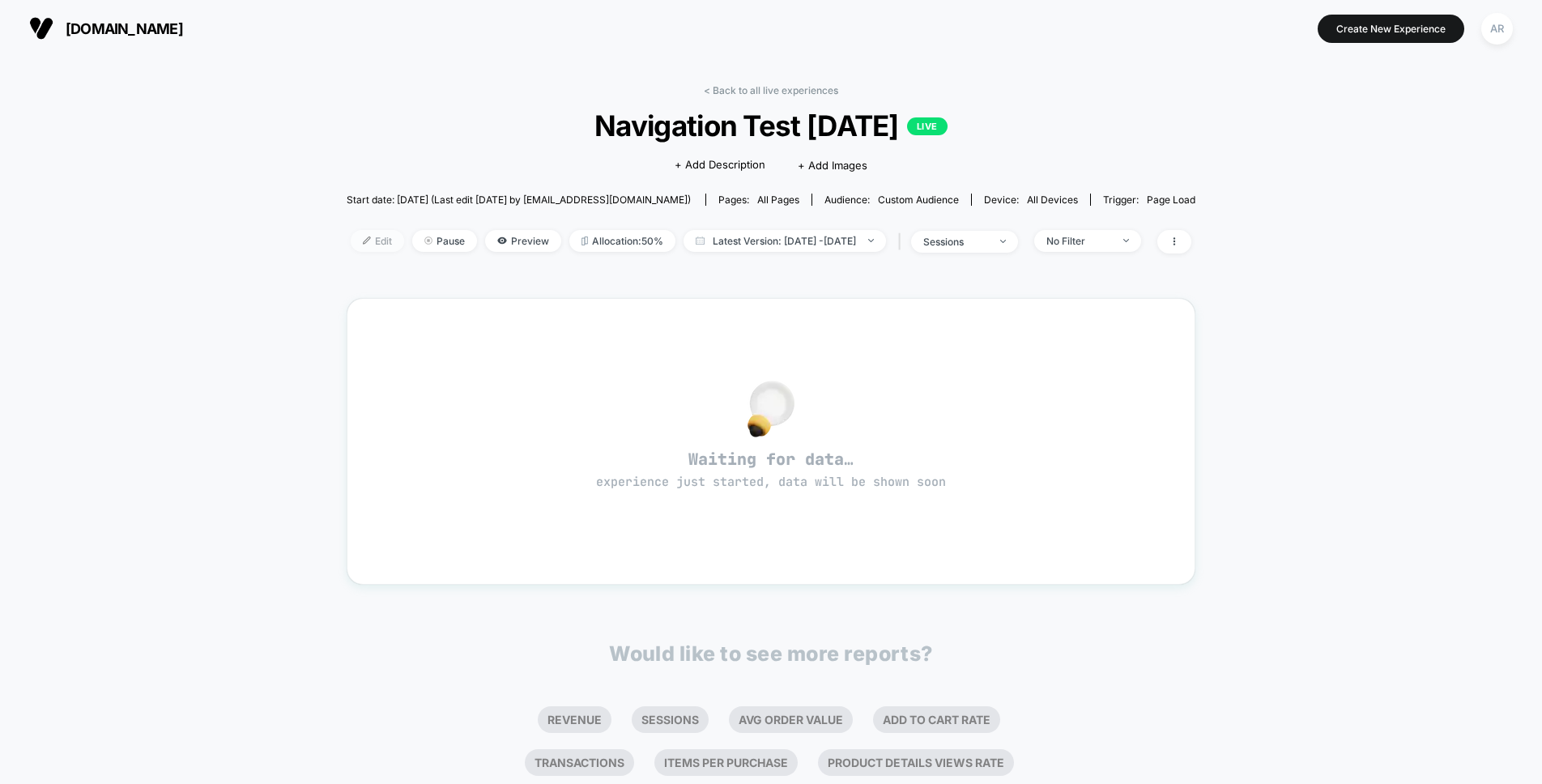
click at [351, 243] on span "Edit" at bounding box center [378, 241] width 54 height 22
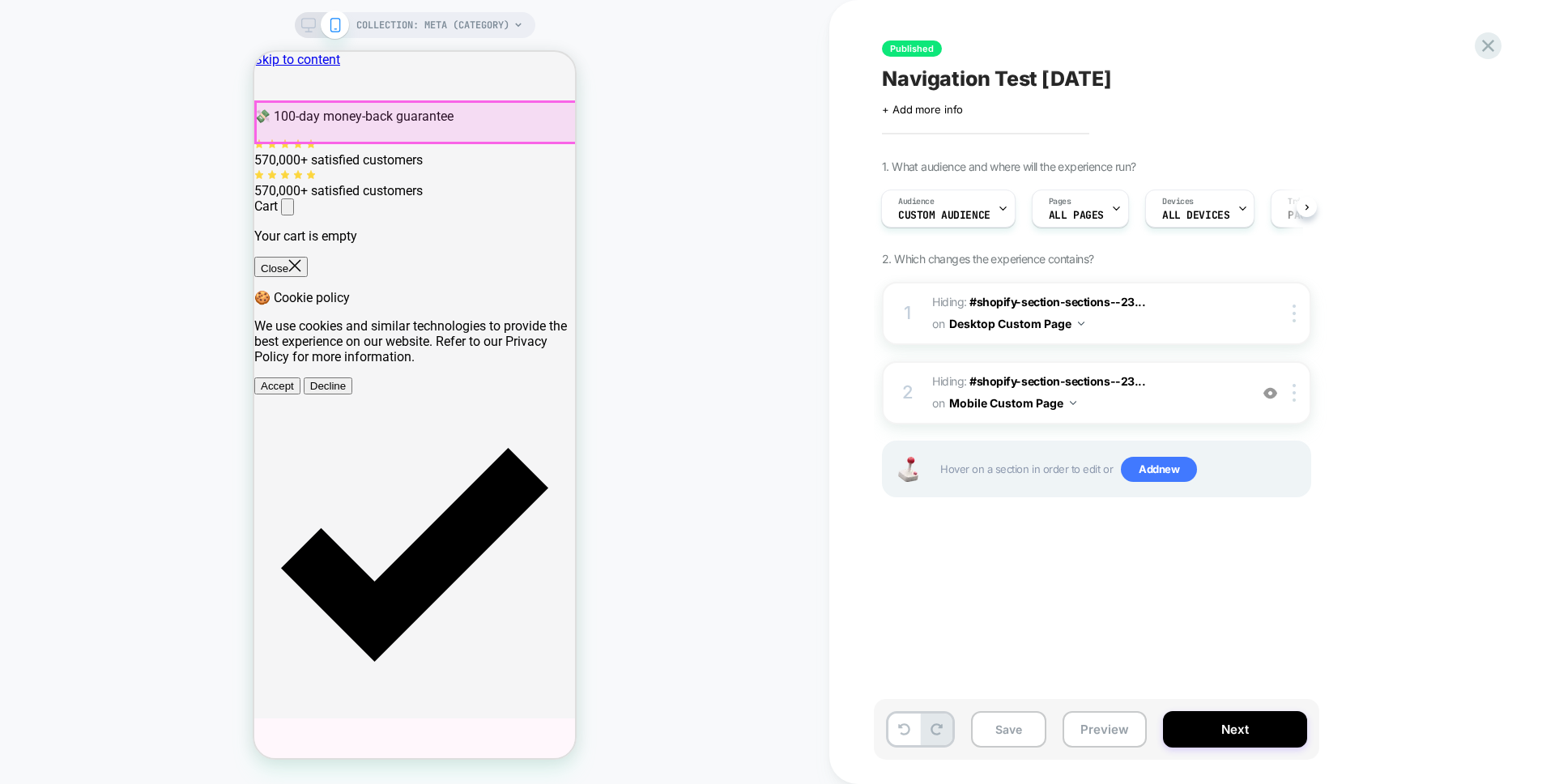
drag, startPoint x: 522, startPoint y: 84, endPoint x: 426, endPoint y: 118, distance: 101.8
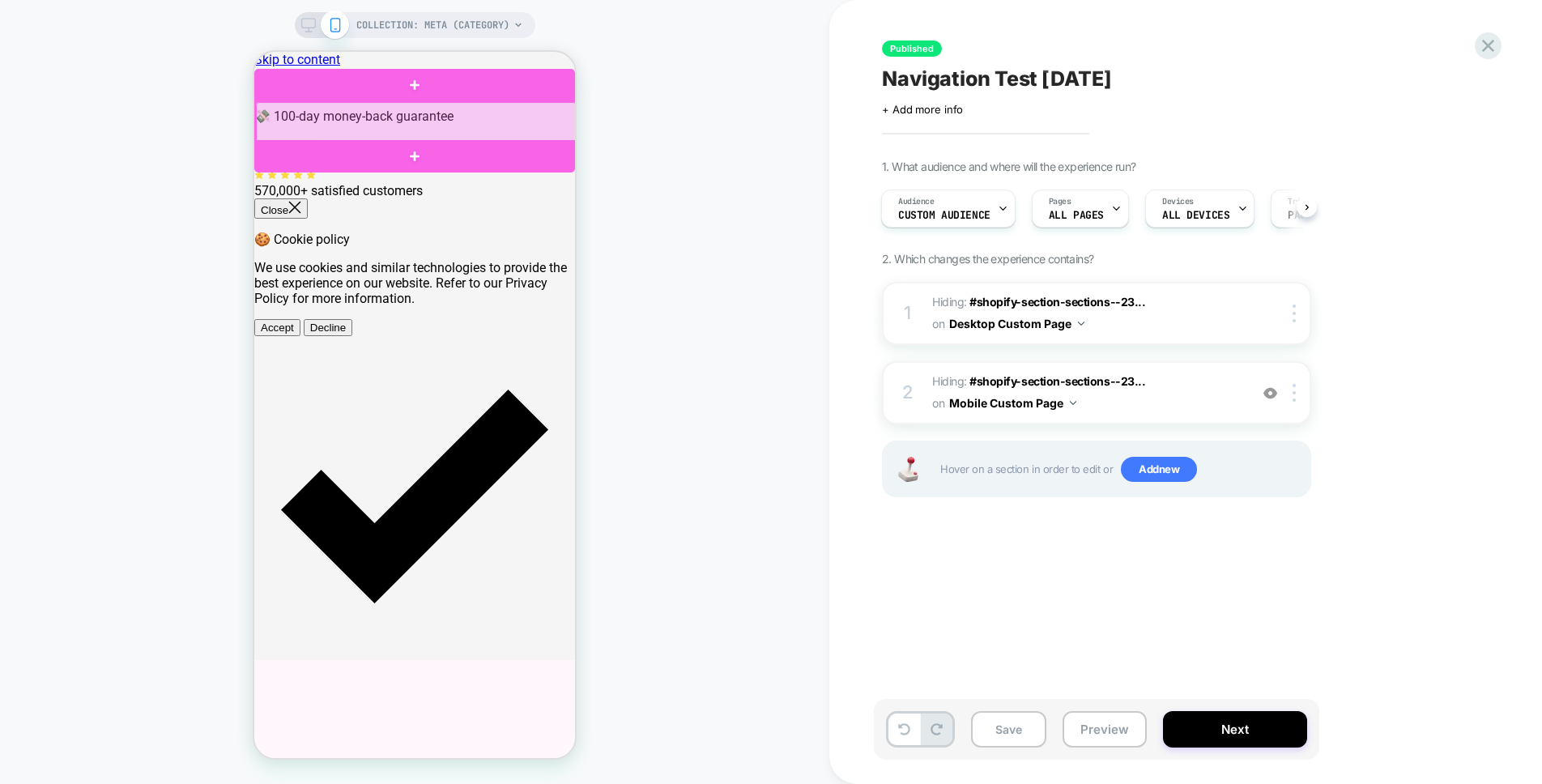
click at [426, 118] on div at bounding box center [416, 123] width 321 height 40
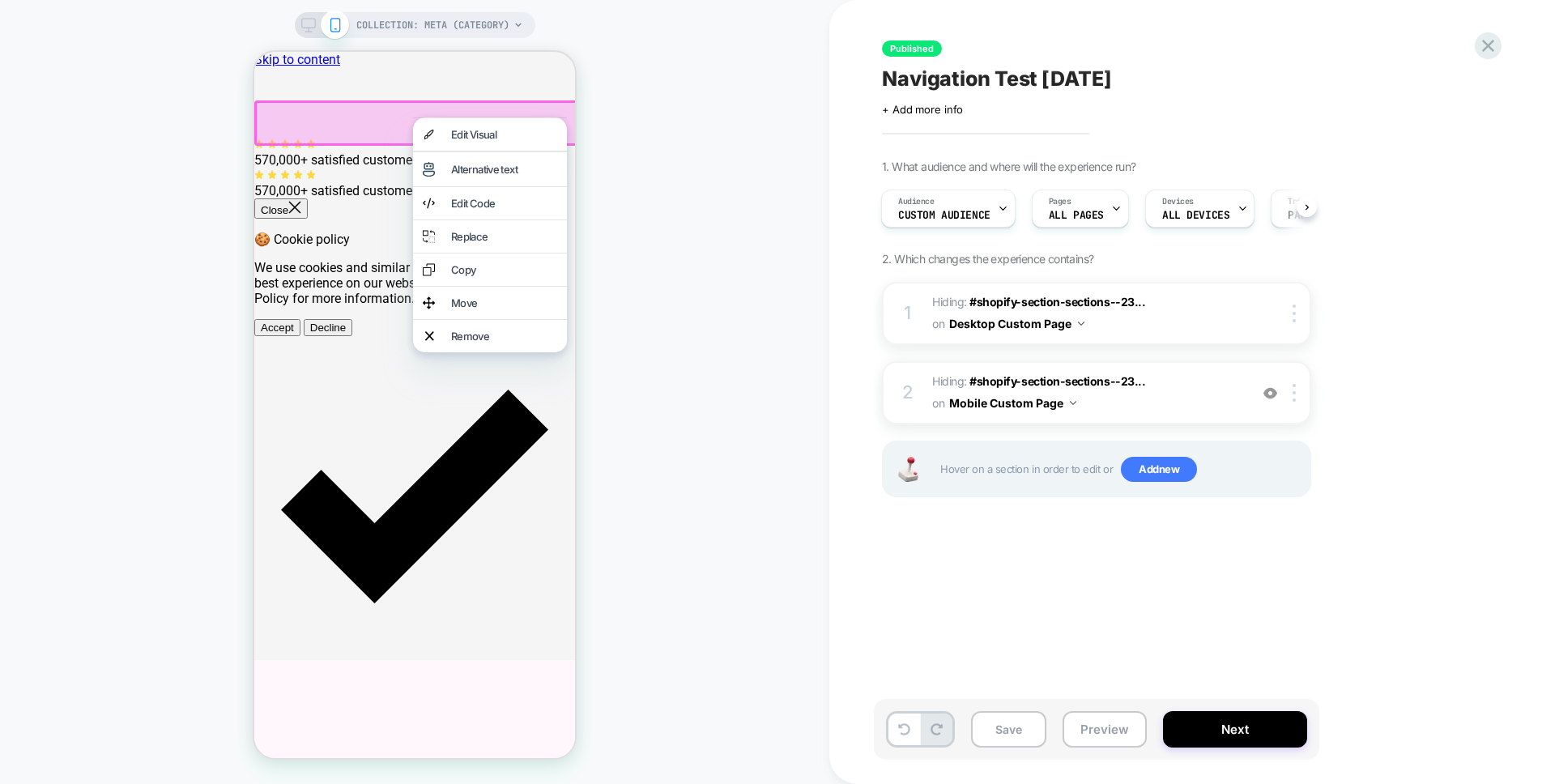
click at [426, 118] on div at bounding box center [489, 118] width 154 height 1
click at [515, 243] on div "Replace" at bounding box center [504, 236] width 106 height 13
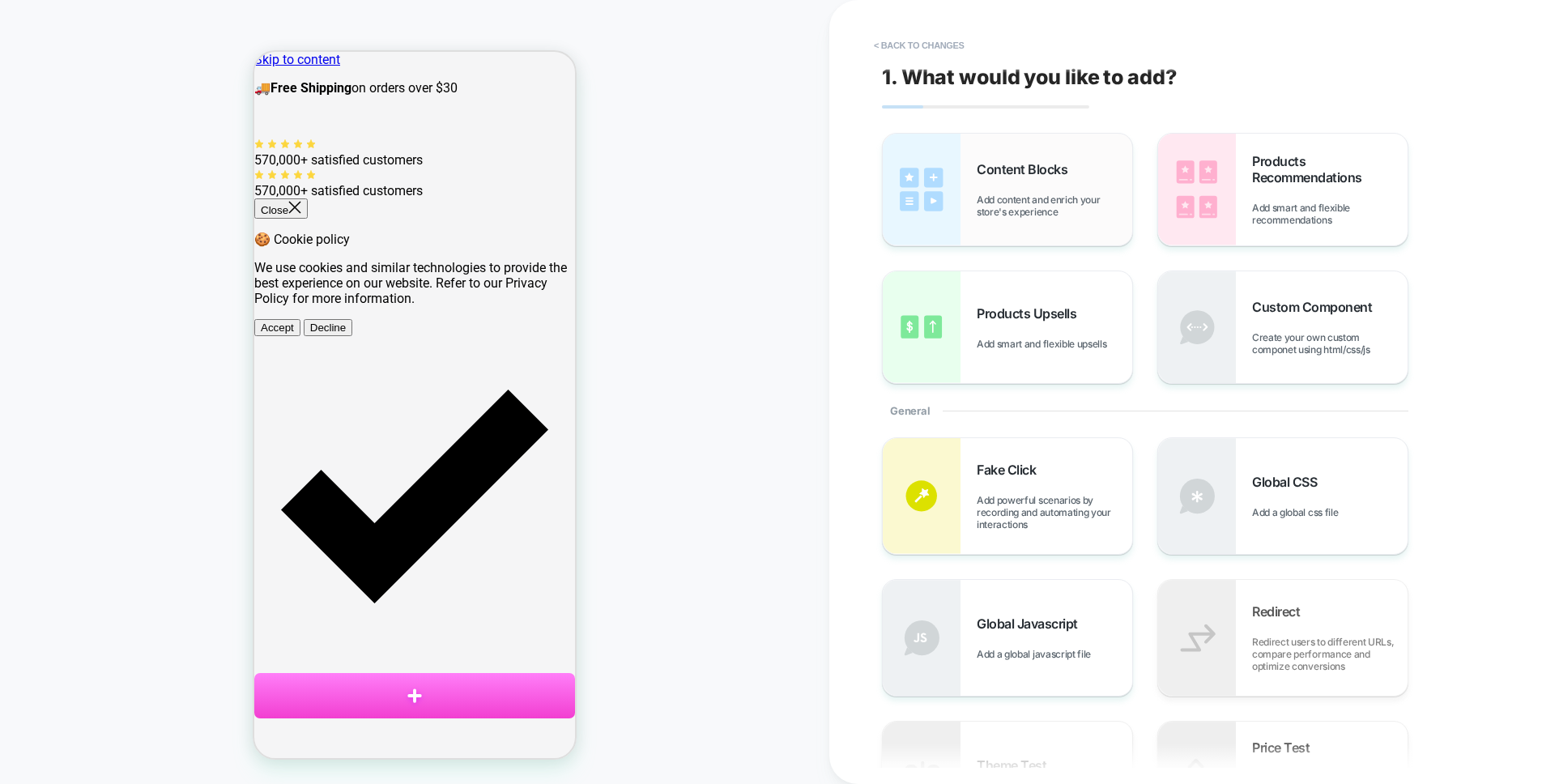
click at [1009, 178] on div "Content Blocks Add content and enrich your store's experience" at bounding box center [1053, 190] width 155 height 57
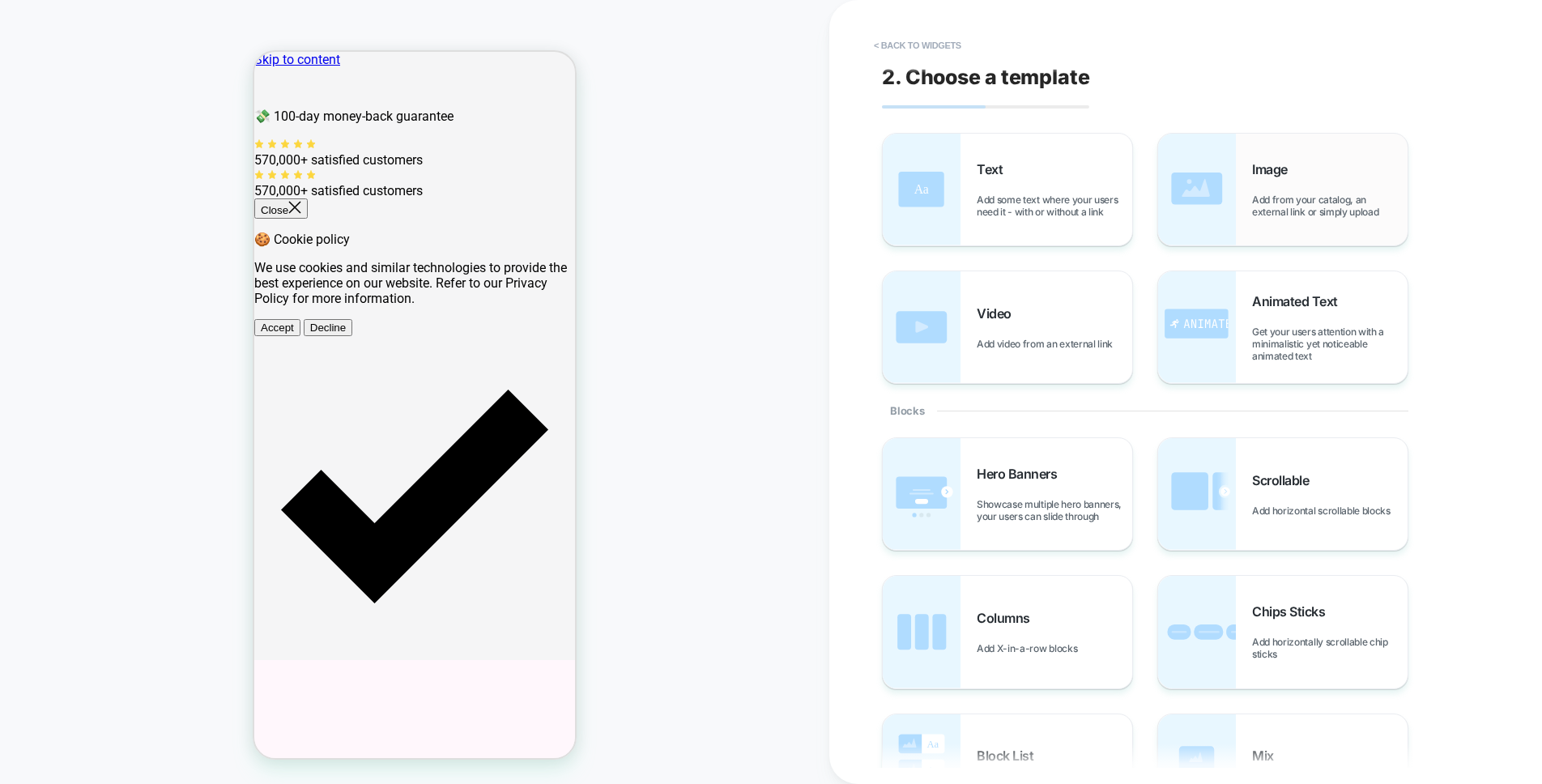
click at [1283, 159] on div "Image Add from your catalog, an external link or simply upload" at bounding box center [1282, 189] width 249 height 112
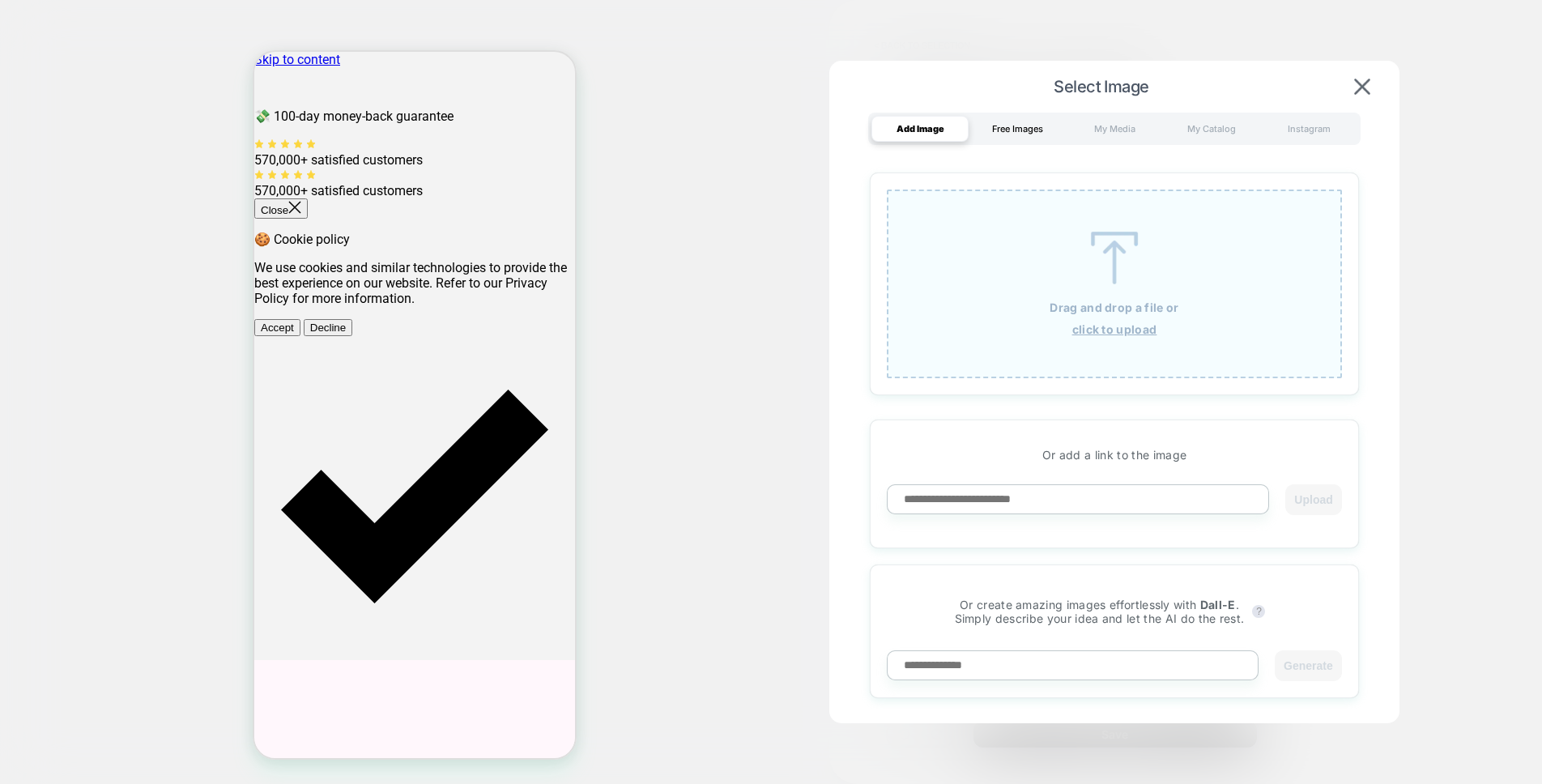
click at [1004, 135] on div "Free Images" at bounding box center [1017, 128] width 97 height 26
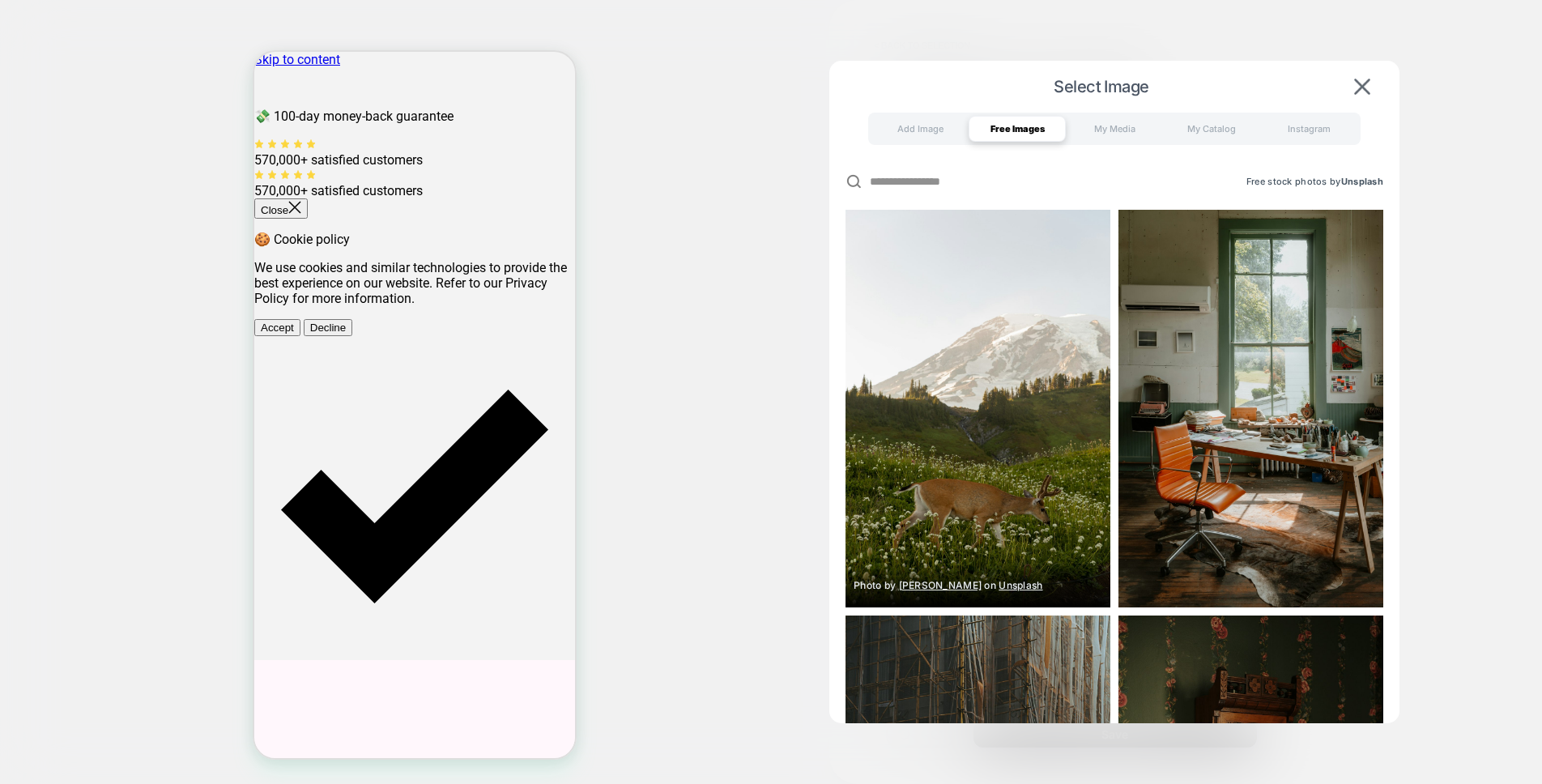
click at [1036, 293] on img at bounding box center [977, 409] width 264 height 398
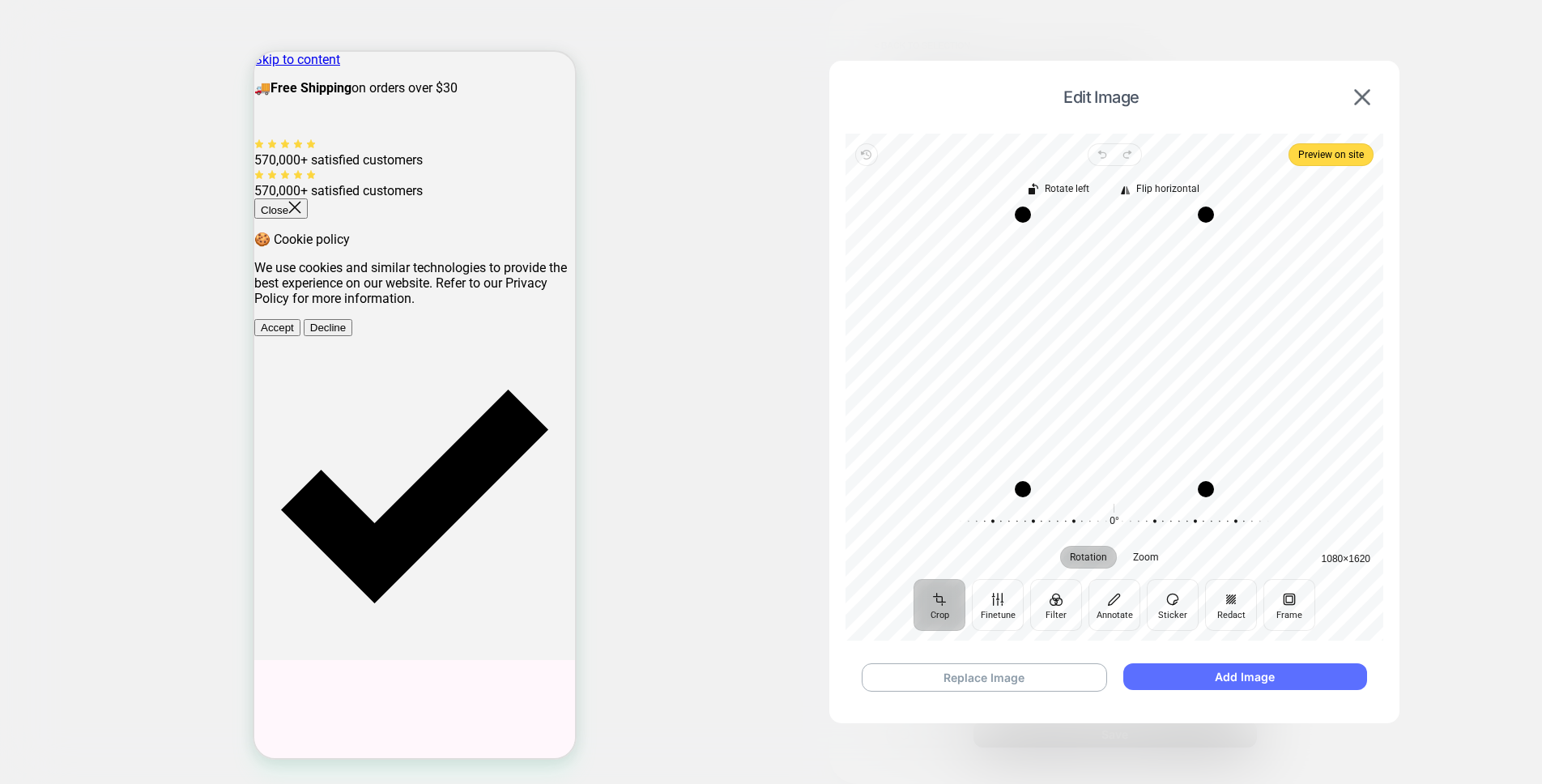
click at [1267, 679] on button "Add Image" at bounding box center [1245, 677] width 243 height 27
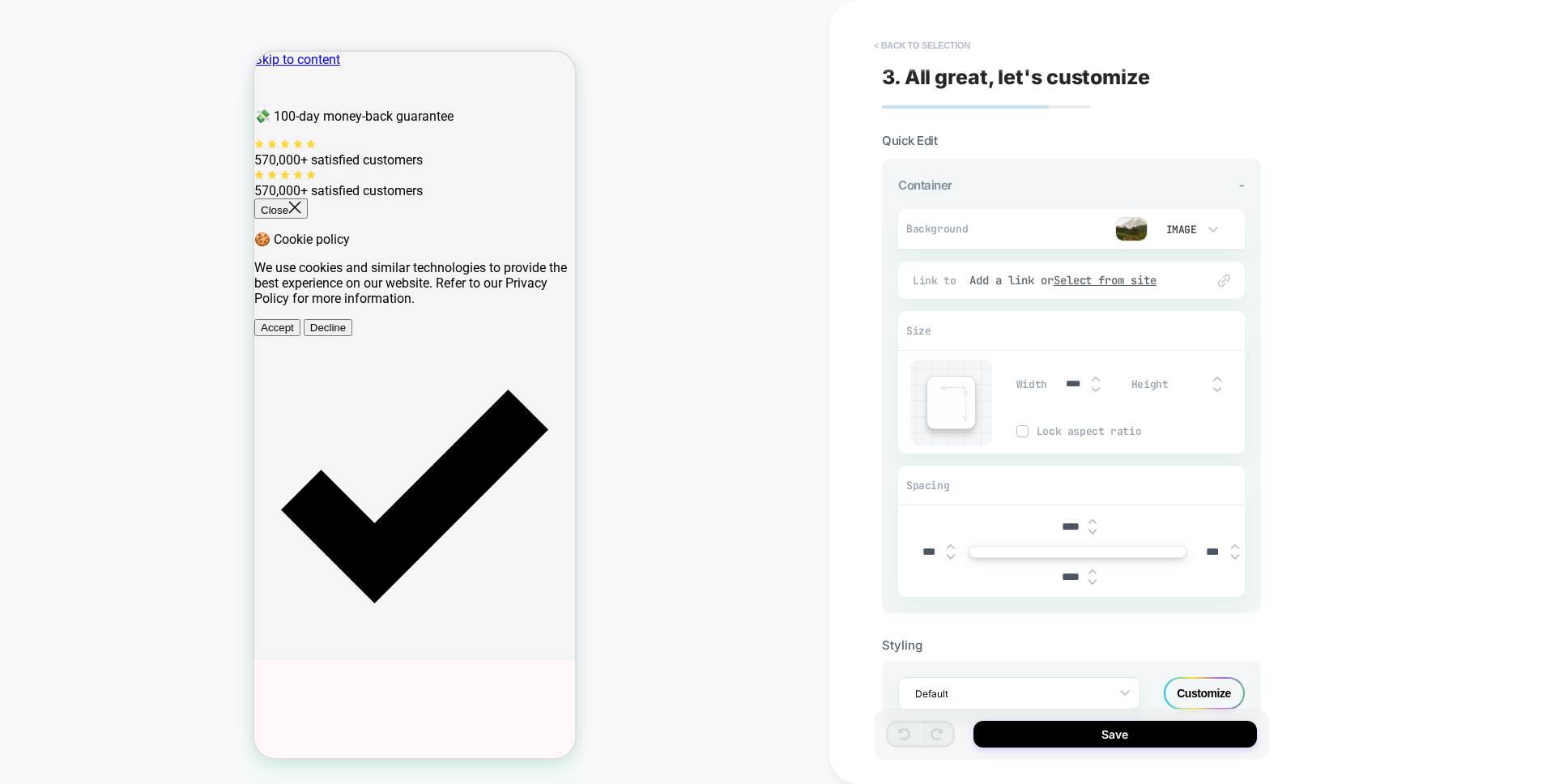
click at [891, 37] on button "< Back to selection" at bounding box center [922, 45] width 112 height 26
